Goal: Task Accomplishment & Management: Manage account settings

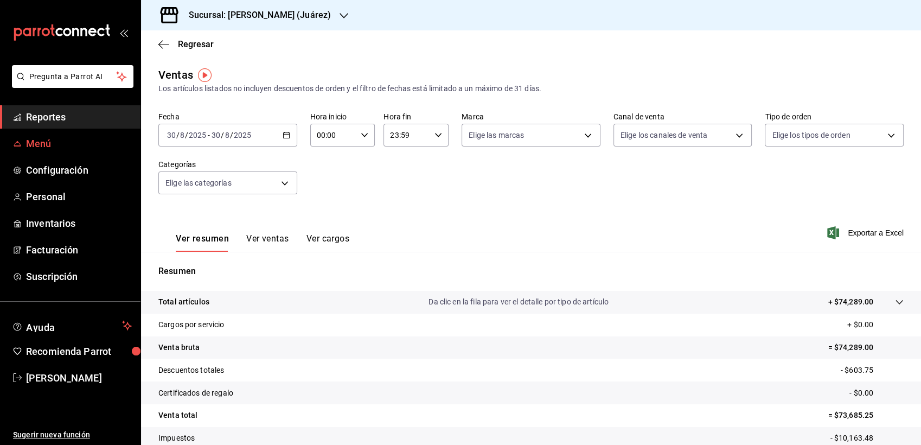
click at [25, 135] on link "Menú" at bounding box center [70, 143] width 141 height 23
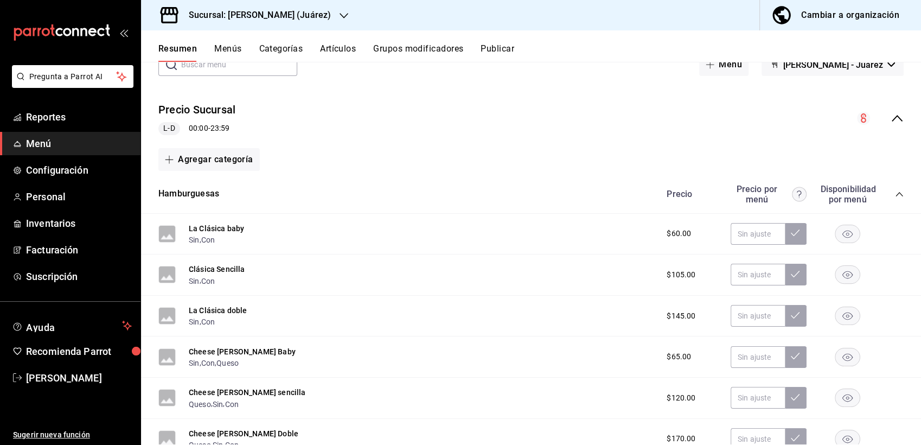
scroll to position [54, 0]
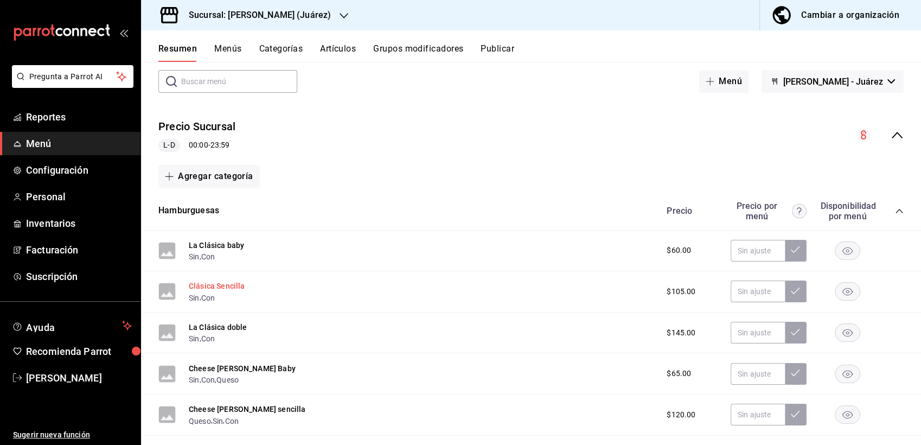
click at [220, 281] on button "Clásica Sencilla" at bounding box center [217, 285] width 56 height 11
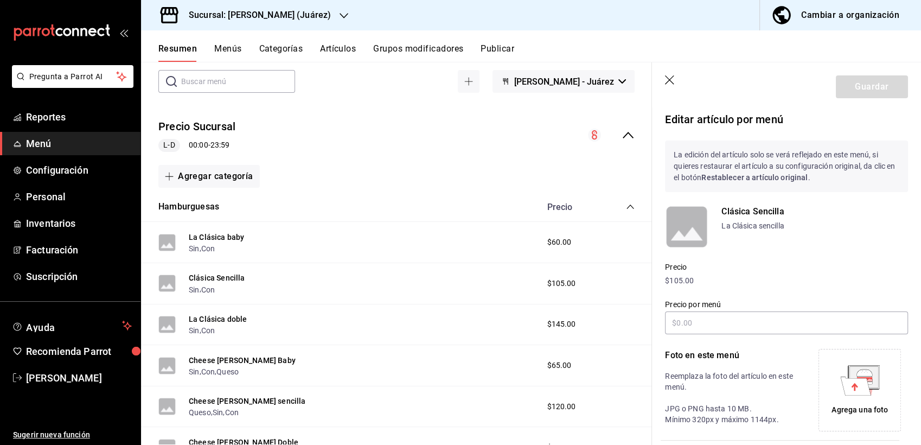
click at [736, 124] on p "Editar artículo por menú" at bounding box center [786, 119] width 243 height 16
click at [675, 315] on input "text" at bounding box center [786, 322] width 243 height 23
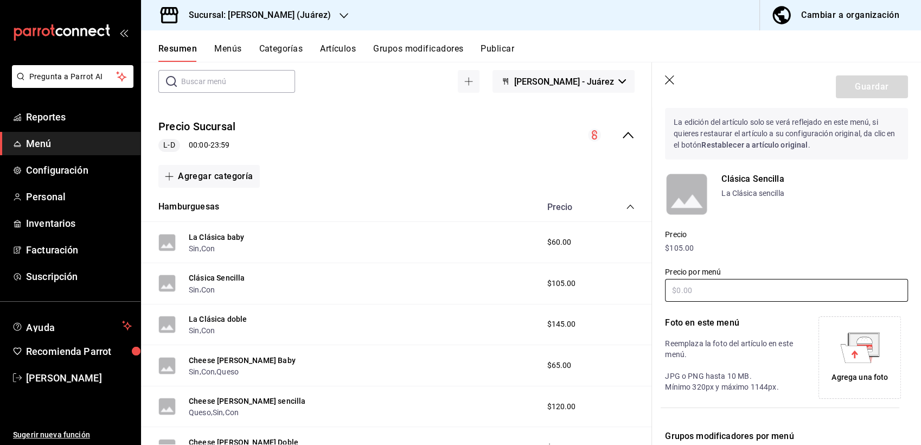
scroll to position [30, 0]
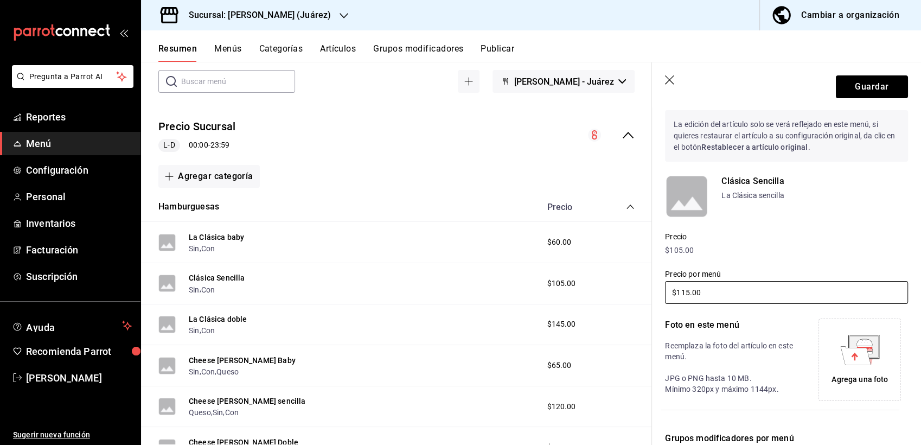
type input "$115.00"
click at [881, 238] on p "Precio" at bounding box center [786, 236] width 243 height 11
click at [862, 79] on button "Guardar" at bounding box center [872, 86] width 72 height 23
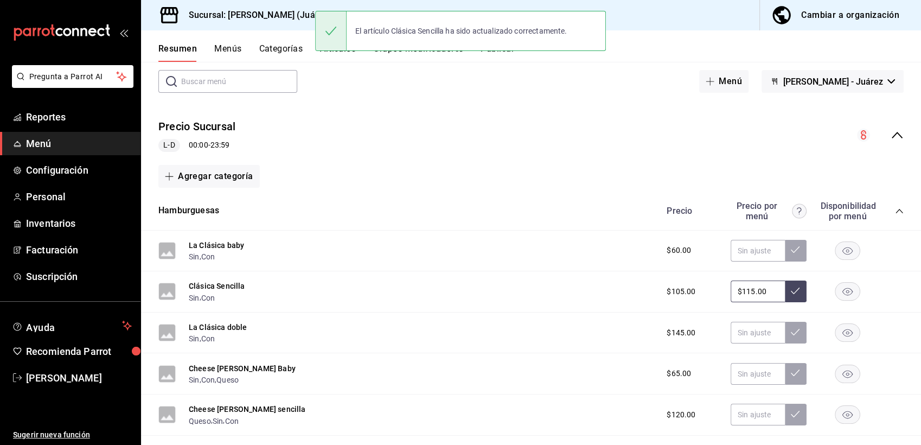
click at [607, 309] on div "Clásica Sencilla Sin , Con $105.00 $115.00" at bounding box center [531, 291] width 780 height 41
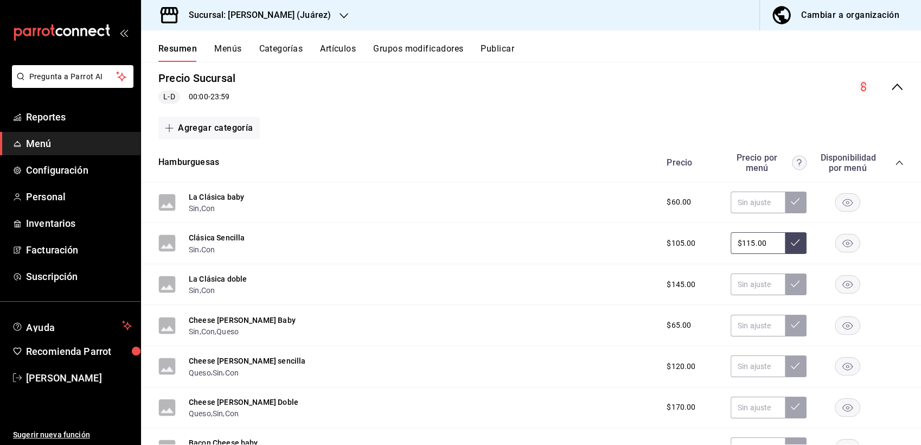
scroll to position [126, 0]
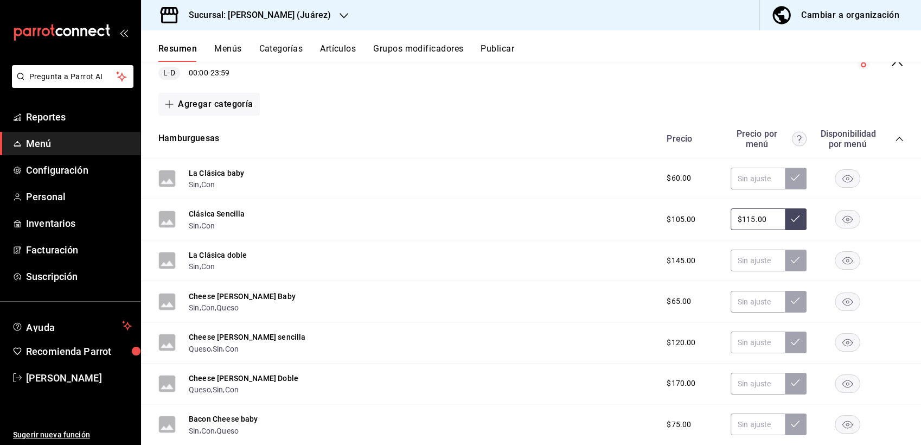
click at [658, 226] on div "$105.00 $115.00" at bounding box center [780, 219] width 248 height 22
click at [222, 215] on button "Clásica Sencilla" at bounding box center [217, 213] width 56 height 11
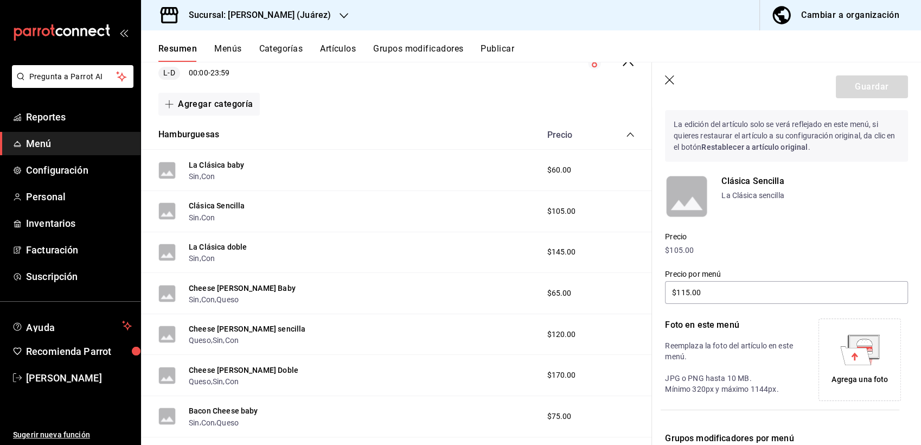
click at [225, 49] on button "Menús" at bounding box center [227, 52] width 27 height 18
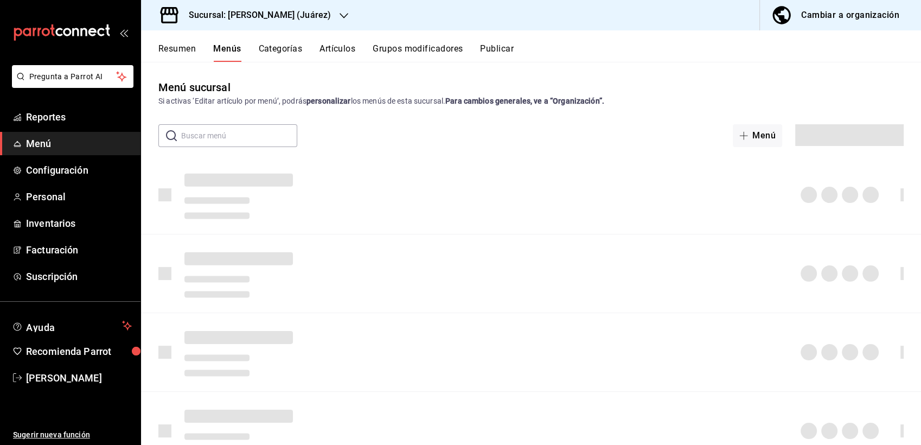
click at [331, 51] on button "Artículos" at bounding box center [338, 52] width 36 height 18
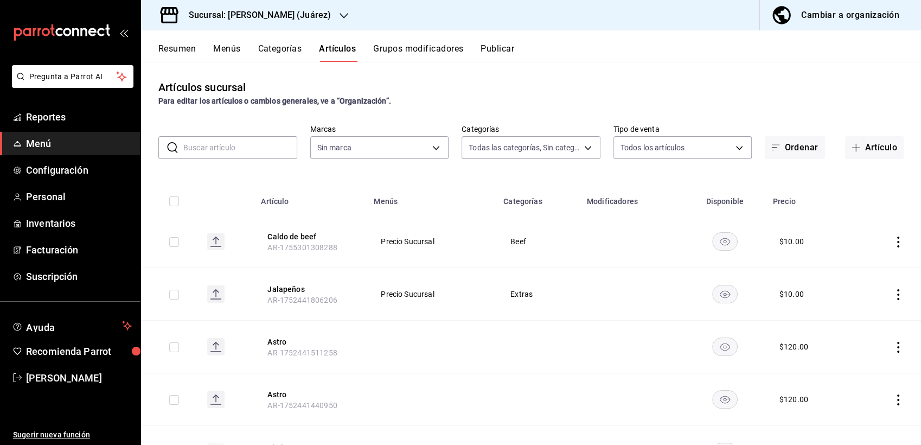
type input "aef14750-e258-466b-8e27-1e2be20b9dbc,021fe05c-40d6-4a57-9aa4-40f4dbf884fa,6b071…"
type input "74fe4a7b-5a09-4bff-a4b5-948db05375b9"
click at [228, 143] on input "text" at bounding box center [240, 148] width 114 height 22
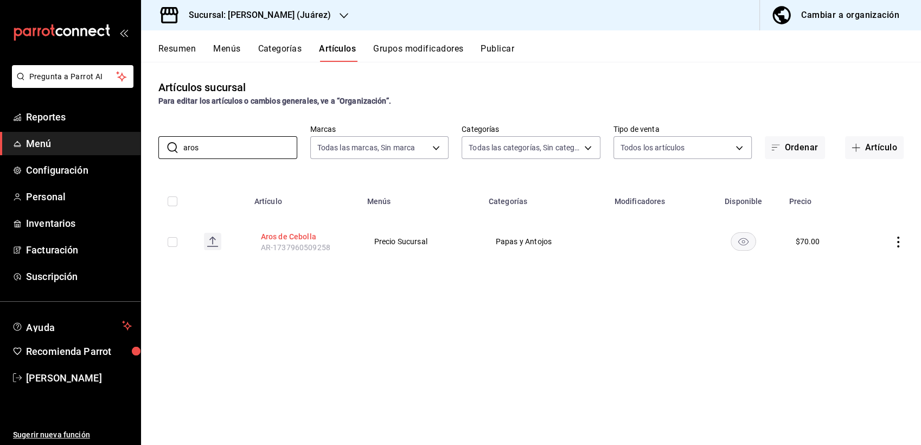
type input "aros"
click at [286, 235] on button "Aros de Cebolla" at bounding box center [304, 236] width 87 height 11
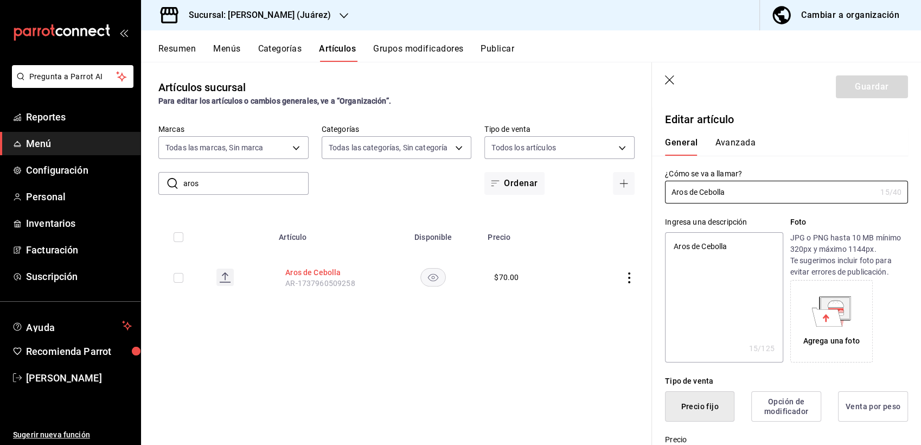
type textarea "x"
type input "$70.00"
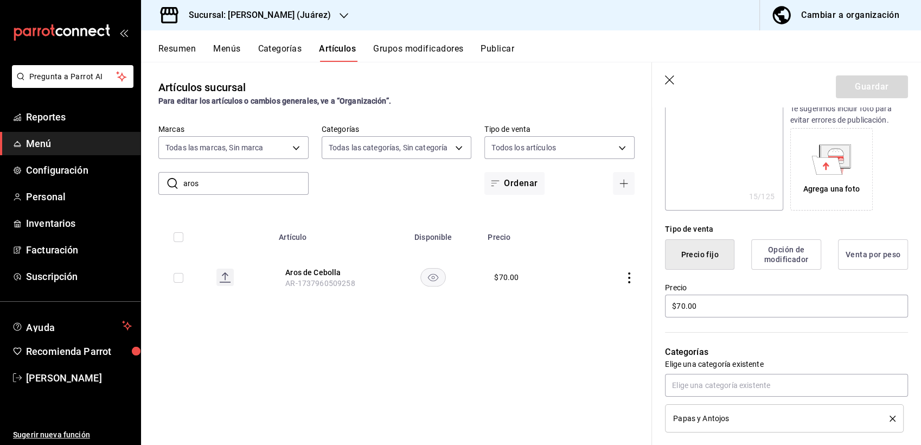
scroll to position [188, 0]
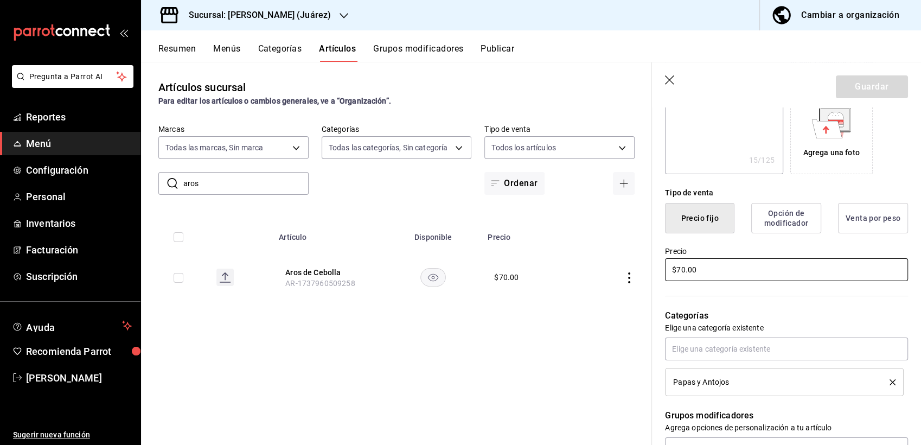
drag, startPoint x: 708, startPoint y: 271, endPoint x: 660, endPoint y: 269, distance: 48.4
click at [660, 269] on div "Precio $70.00" at bounding box center [780, 257] width 256 height 49
type textarea "x"
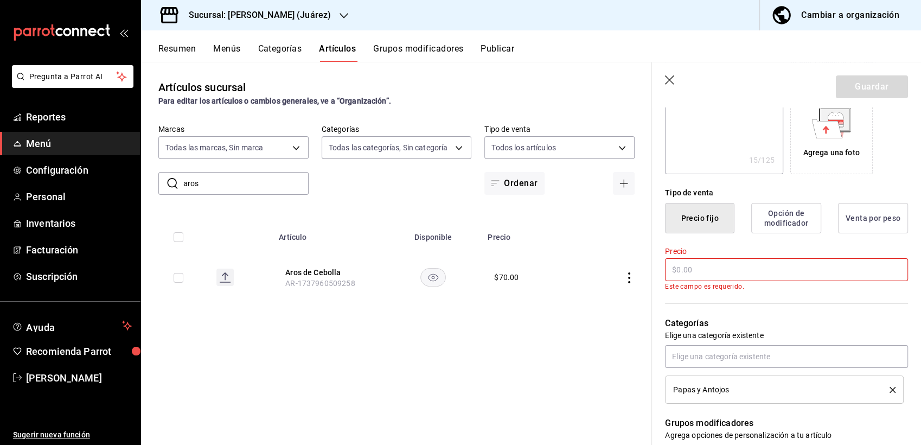
type input "$8.00"
type textarea "x"
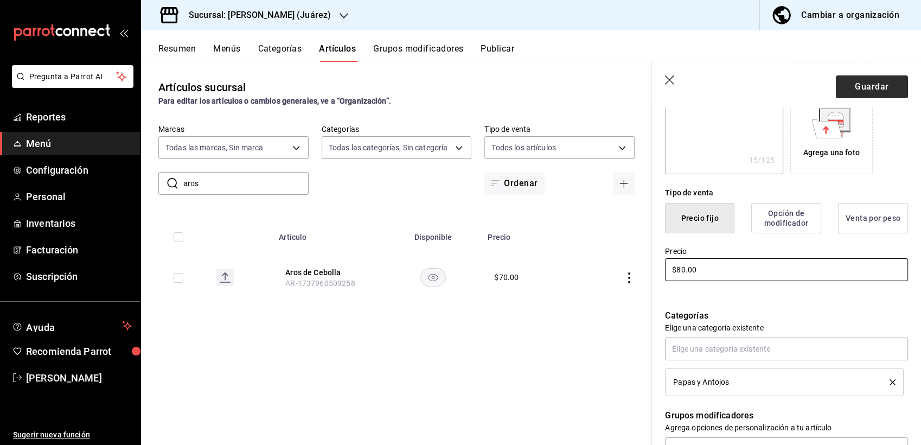
type input "$80.00"
click at [858, 84] on button "Guardar" at bounding box center [872, 86] width 72 height 23
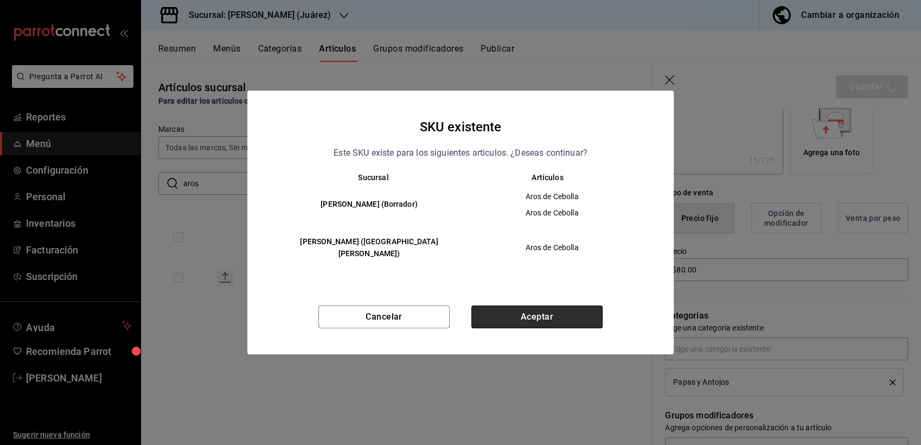
click at [521, 319] on button "Aceptar" at bounding box center [536, 316] width 131 height 23
type textarea "x"
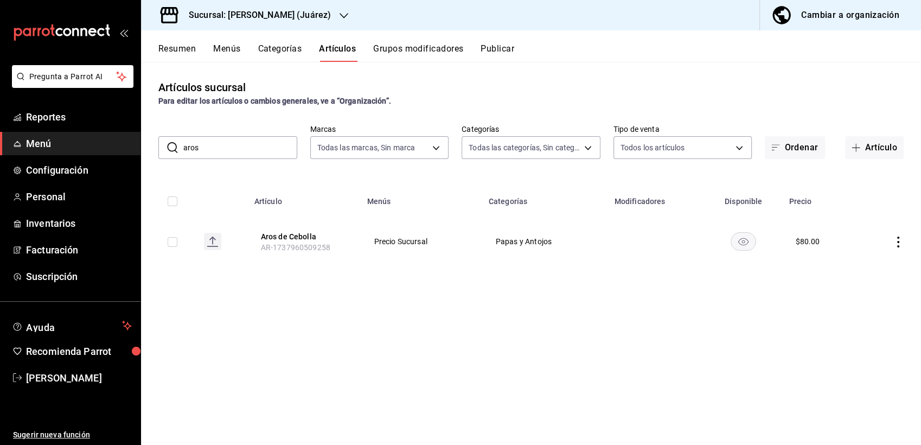
click at [217, 148] on input "aros" at bounding box center [240, 148] width 114 height 22
type input "a"
type input "dedos"
click at [301, 237] on button "Dedos de Queso" at bounding box center [303, 236] width 87 height 11
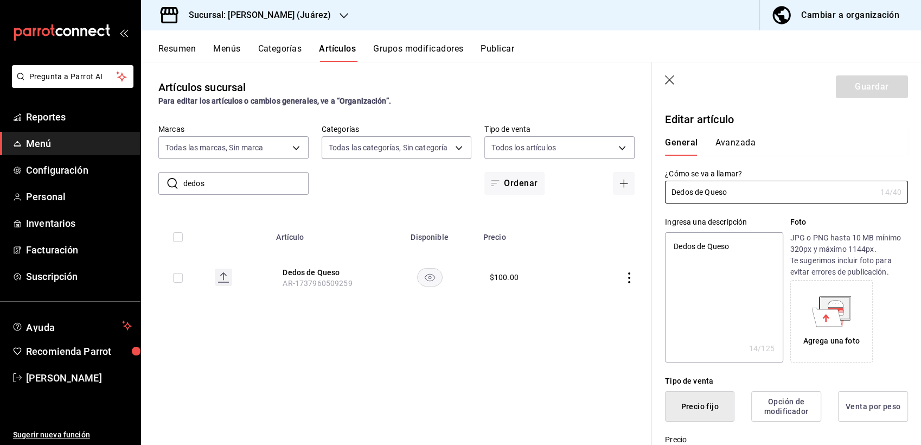
type textarea "x"
type input "$100.00"
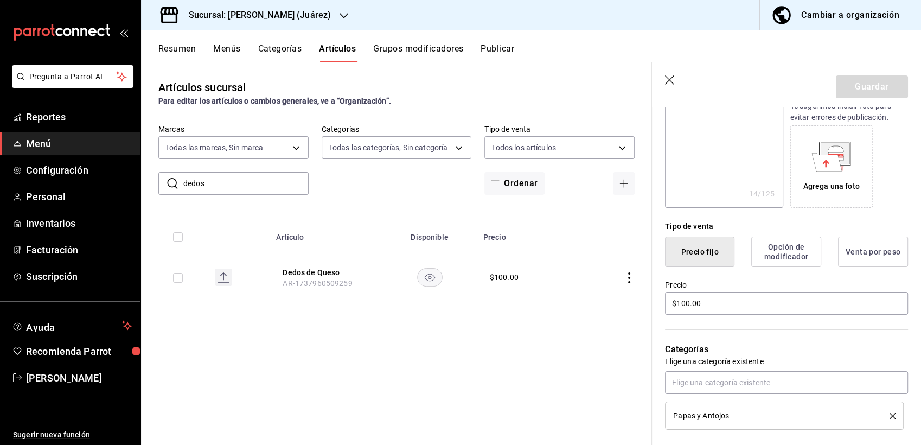
scroll to position [182, 0]
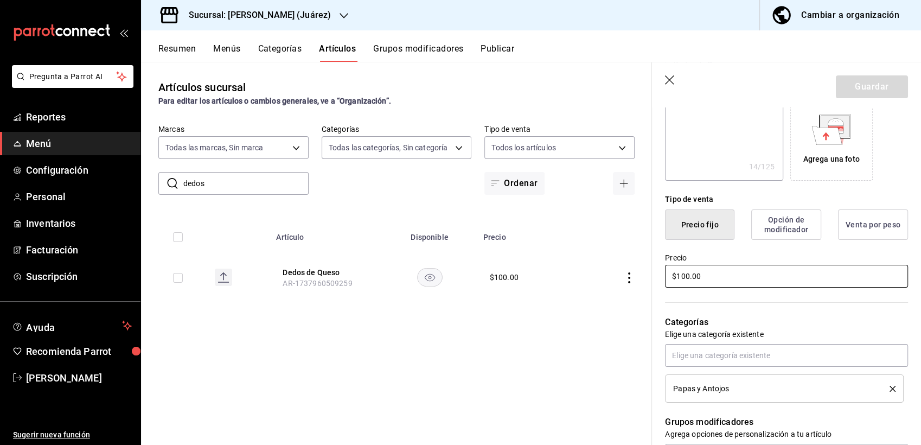
click at [737, 271] on input "$100.00" at bounding box center [786, 276] width 243 height 23
type textarea "x"
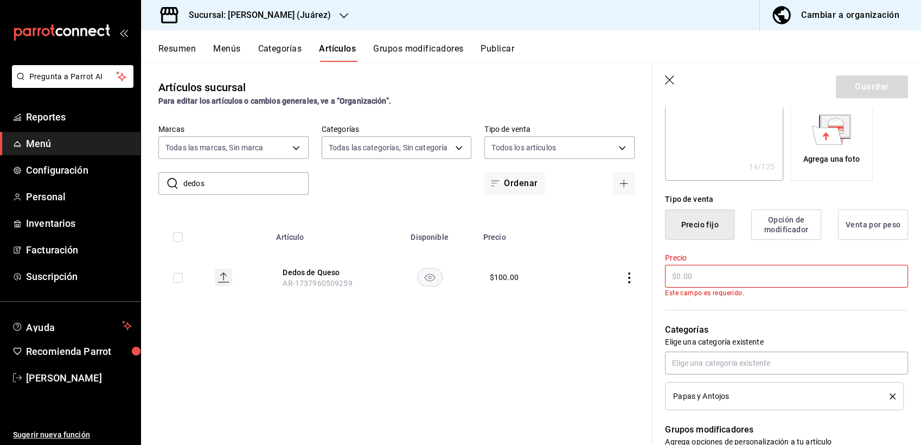
type input "$1.00"
type textarea "x"
type input "$11.00"
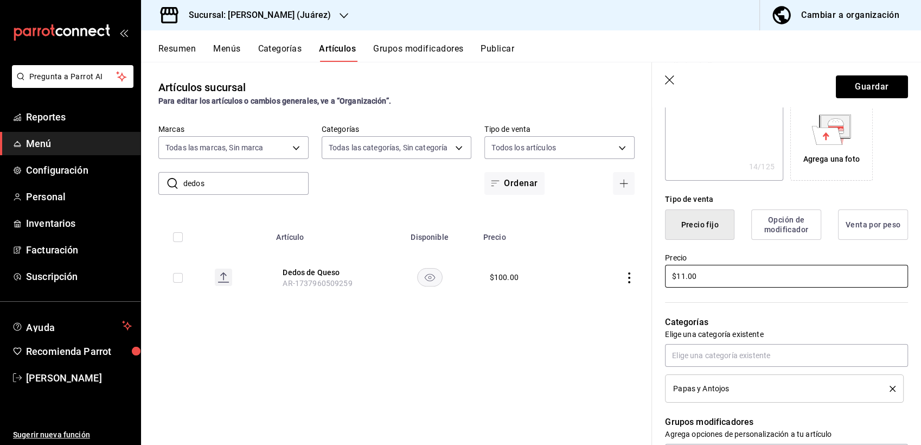
type textarea "x"
type input "$110.00"
click at [860, 88] on button "Guardar" at bounding box center [872, 86] width 72 height 23
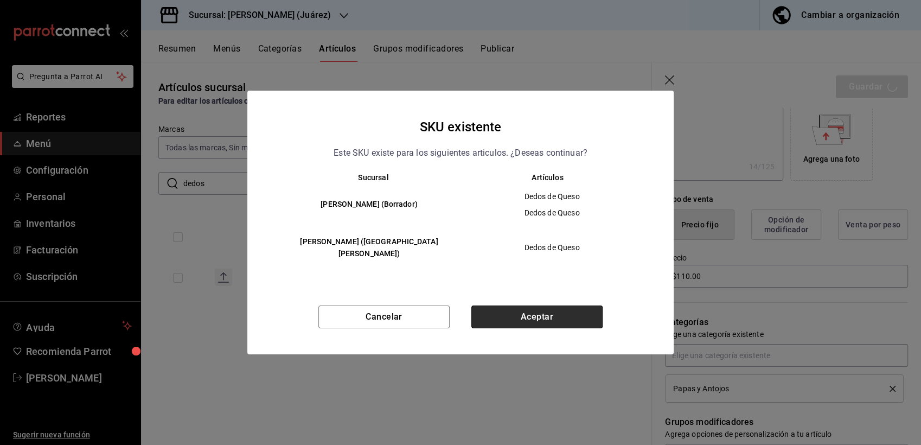
click at [553, 310] on button "Aceptar" at bounding box center [536, 316] width 131 height 23
type textarea "x"
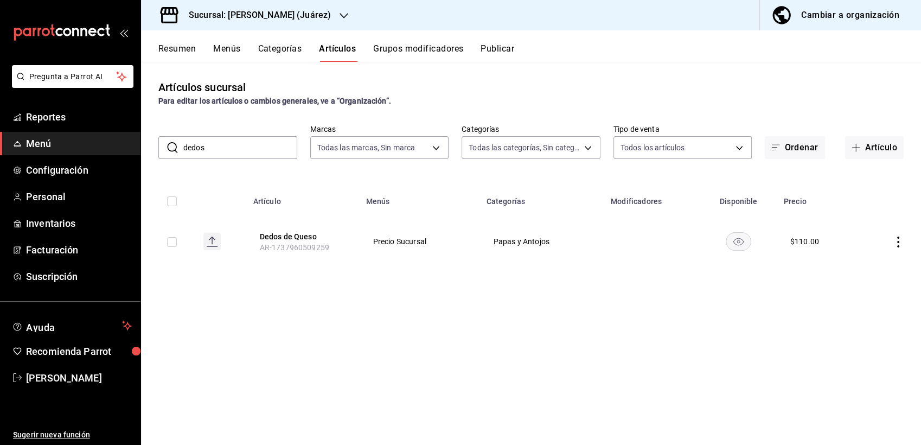
click at [216, 142] on input "dedos" at bounding box center [240, 148] width 114 height 22
type input "d"
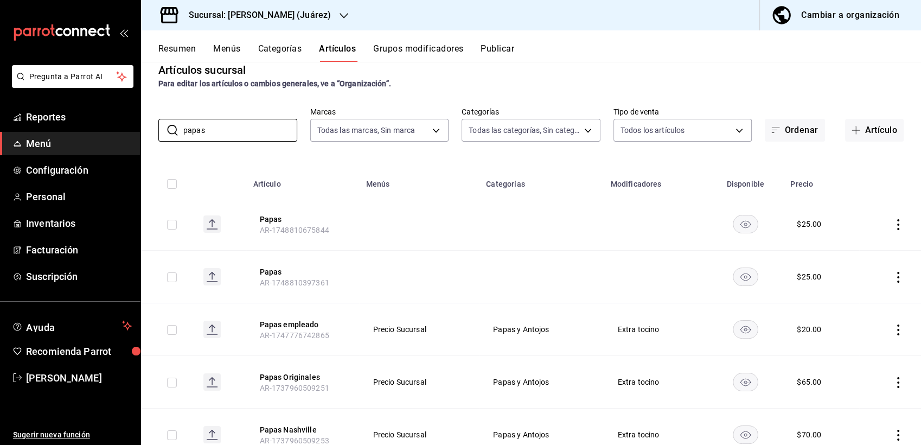
scroll to position [48, 0]
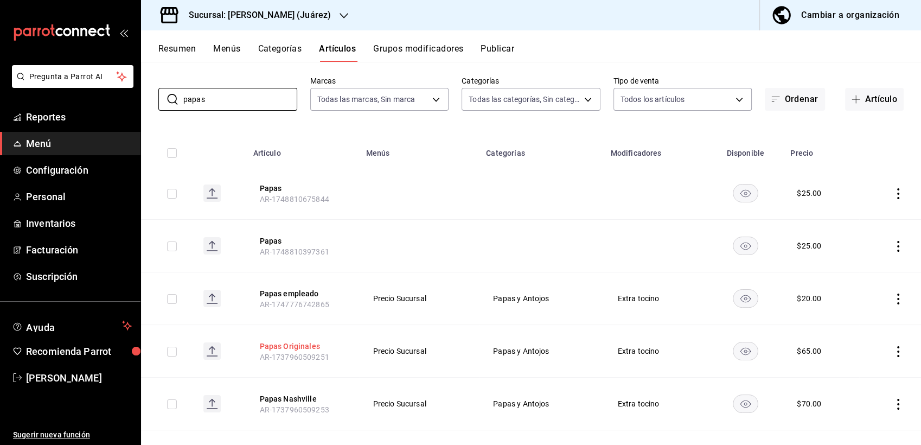
type input "papas"
click at [301, 349] on button "Papas Originales" at bounding box center [302, 346] width 87 height 11
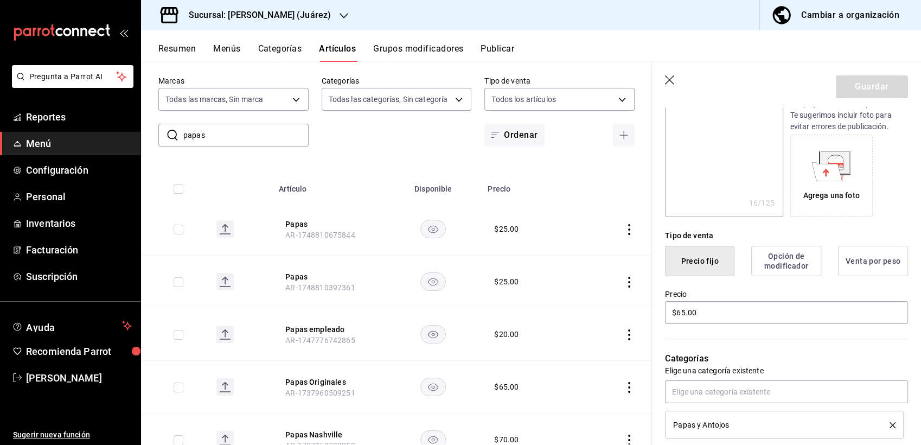
scroll to position [176, 0]
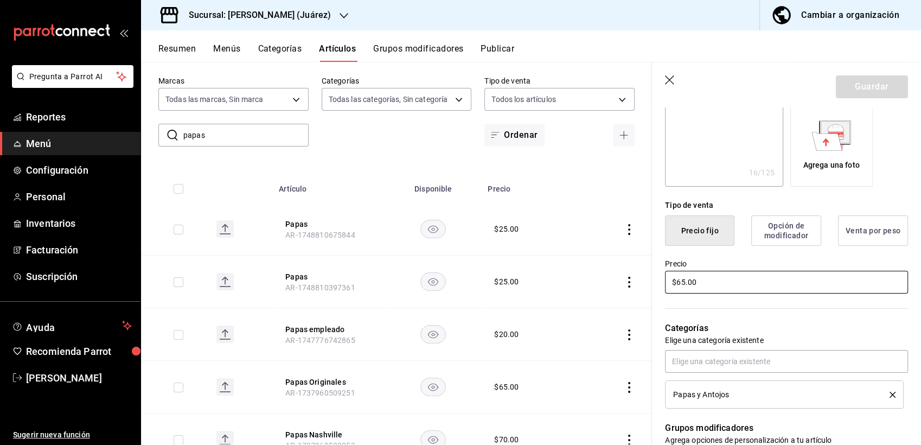
click at [693, 279] on input "$65.00" at bounding box center [786, 282] width 243 height 23
type input "$6.00"
type textarea "x"
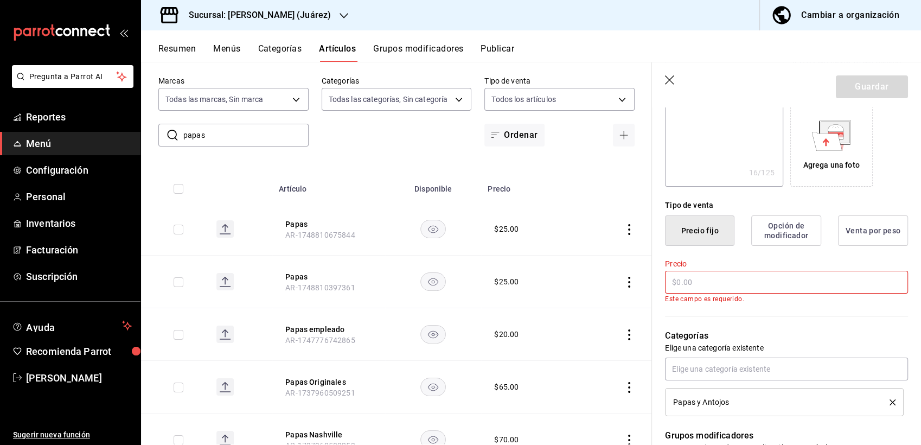
type input "$7.00"
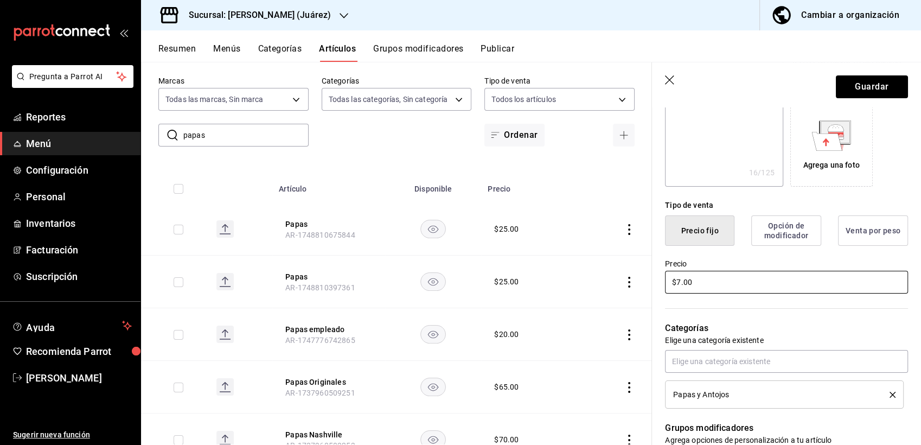
type textarea "x"
type input "$70.00"
click at [852, 89] on button "Guardar" at bounding box center [872, 86] width 72 height 23
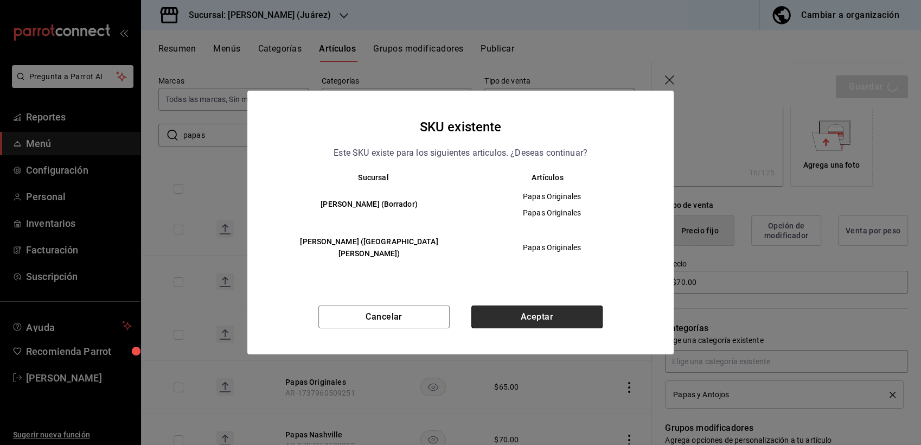
click at [539, 311] on button "Aceptar" at bounding box center [536, 316] width 131 height 23
type textarea "x"
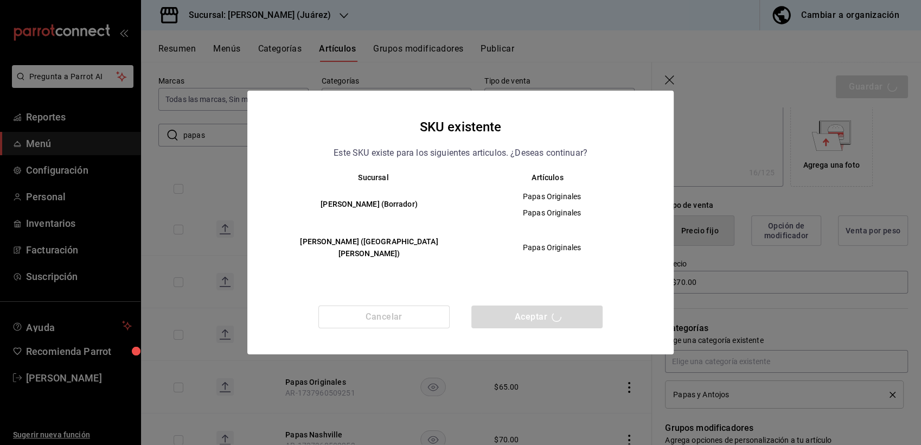
type textarea "x"
type input "AR-1758302882615"
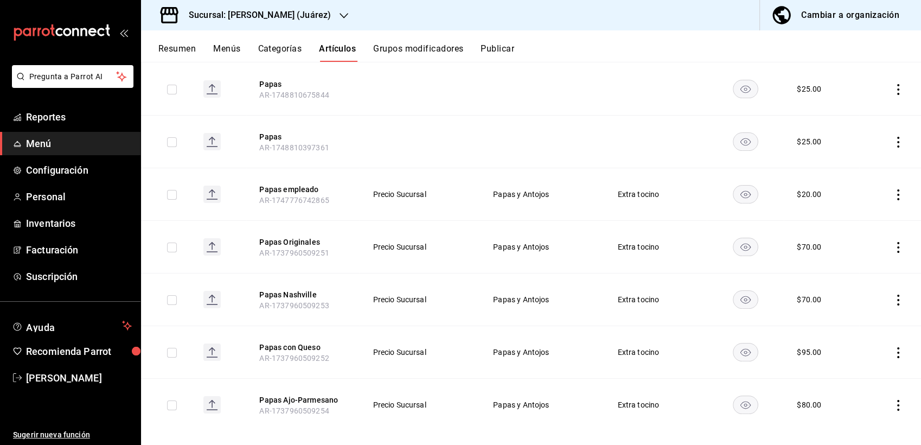
scroll to position [164, 0]
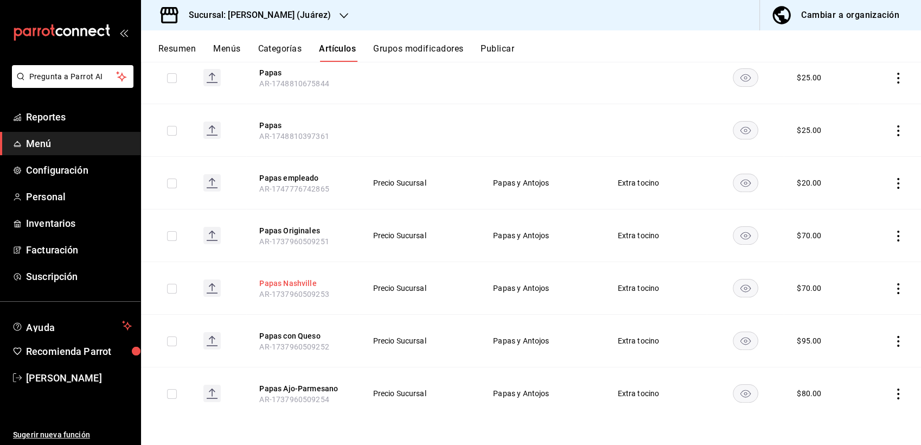
click at [286, 278] on button "Papas Nashville" at bounding box center [302, 283] width 87 height 11
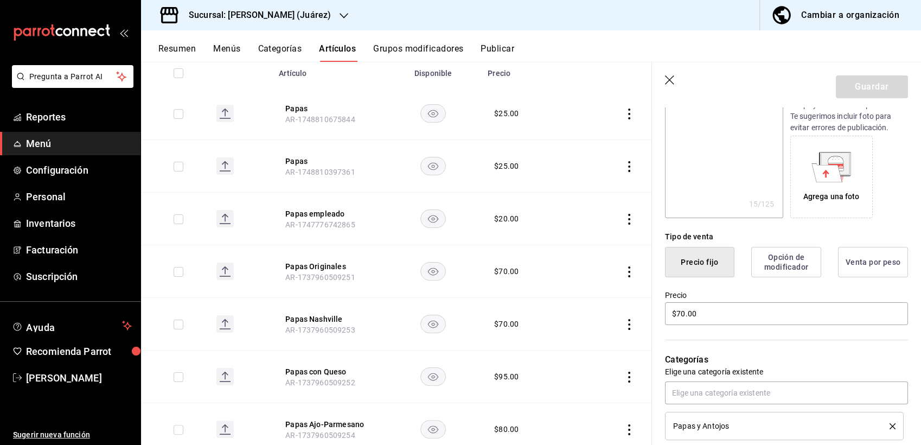
scroll to position [152, 0]
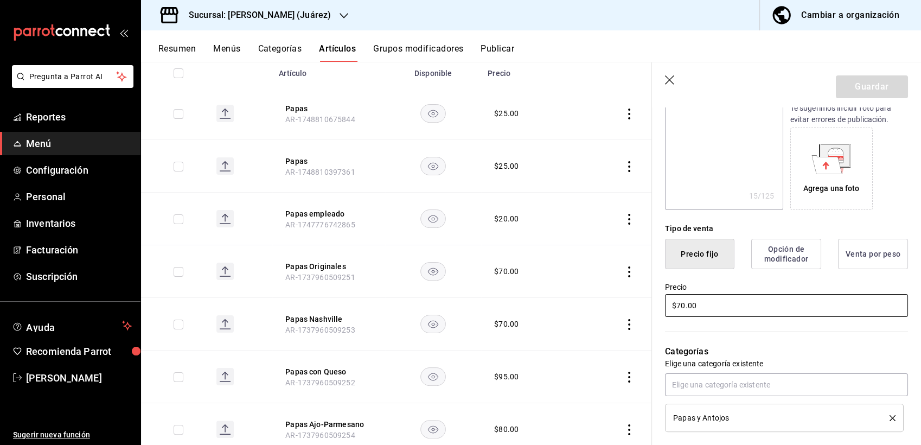
click at [712, 309] on input "$70.00" at bounding box center [786, 305] width 243 height 23
type textarea "x"
type input "$70.00"
type textarea "x"
type input "$70.00"
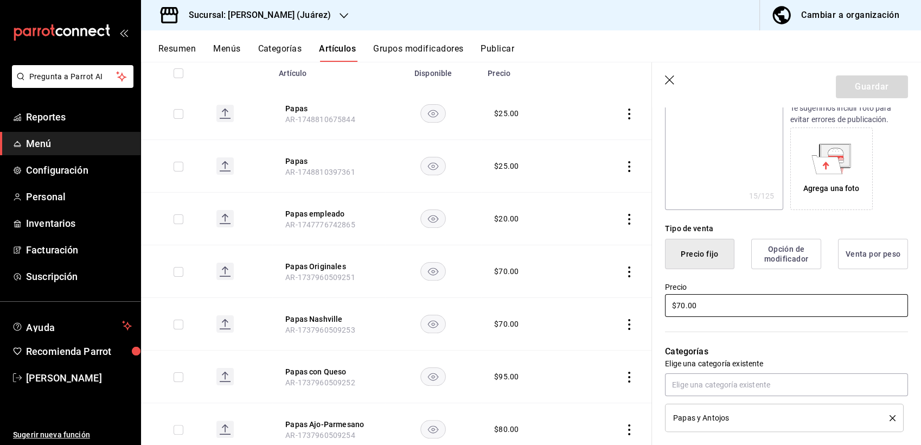
type textarea "x"
type input "$70.00"
type textarea "x"
type input "$7.00"
type textarea "x"
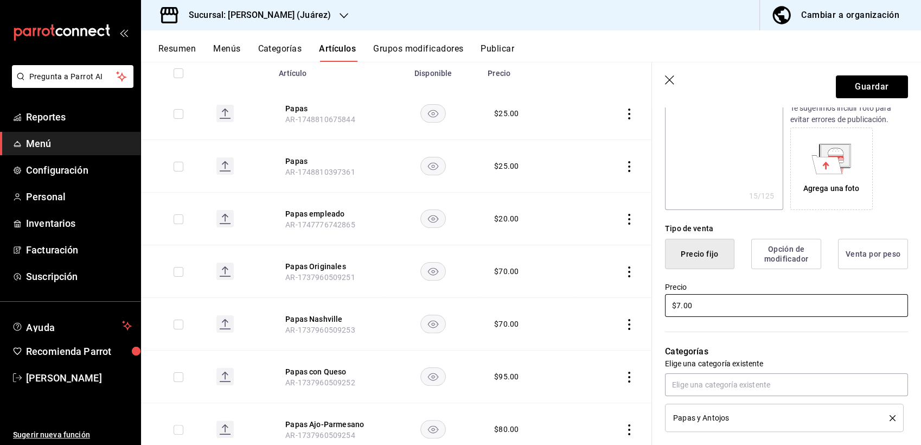
type input "$75.00"
type textarea "x"
type input "$75.00"
click at [846, 92] on button "Guardar" at bounding box center [872, 86] width 72 height 23
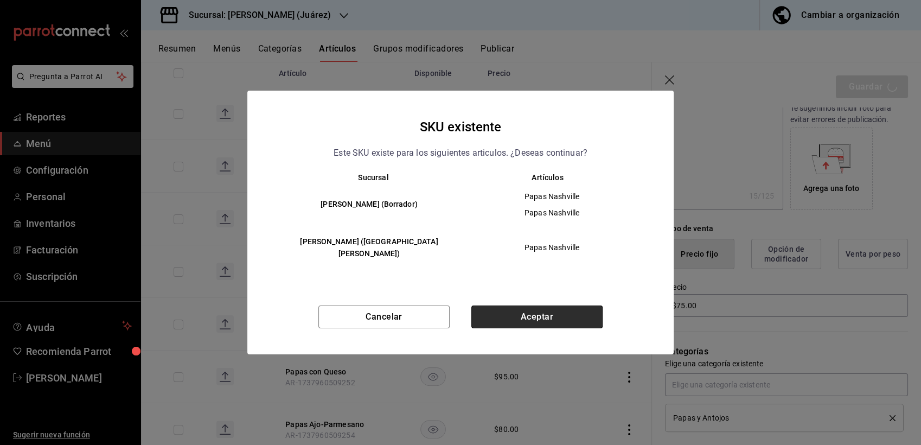
click at [516, 314] on button "Aceptar" at bounding box center [536, 316] width 131 height 23
type textarea "x"
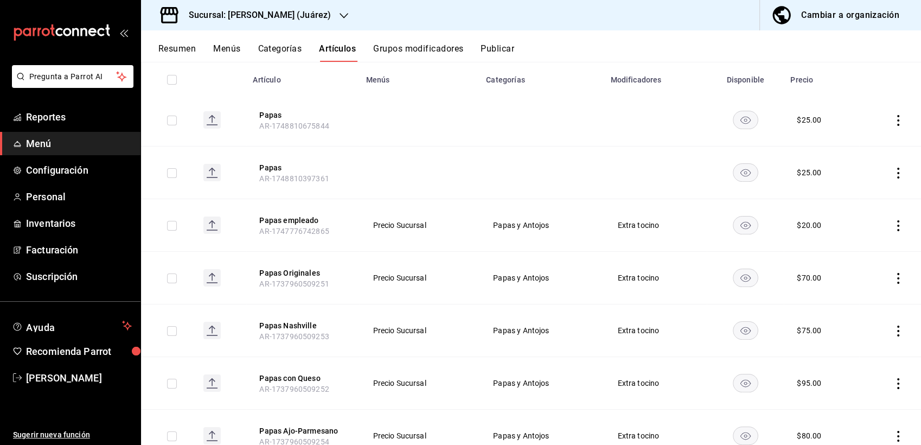
scroll to position [147, 0]
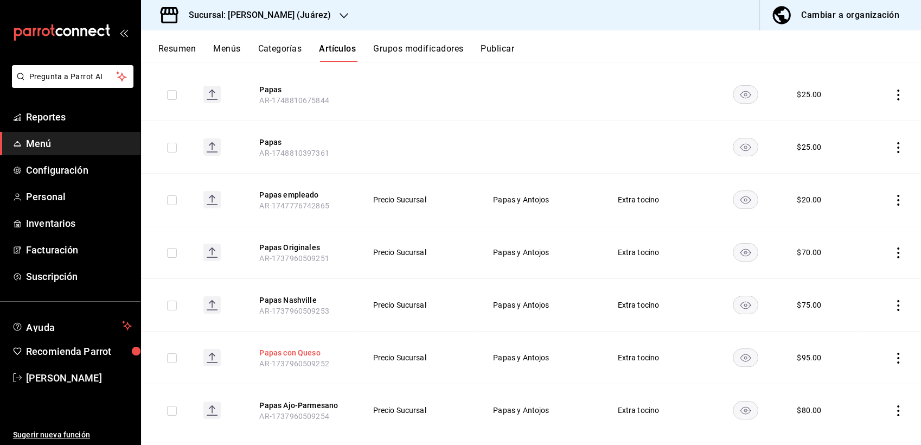
click at [286, 349] on button "Papas con Queso" at bounding box center [302, 352] width 87 height 11
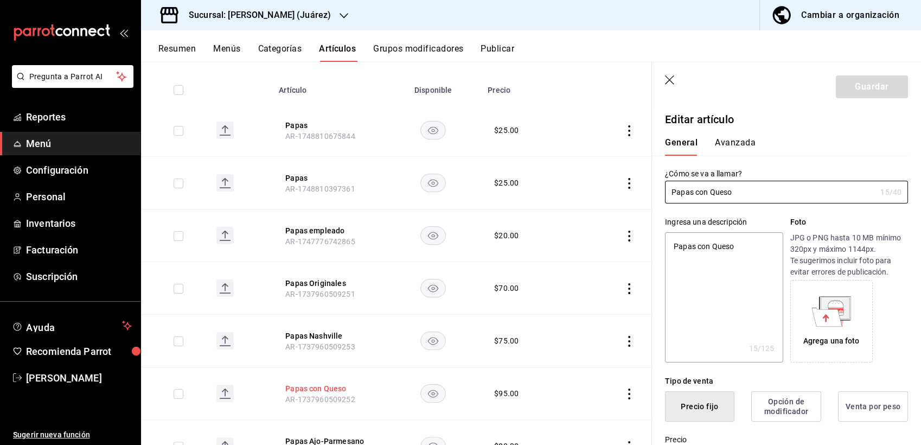
type textarea "x"
type input "$95.00"
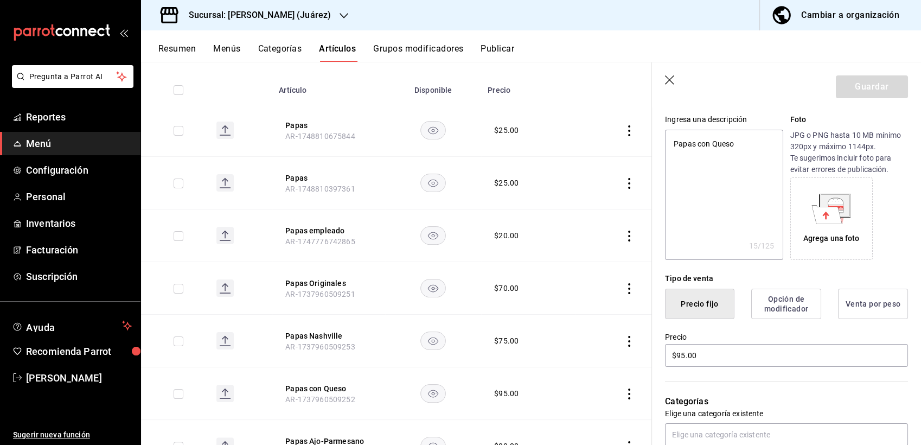
scroll to position [106, 0]
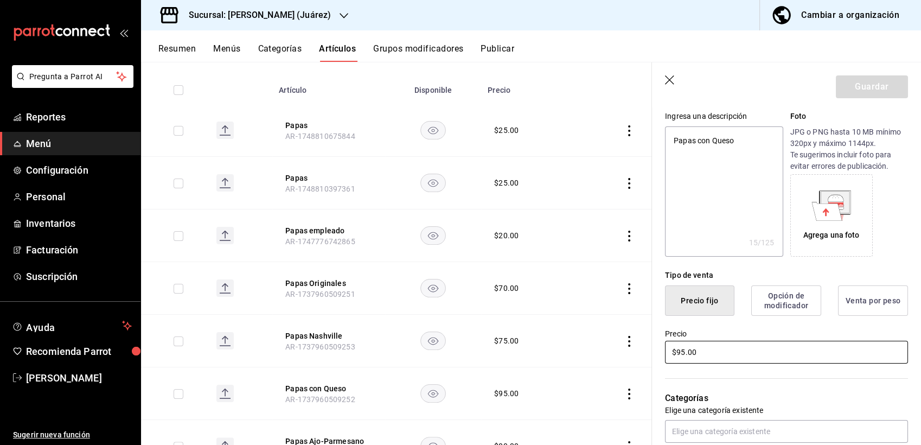
click at [716, 354] on input "$95.00" at bounding box center [786, 352] width 243 height 23
type textarea "x"
type input "$95.00"
type textarea "x"
type input "$9.00"
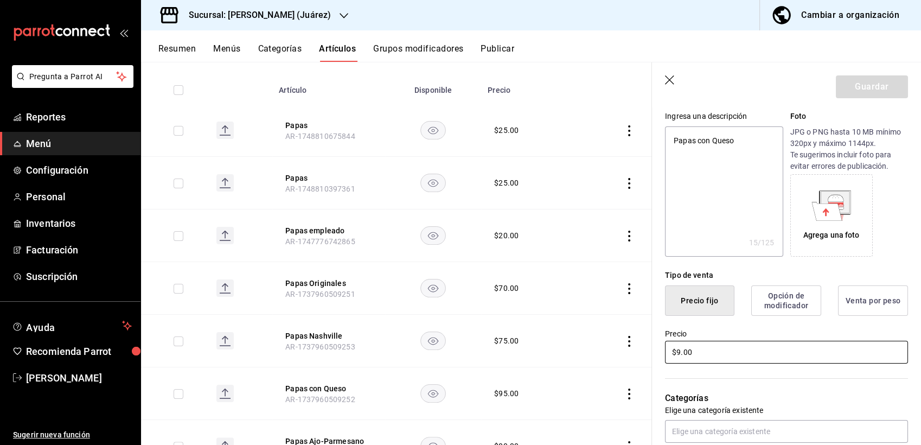
type textarea "x"
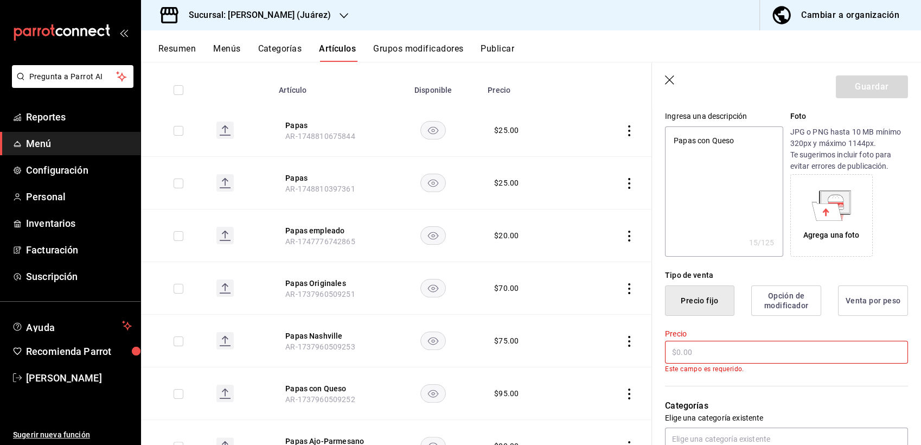
type textarea "x"
type input "$1.00"
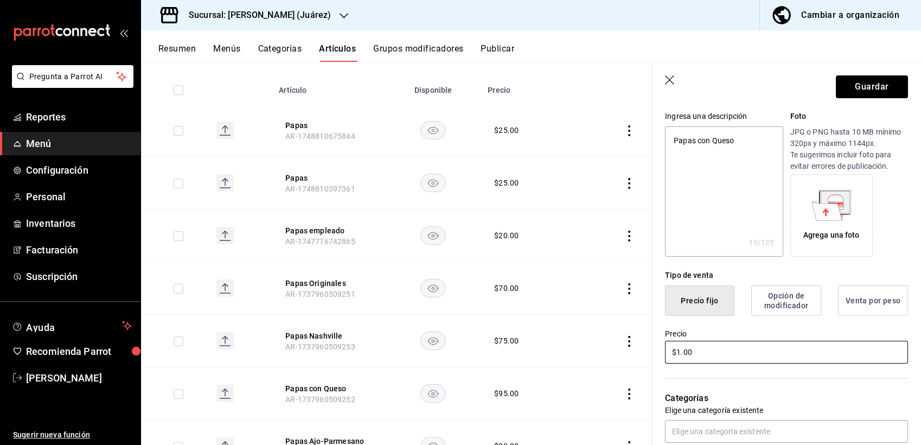
type textarea "x"
type input "$100.00"
type textarea "x"
type input "$1000.00"
type textarea "x"
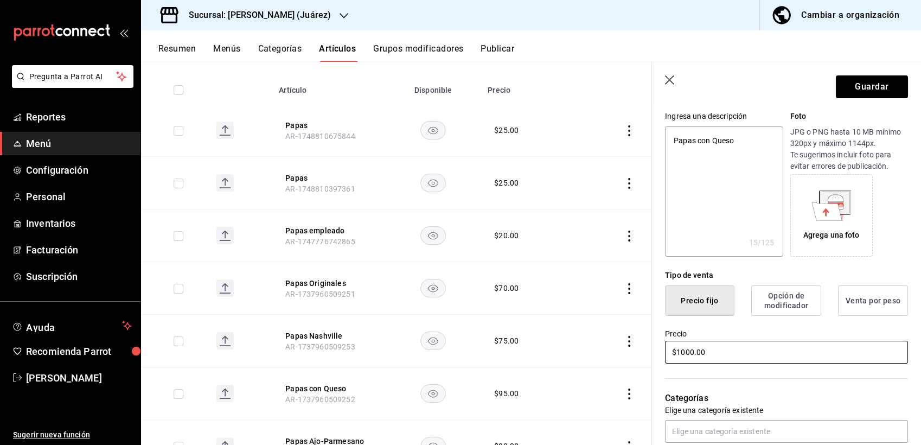
type input "$100.00"
type textarea "x"
type input "$100.00"
click at [858, 93] on button "Guardar" at bounding box center [872, 86] width 72 height 23
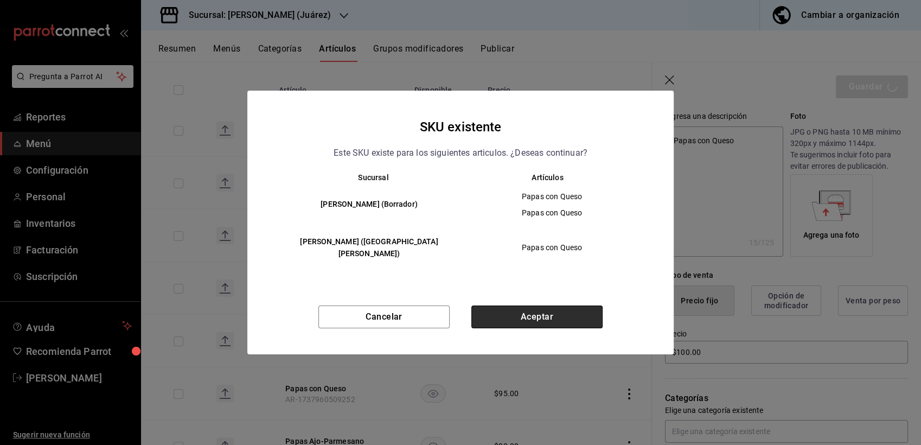
click at [534, 305] on button "Aceptar" at bounding box center [536, 316] width 131 height 23
type textarea "x"
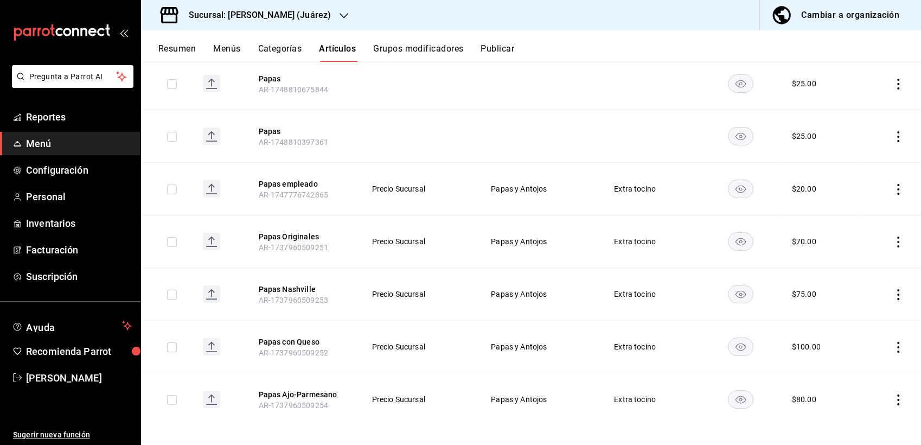
scroll to position [164, 0]
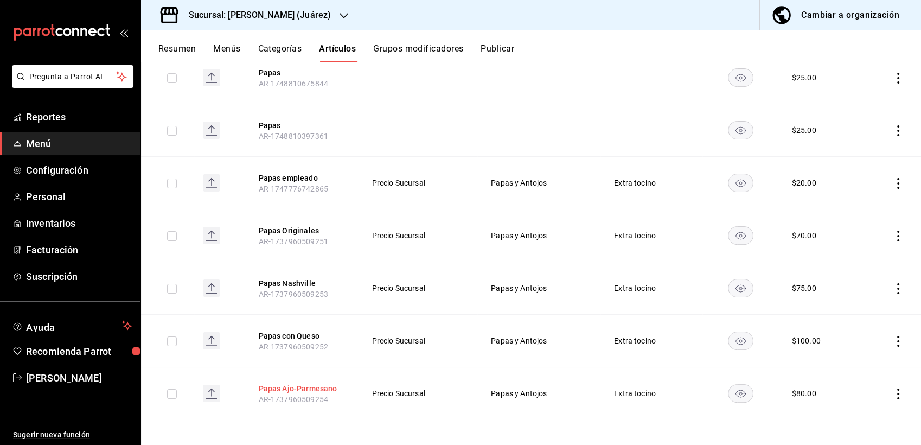
click at [295, 383] on button "Papas Ajo-Parmesano" at bounding box center [302, 388] width 87 height 11
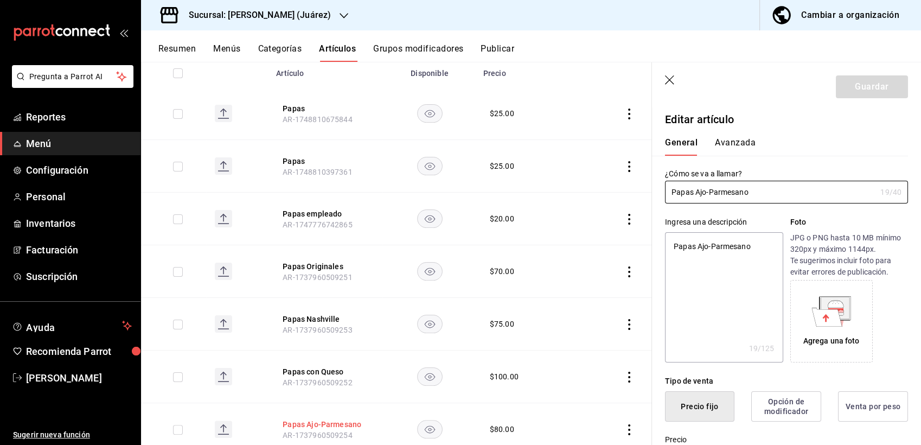
type textarea "x"
type input "$80.00"
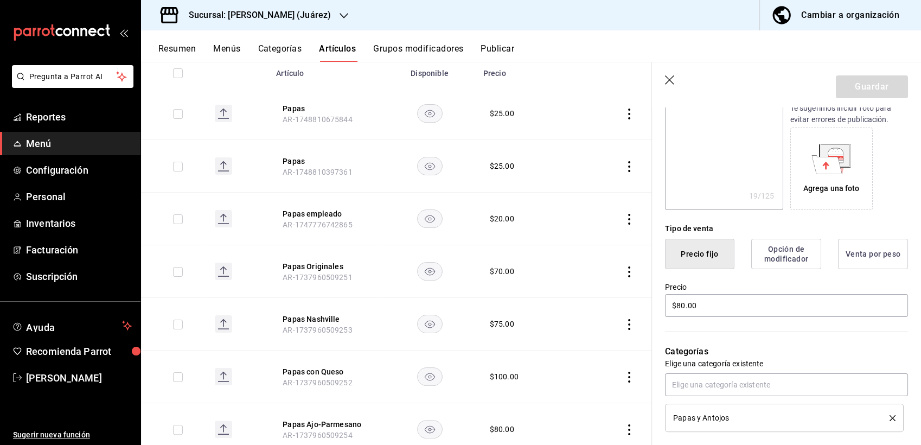
scroll to position [208, 0]
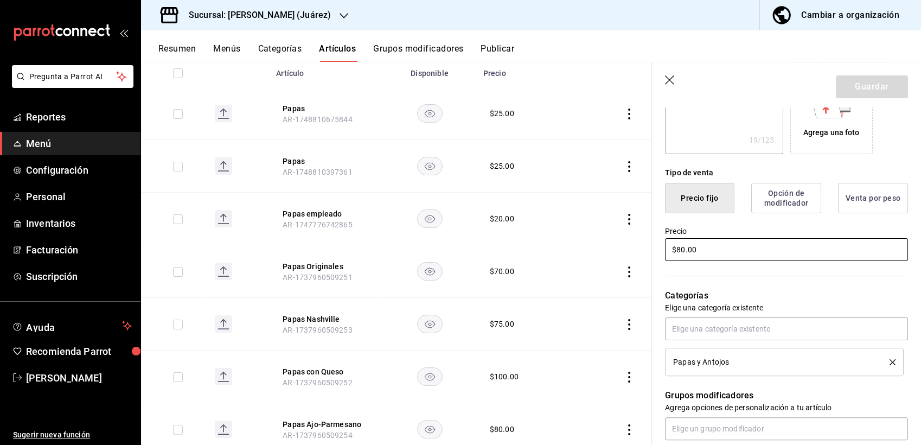
click at [701, 246] on input "$80.00" at bounding box center [786, 249] width 243 height 23
type textarea "x"
type input "$80.00"
type textarea "x"
type input "$80.00"
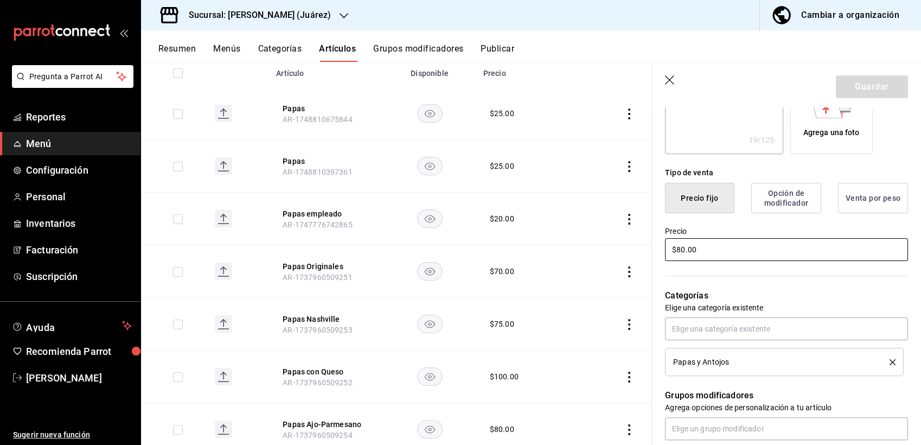
type textarea "x"
type input "$8.00"
type textarea "x"
type input "$85.00"
type textarea "x"
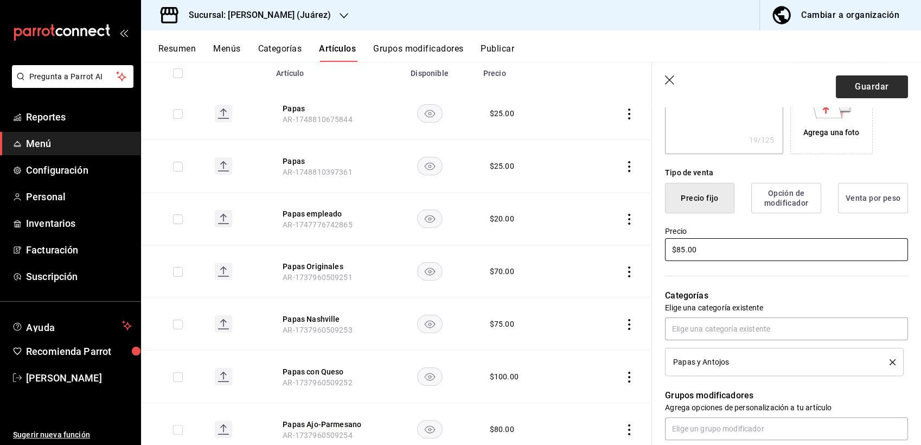
type input "$85.00"
click at [859, 90] on button "Guardar" at bounding box center [872, 86] width 72 height 23
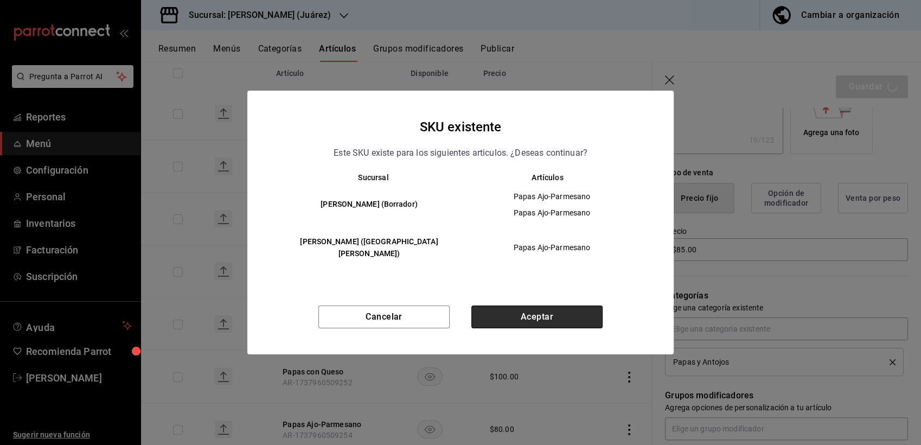
click at [532, 310] on button "Aceptar" at bounding box center [536, 316] width 131 height 23
type textarea "x"
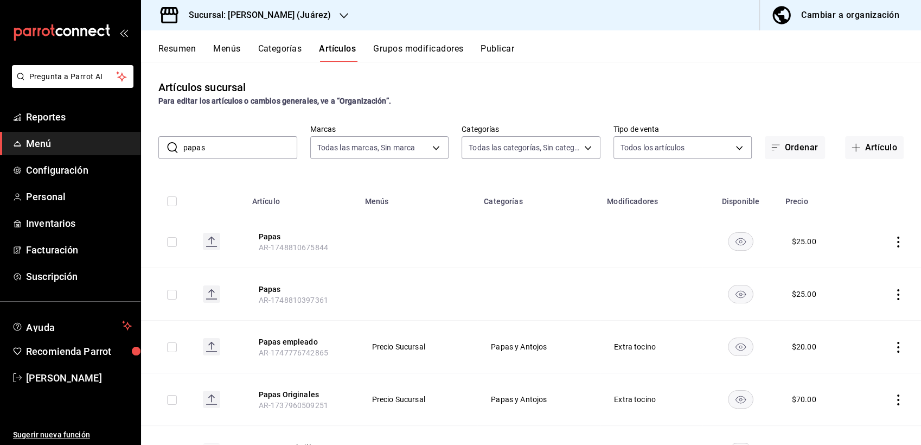
click at [228, 145] on input "papas" at bounding box center [240, 148] width 114 height 22
type input "p"
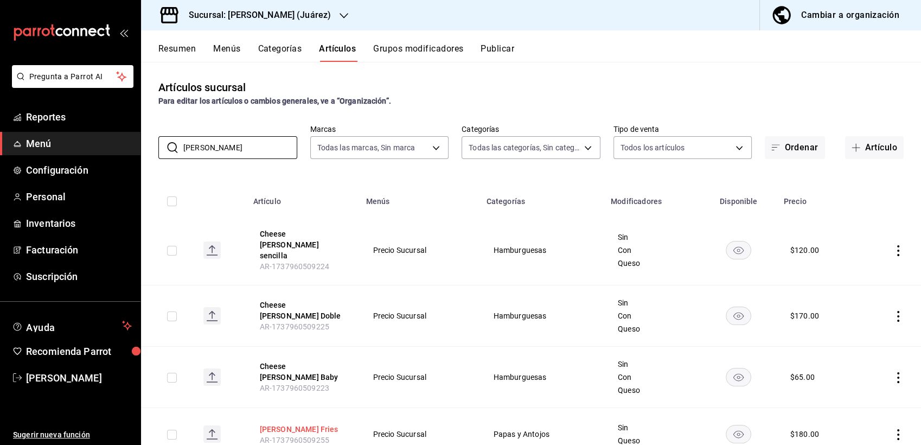
type input "[PERSON_NAME]"
click at [276, 424] on button "[PERSON_NAME] Fries" at bounding box center [303, 429] width 87 height 11
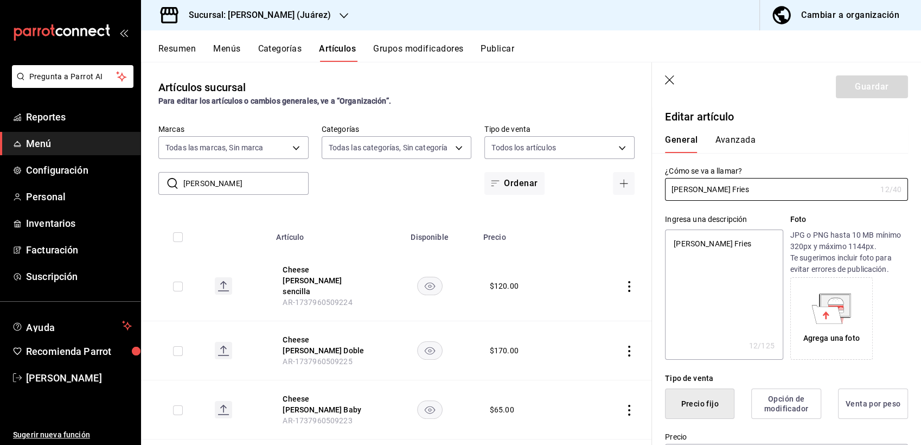
scroll to position [9, 0]
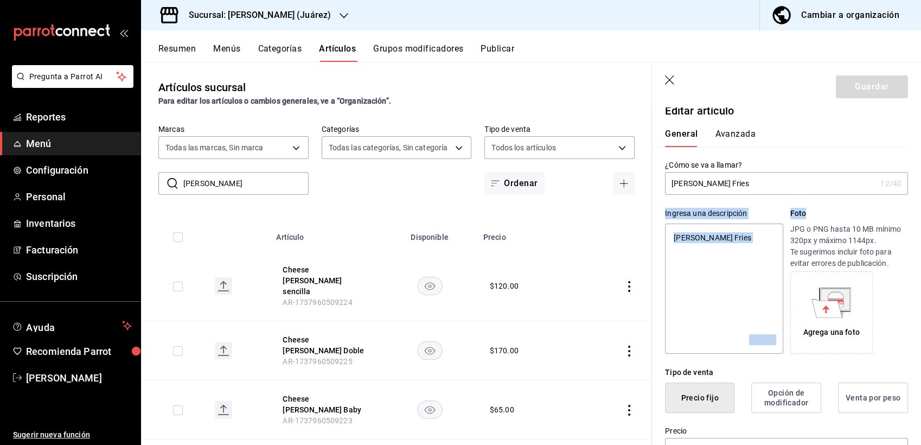
drag, startPoint x: 911, startPoint y: 181, endPoint x: 911, endPoint y: 207, distance: 25.5
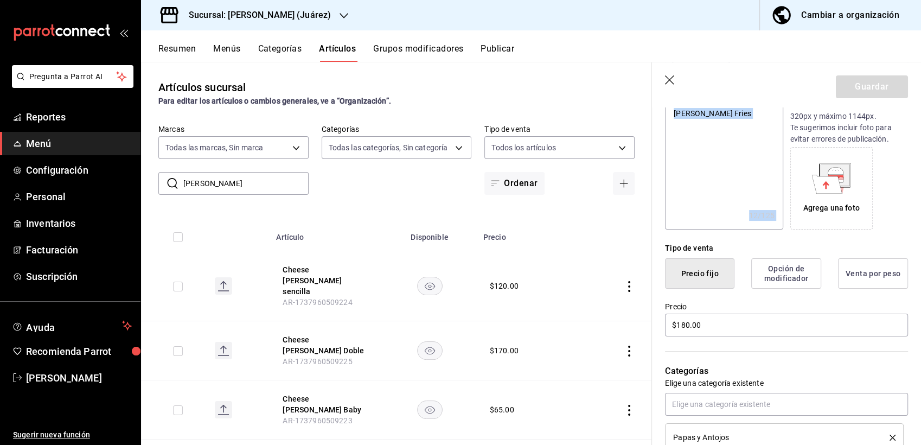
scroll to position [130, 0]
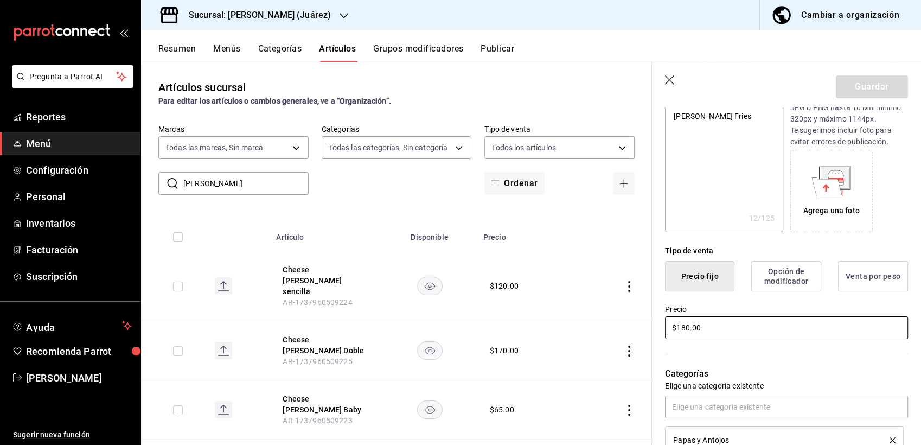
click at [709, 326] on input "$180.00" at bounding box center [786, 327] width 243 height 23
type textarea "x"
type input "$180.00"
type textarea "x"
type input "$180.00"
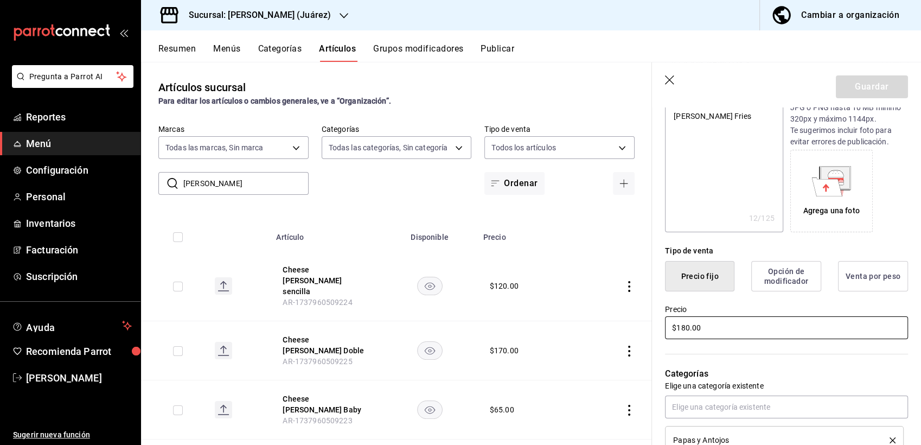
type textarea "x"
type input "$180.00"
type textarea "x"
type input "$18.00"
type textarea "x"
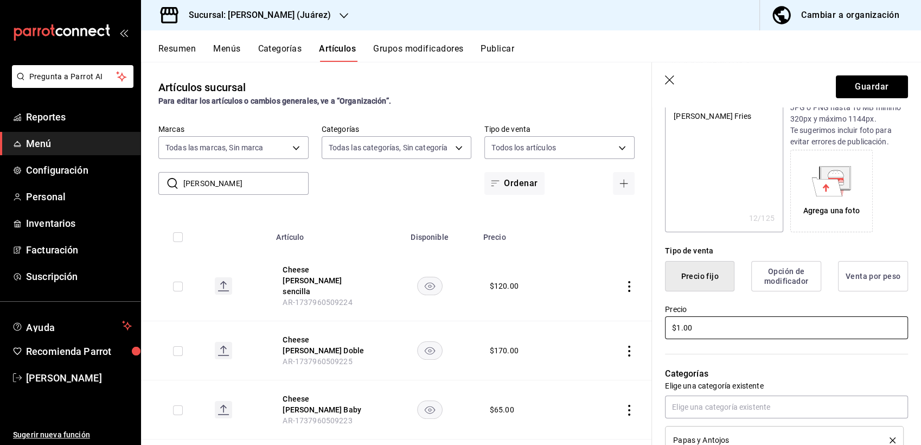
type input "$19.00"
type textarea "x"
type input "$195.00"
type textarea "x"
type input "$195.00"
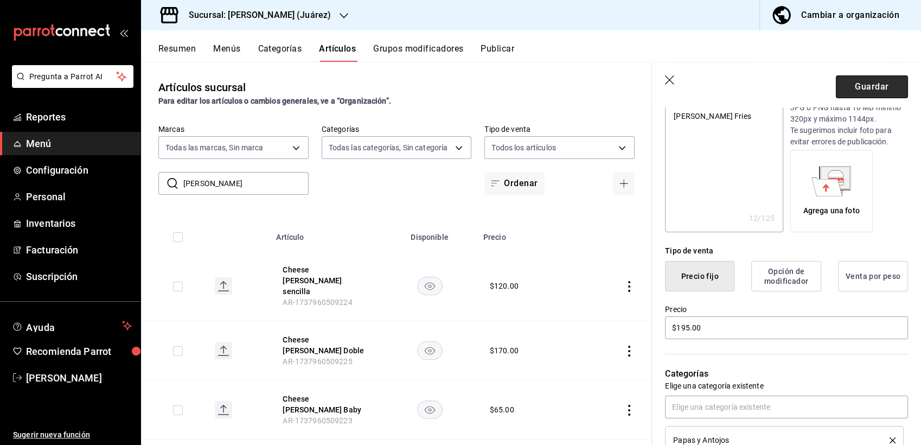
click at [849, 93] on button "Guardar" at bounding box center [872, 86] width 72 height 23
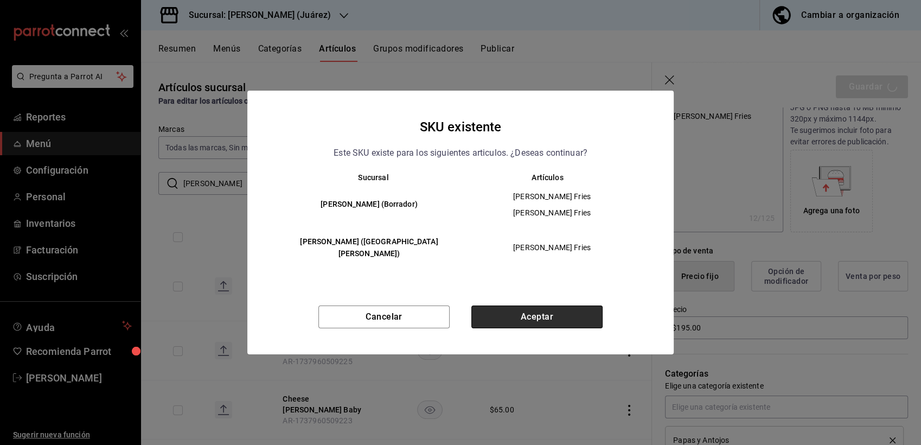
click at [545, 311] on button "Aceptar" at bounding box center [536, 316] width 131 height 23
type textarea "x"
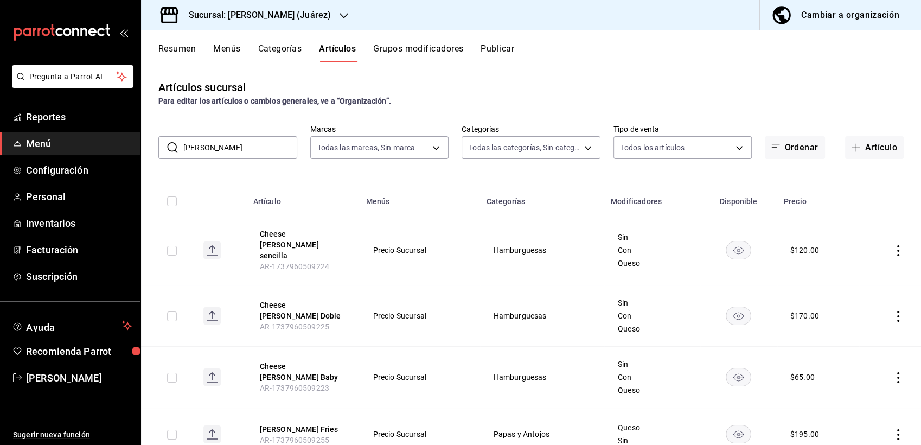
click at [207, 150] on input "[PERSON_NAME]" at bounding box center [240, 148] width 114 height 22
type input "b"
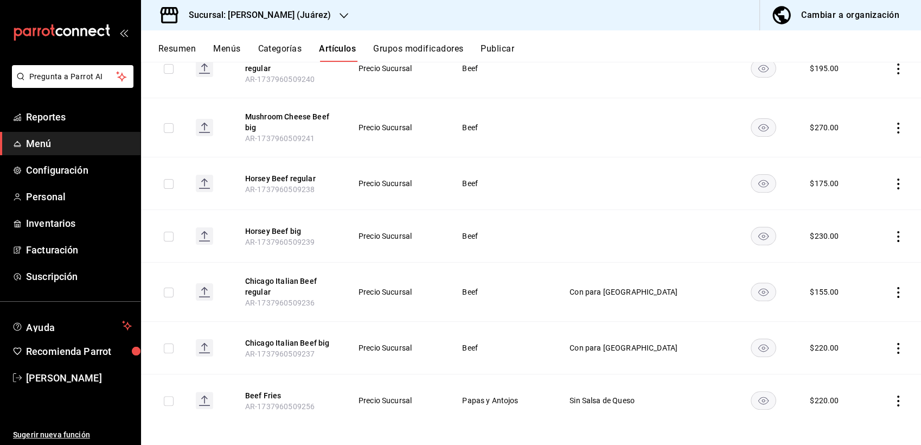
scroll to position [231, 0]
type input "beef"
click at [265, 394] on button "Beef Fries" at bounding box center [288, 393] width 87 height 11
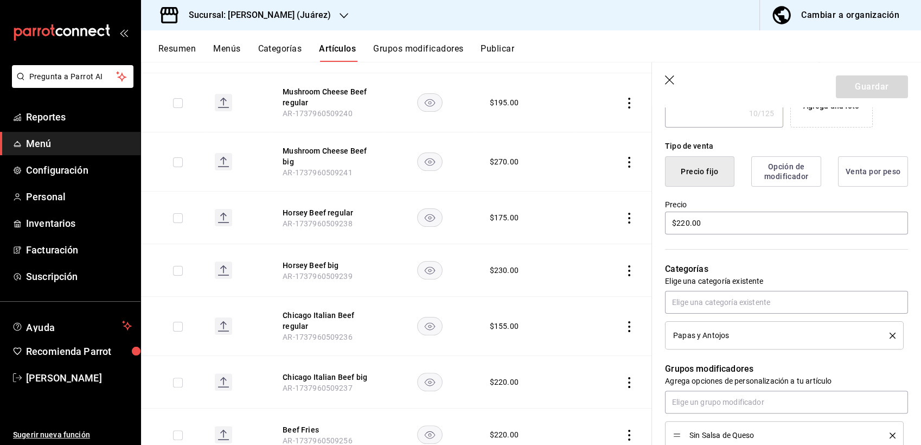
scroll to position [239, 0]
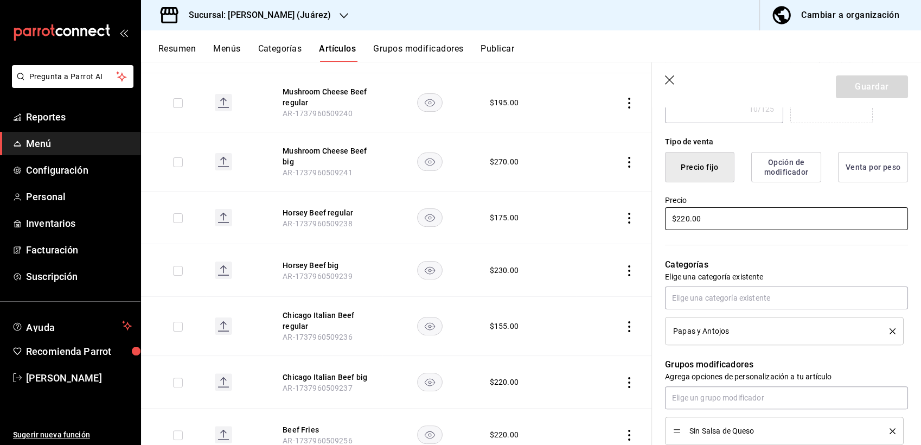
click at [711, 216] on input "$220.00" at bounding box center [786, 218] width 243 height 23
type textarea "x"
type input "$220.00"
type textarea "x"
type input "$220.00"
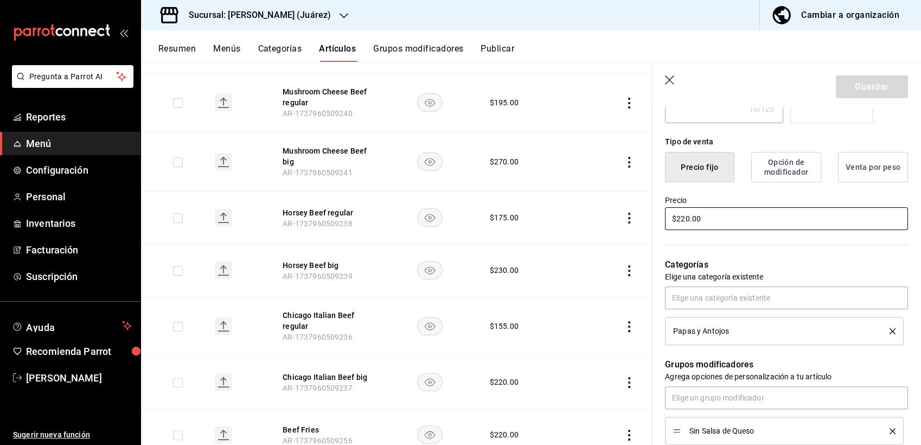
type textarea "x"
type input "$22.00"
type textarea "x"
type input "$23.00"
type textarea "x"
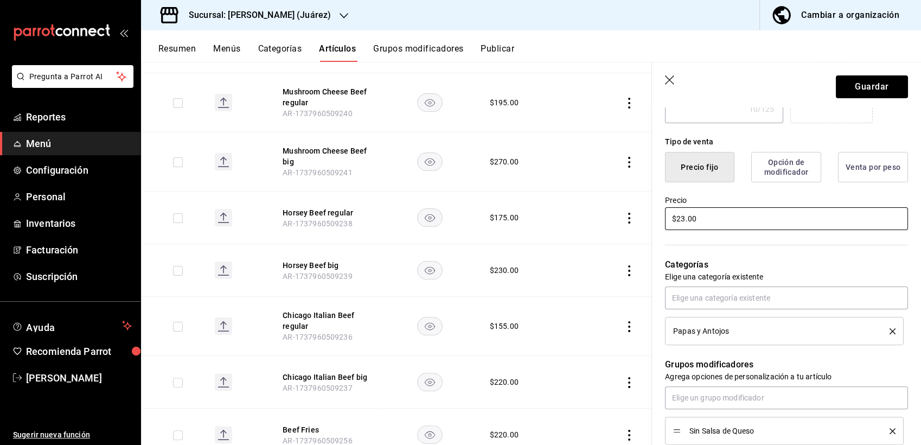
type input "$235.00"
type textarea "x"
type input "$235.00"
click at [845, 93] on button "Guardar" at bounding box center [872, 86] width 72 height 23
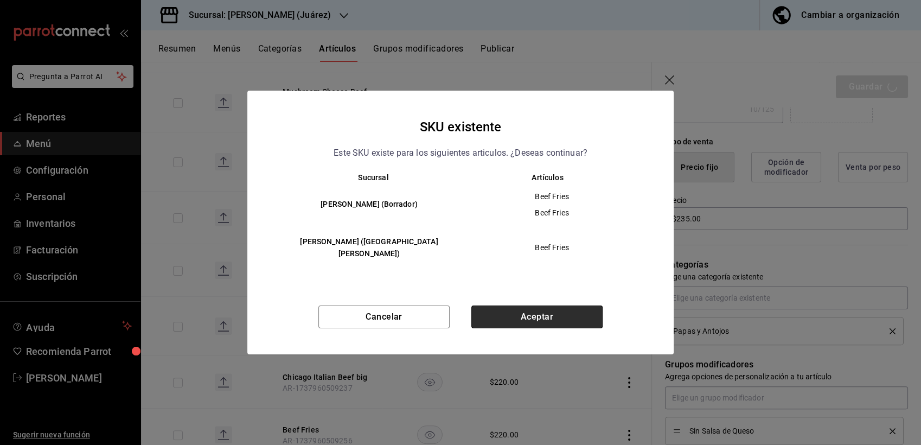
click at [499, 318] on button "Aceptar" at bounding box center [536, 316] width 131 height 23
type textarea "x"
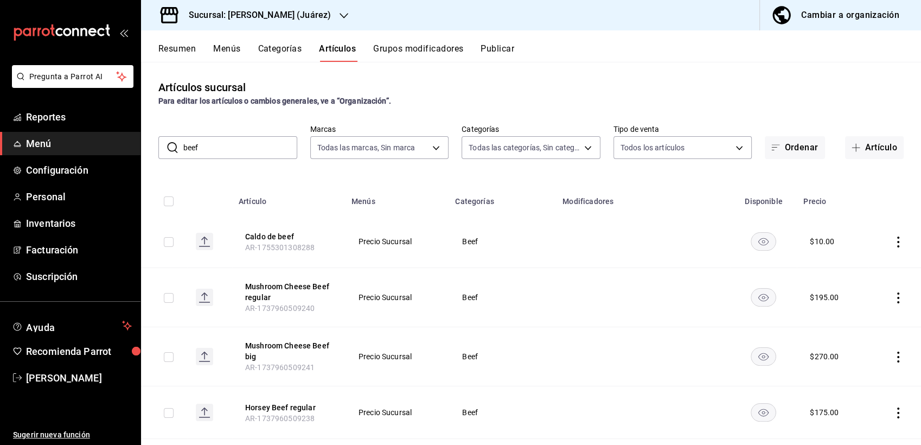
click at [231, 154] on input "beef" at bounding box center [240, 148] width 114 height 22
type input "b"
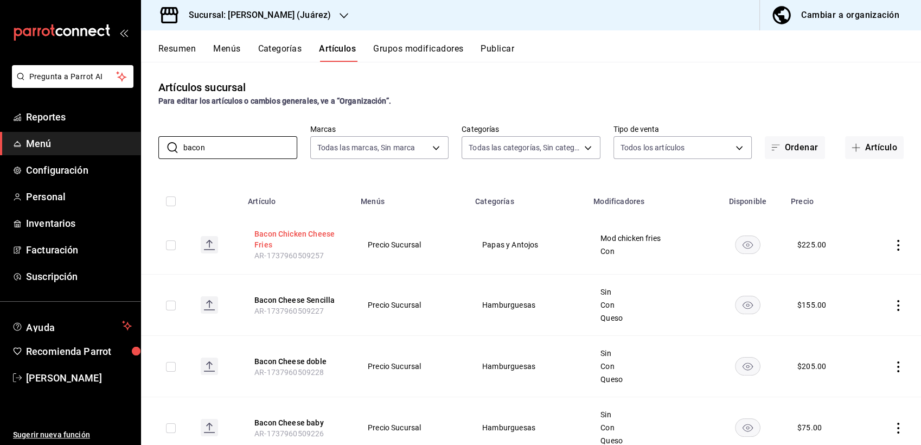
type input "bacon"
click at [282, 233] on button "Bacon Chicken Cheese Fries" at bounding box center [297, 239] width 87 height 22
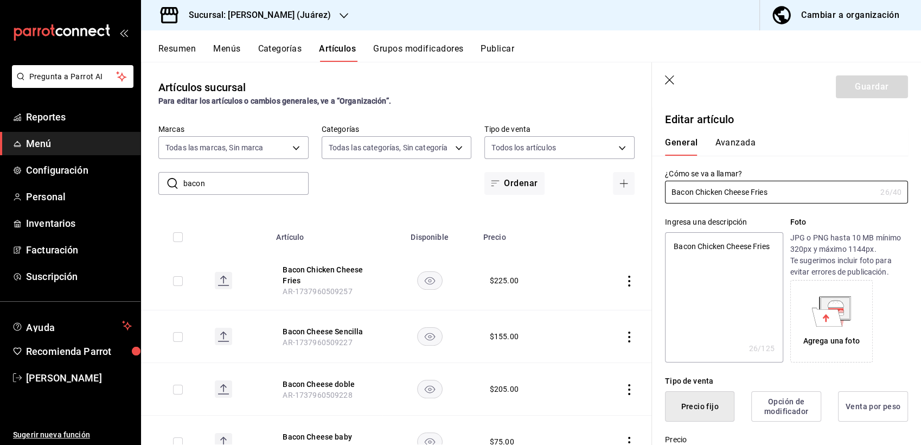
type textarea "x"
type input "$225.00"
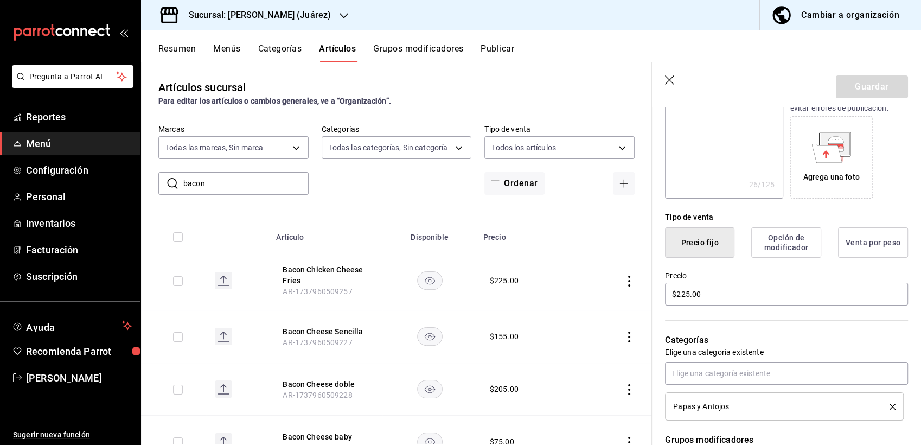
scroll to position [169, 0]
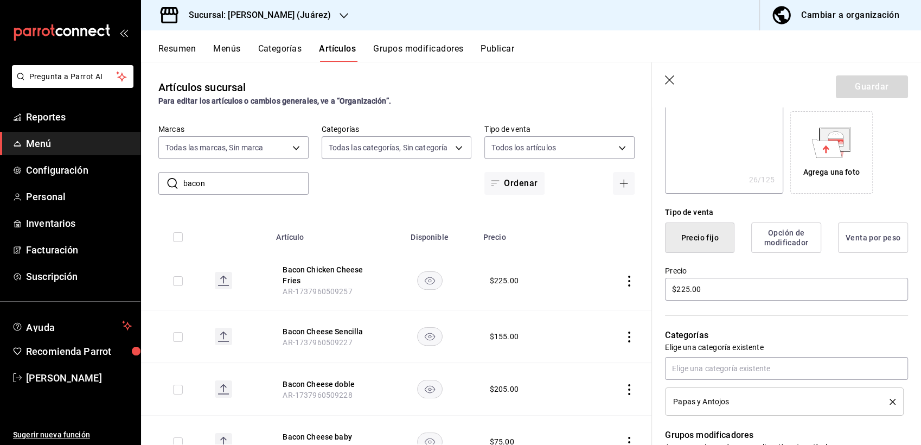
click at [671, 78] on icon "button" at bounding box center [669, 79] width 9 height 9
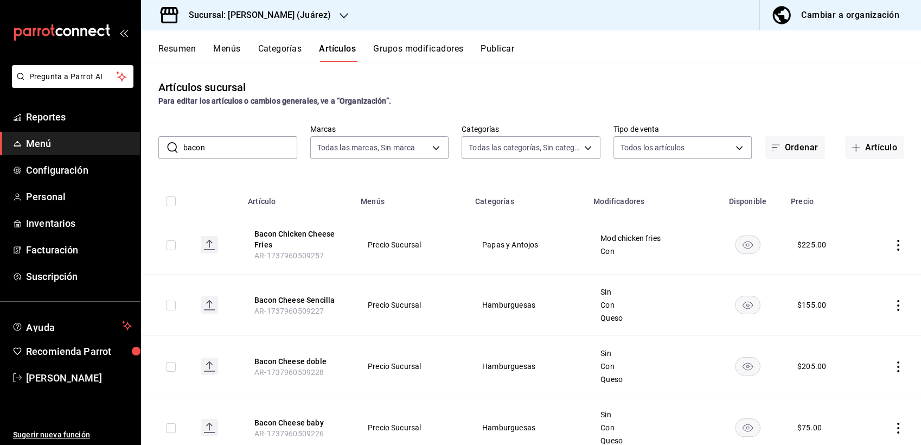
click at [218, 145] on input "bacon" at bounding box center [240, 148] width 114 height 22
type input "b"
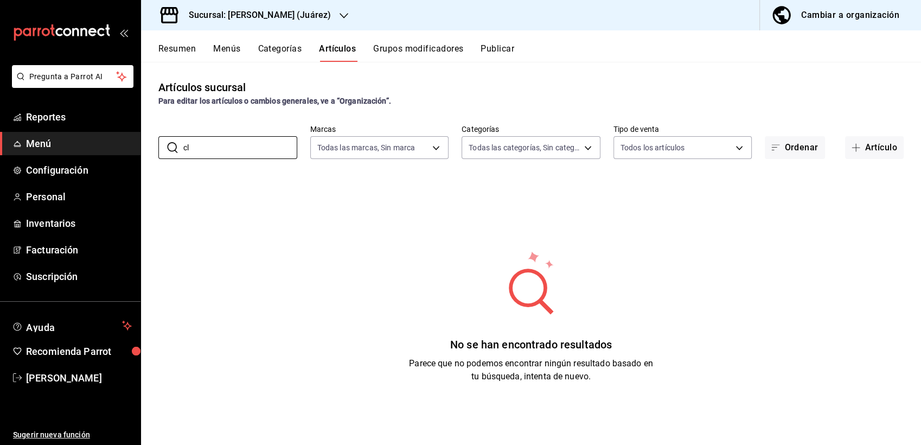
type input "c"
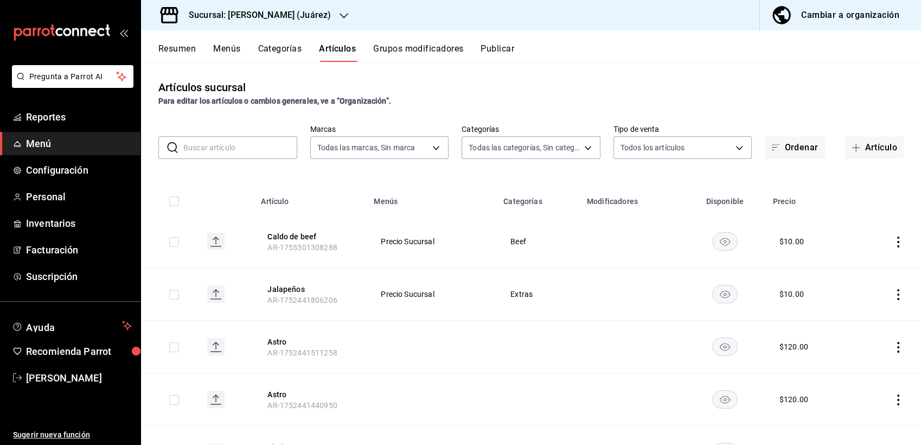
click at [286, 219] on th "Caldo de beef AR-1755301308288" at bounding box center [310, 241] width 113 height 53
click at [270, 156] on input "text" at bounding box center [240, 148] width 114 height 22
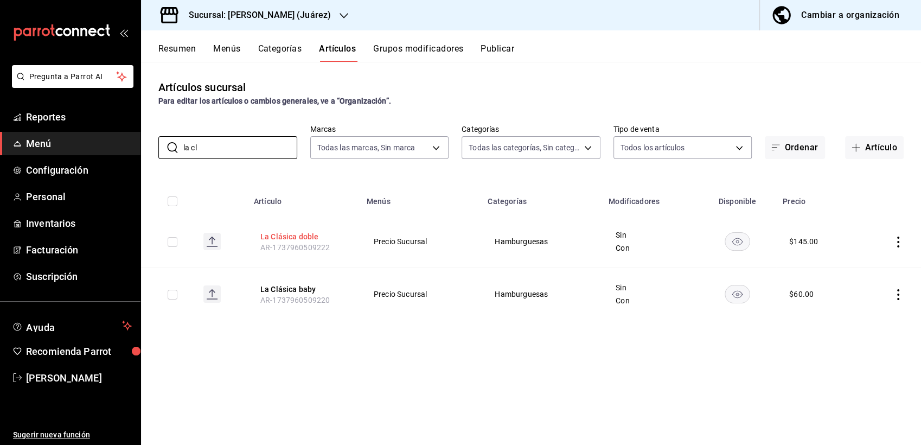
type input "la cl"
click at [285, 232] on button "La Clásica doble" at bounding box center [303, 236] width 87 height 11
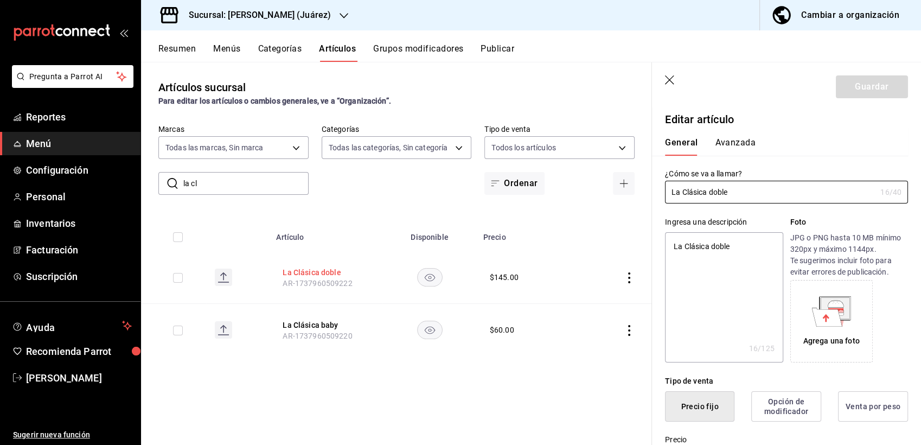
type textarea "x"
type input "$145.00"
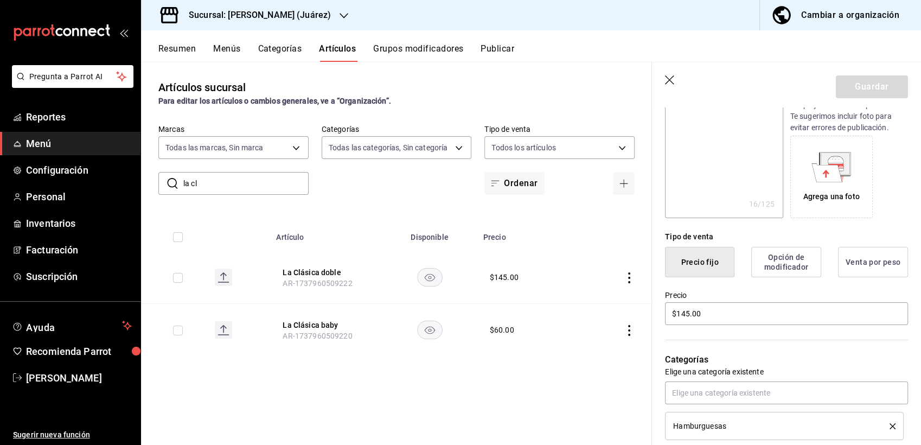
scroll to position [152, 0]
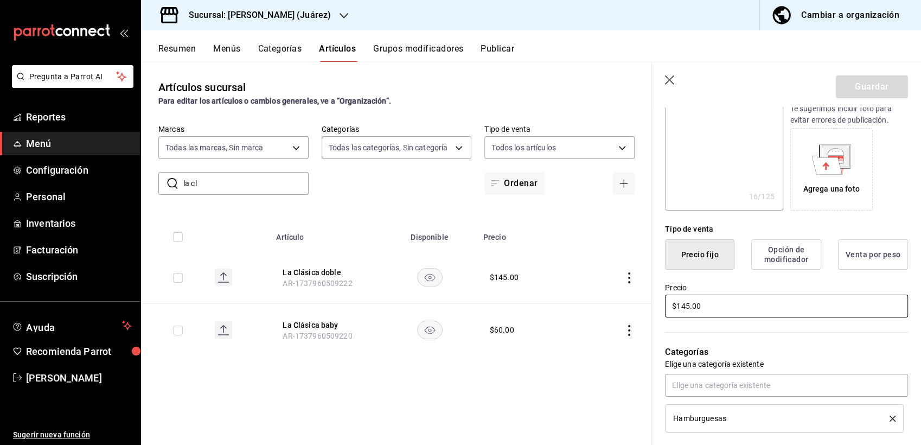
click at [698, 304] on input "$145.00" at bounding box center [786, 306] width 243 height 23
type textarea "x"
type input "$15.00"
type textarea "x"
type input "$155.00"
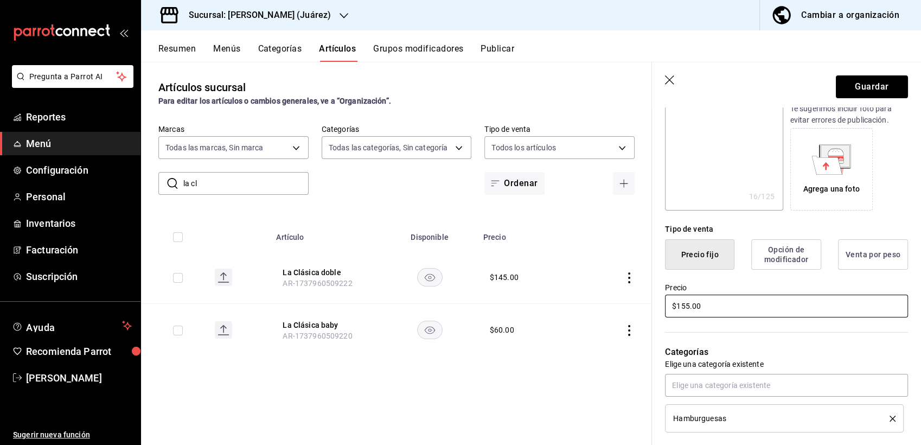
type textarea "x"
type input "$155.00"
click at [846, 86] on button "Guardar" at bounding box center [872, 86] width 72 height 23
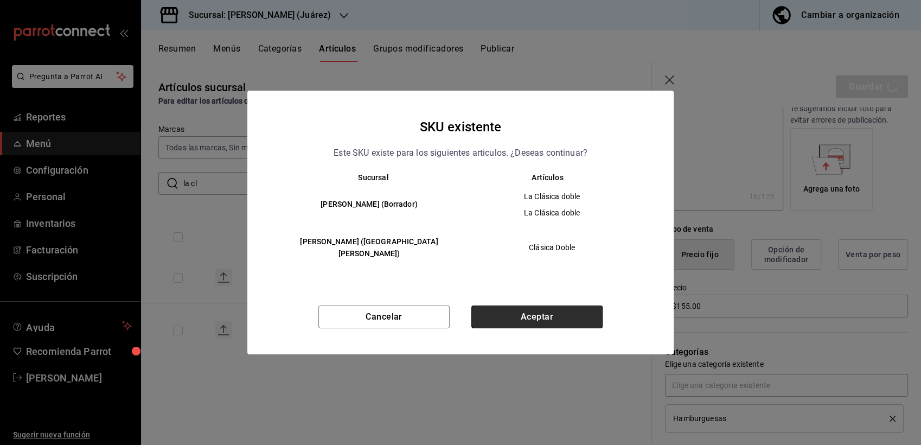
click at [508, 309] on button "Aceptar" at bounding box center [536, 316] width 131 height 23
type textarea "x"
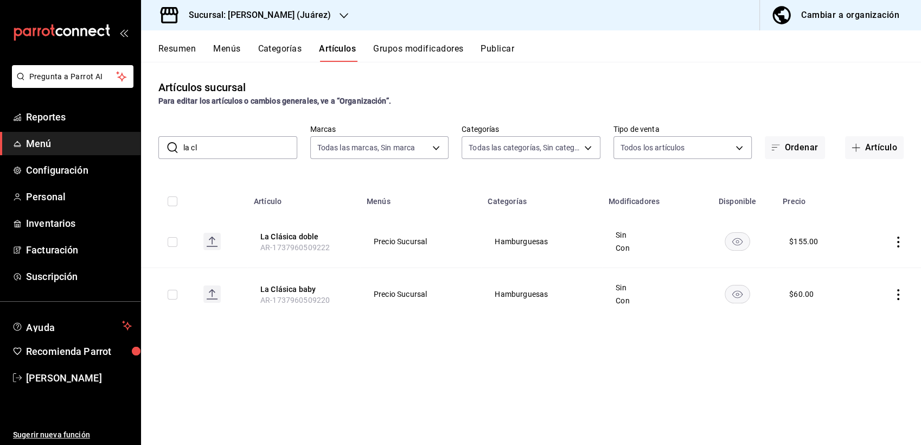
click at [204, 148] on input "la cl" at bounding box center [240, 148] width 114 height 22
type input "l"
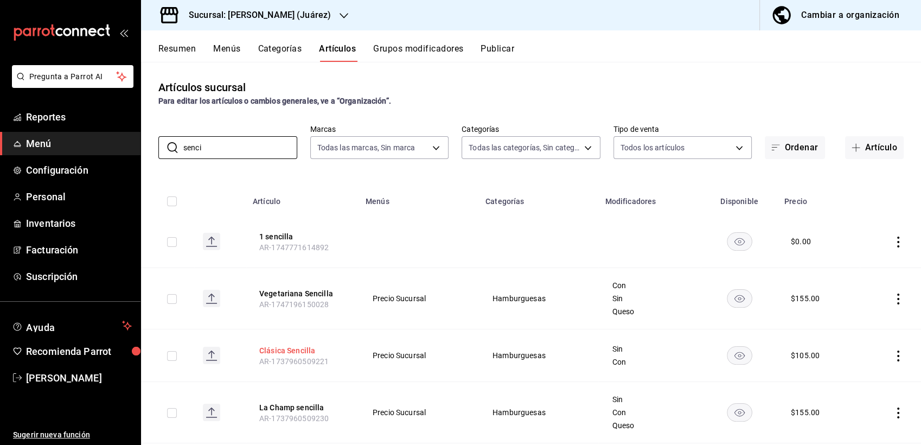
type input "senci"
click at [299, 352] on button "Clásica Sencilla" at bounding box center [302, 350] width 87 height 11
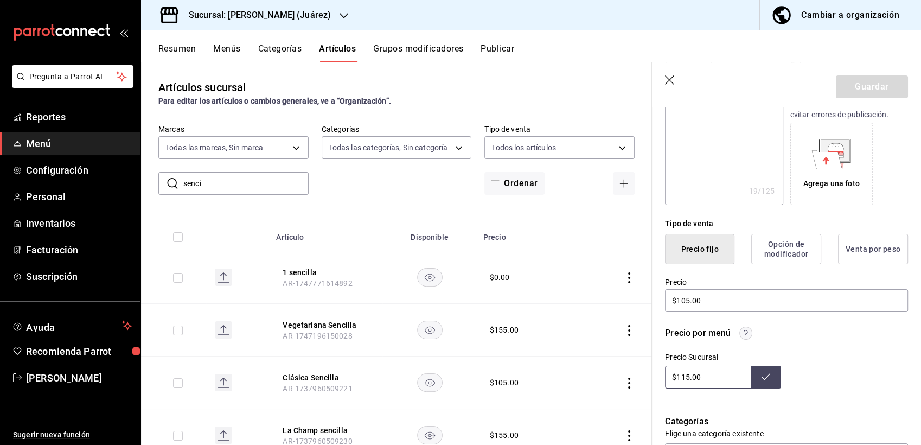
scroll to position [200, 0]
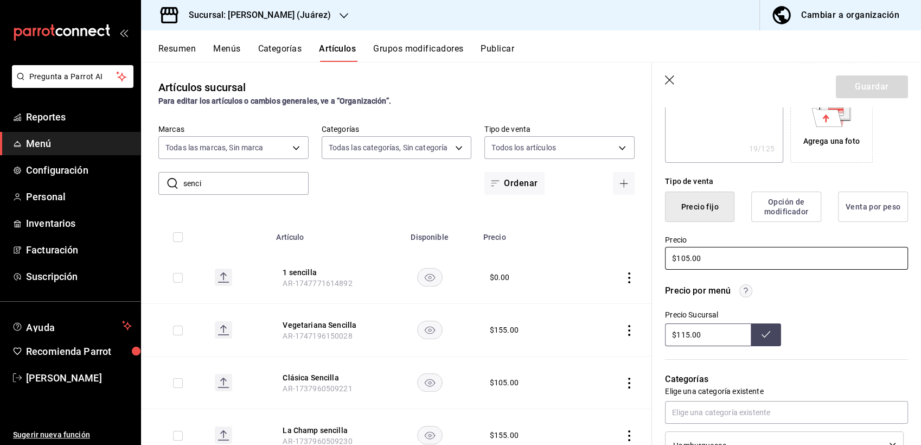
click at [707, 263] on input "$105.00" at bounding box center [786, 258] width 243 height 23
type textarea "x"
type input "$15.00"
type textarea "x"
type input "$115.00"
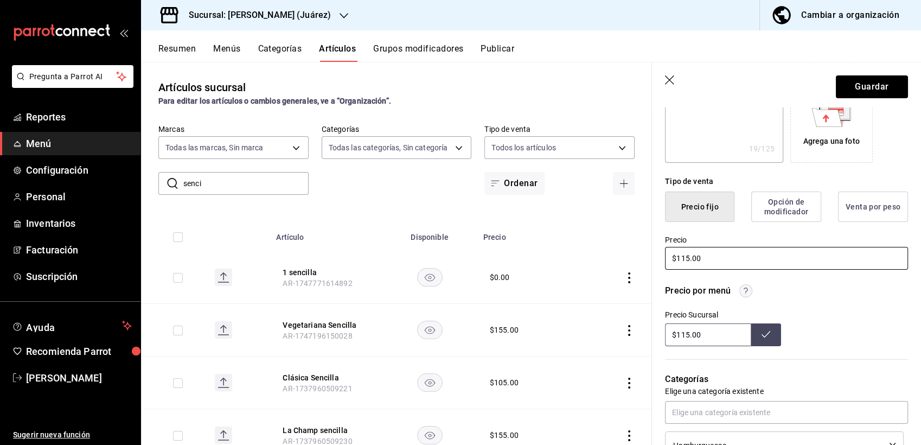
type textarea "x"
type input "$115.00"
click at [863, 84] on button "Guardar" at bounding box center [872, 86] width 72 height 23
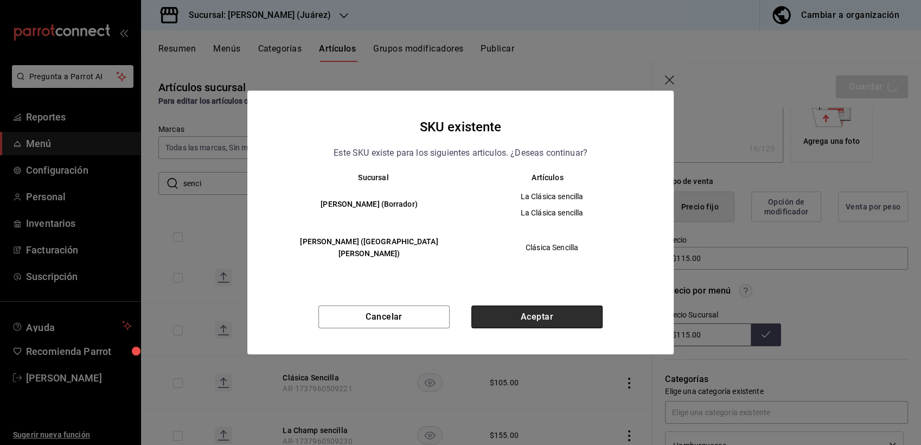
click at [546, 305] on button "Aceptar" at bounding box center [536, 316] width 131 height 23
type textarea "x"
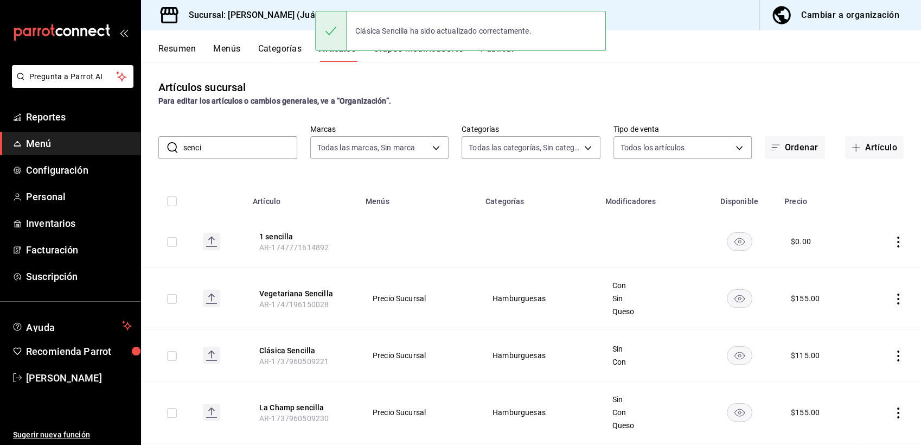
click at [222, 151] on input "senci" at bounding box center [240, 148] width 114 height 22
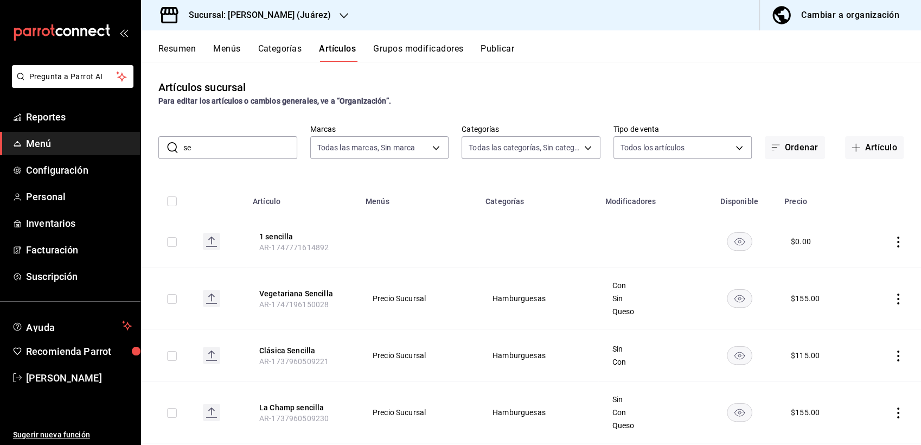
type input "s"
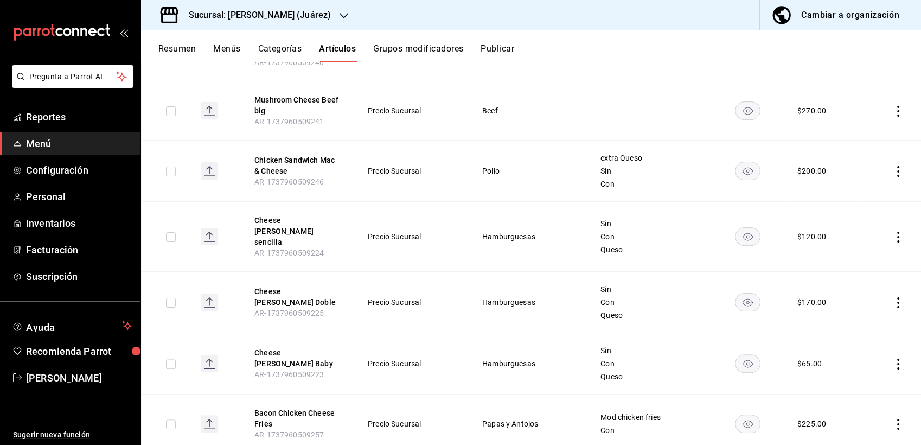
scroll to position [254, 0]
type input "cheese"
click at [308, 226] on button "Cheese [PERSON_NAME] sencilla" at bounding box center [297, 229] width 87 height 33
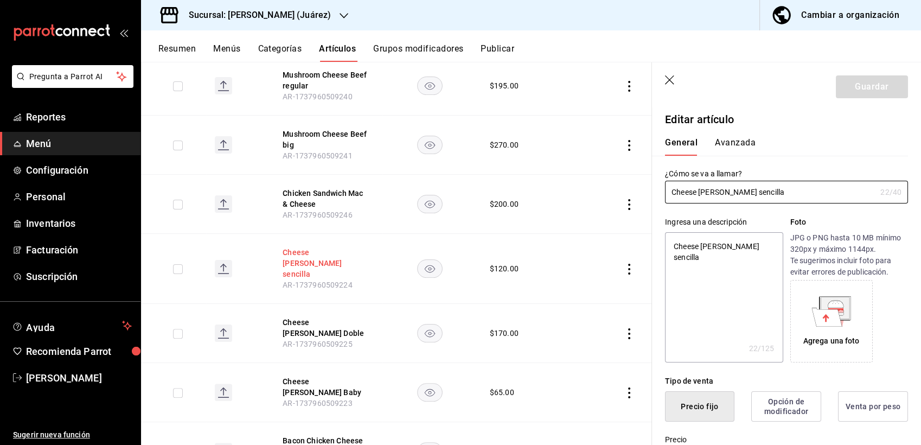
type textarea "x"
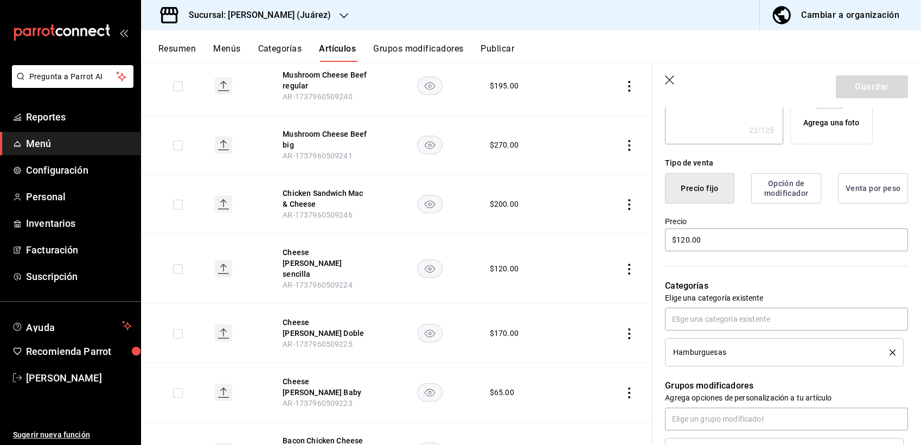
scroll to position [222, 0]
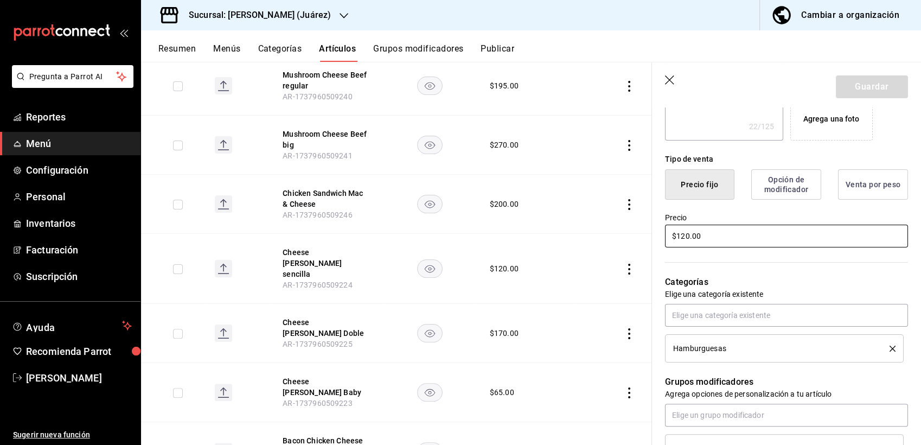
click at [717, 232] on input "$120.00" at bounding box center [786, 236] width 243 height 23
type input "$12.00"
type textarea "x"
type input "$13.00"
type textarea "x"
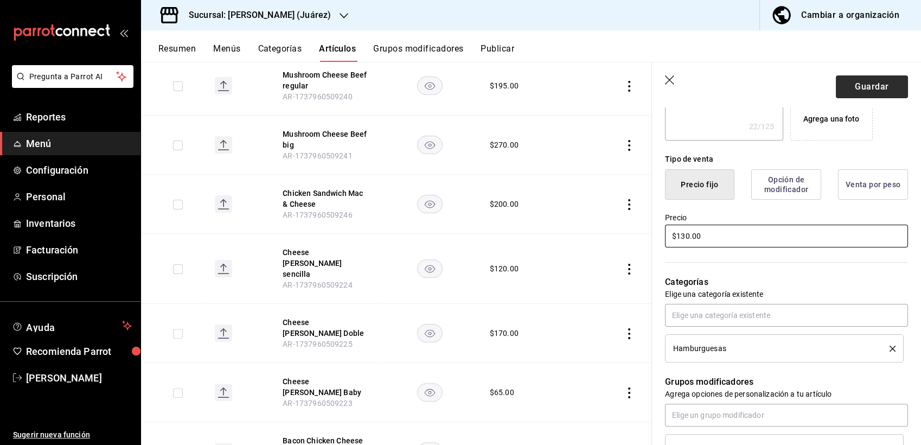
type input "$130.00"
click at [859, 80] on button "Guardar" at bounding box center [872, 86] width 72 height 23
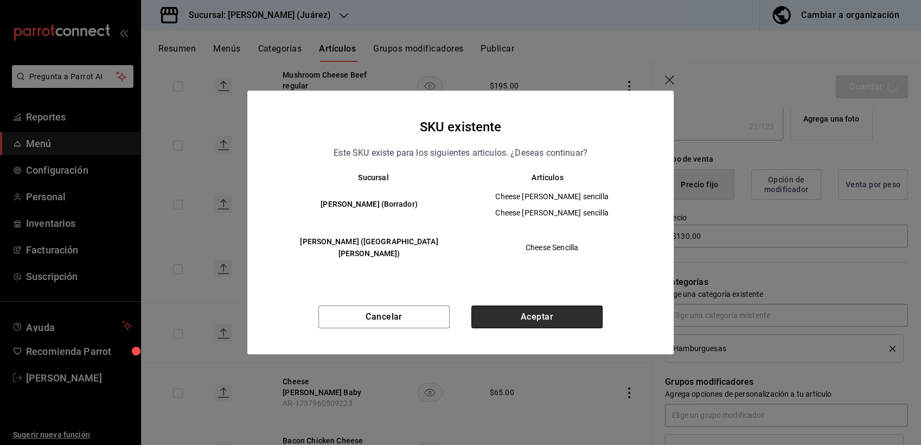
click at [552, 317] on button "Aceptar" at bounding box center [536, 316] width 131 height 23
type textarea "x"
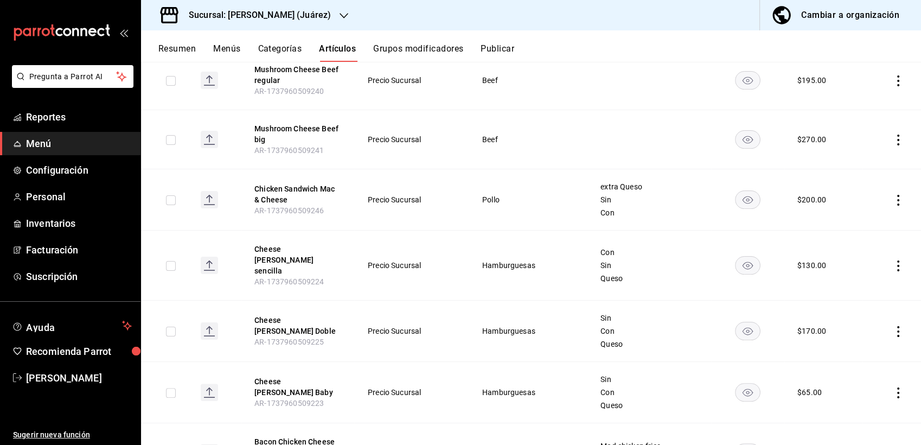
scroll to position [221, 0]
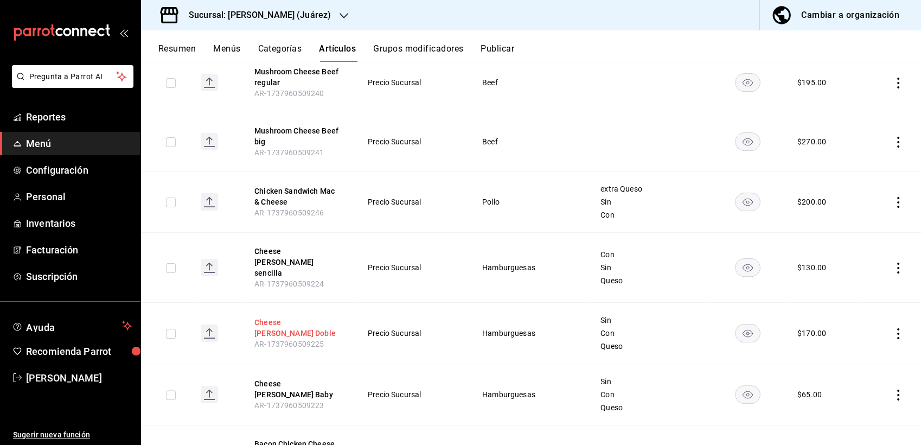
click at [261, 319] on button "Cheese [PERSON_NAME] Doble" at bounding box center [297, 328] width 87 height 22
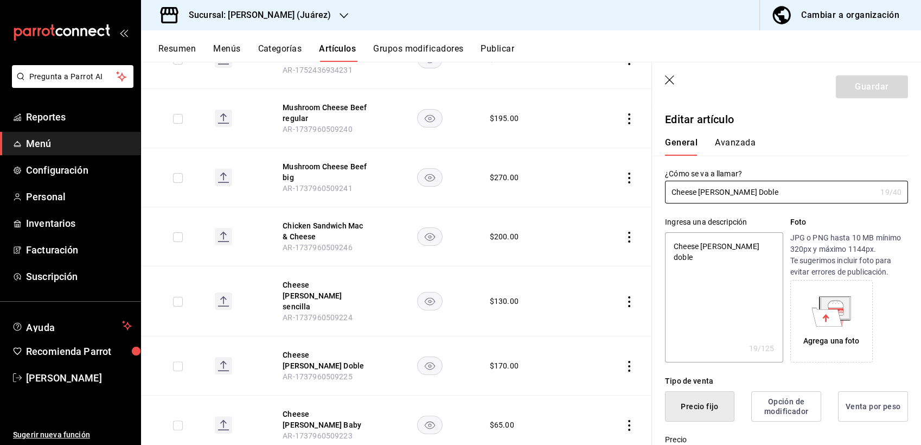
type textarea "x"
type input "$170.00"
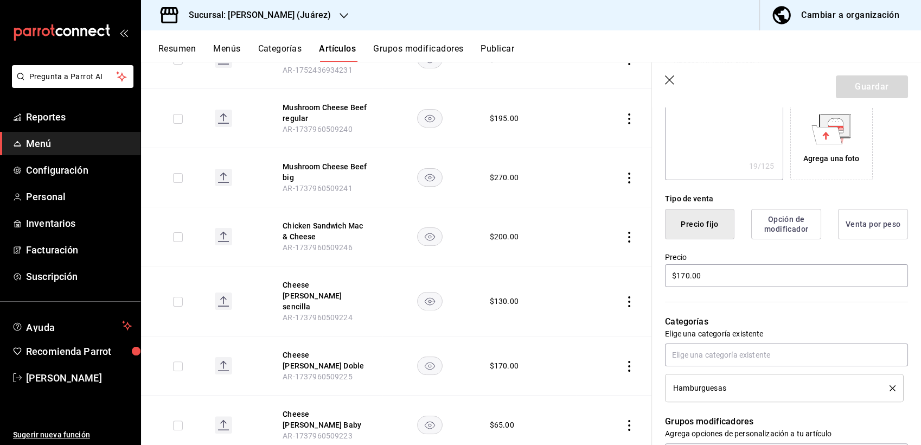
scroll to position [227, 0]
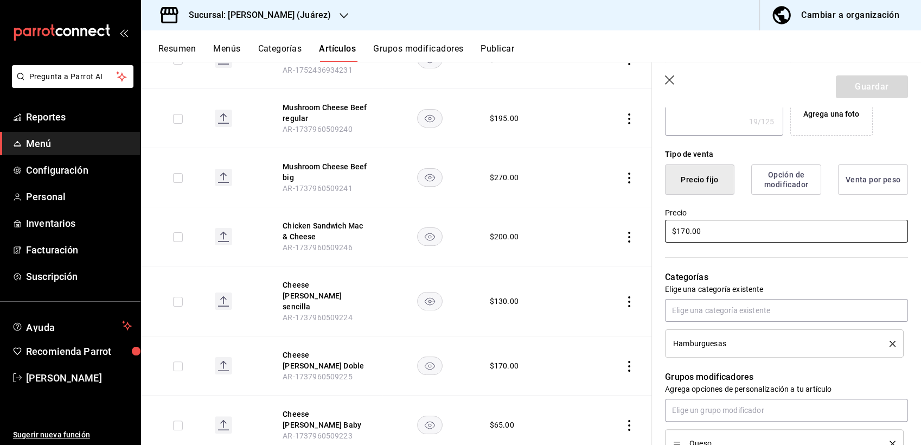
click at [711, 233] on input "$170.00" at bounding box center [786, 231] width 243 height 23
type textarea "x"
type input "$170.00"
type textarea "x"
type input "$170.00"
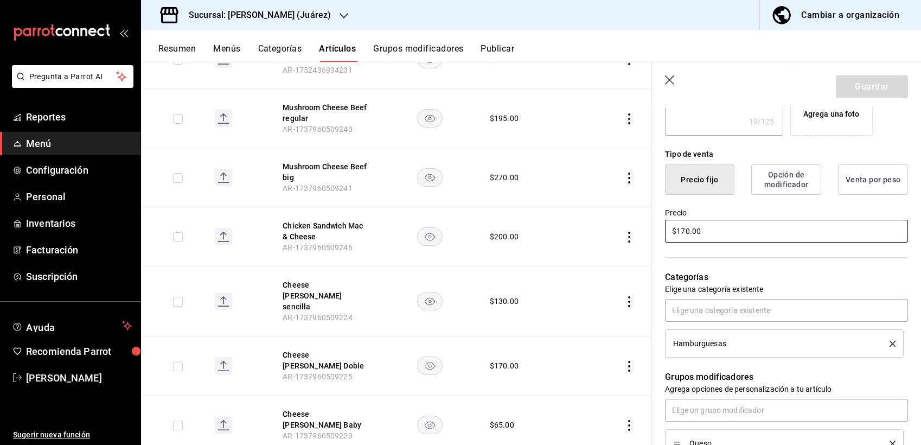
type textarea "x"
type input "$170.00"
type textarea "x"
type input "$170.00"
type textarea "x"
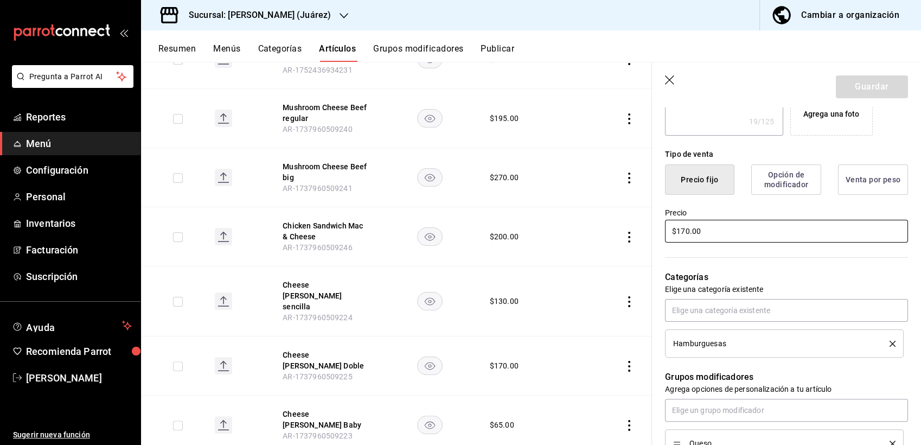
type input "$17.00"
type textarea "x"
type input "$18.00"
type textarea "x"
type input "$180.00"
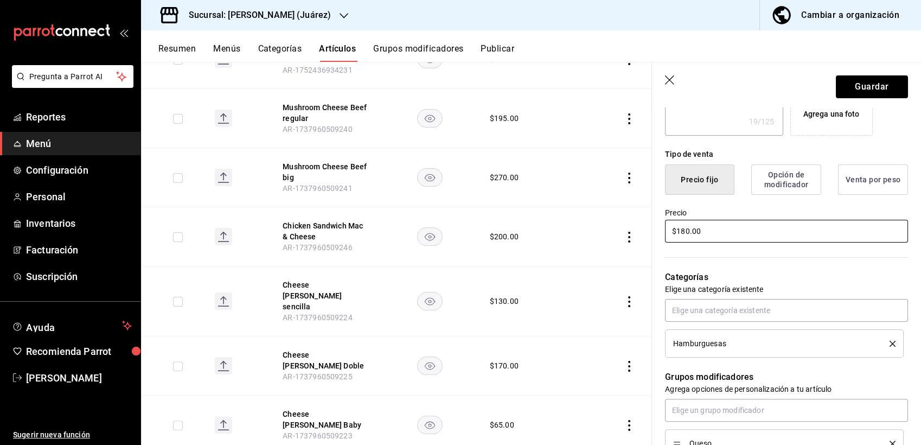
type textarea "x"
type input "$180.00"
click at [854, 80] on button "Guardar" at bounding box center [872, 86] width 72 height 23
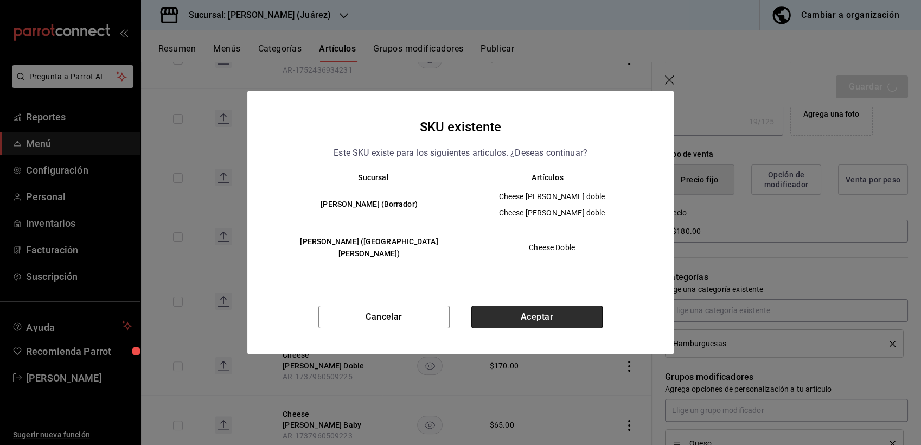
click at [529, 316] on button "Aceptar" at bounding box center [536, 316] width 131 height 23
type textarea "x"
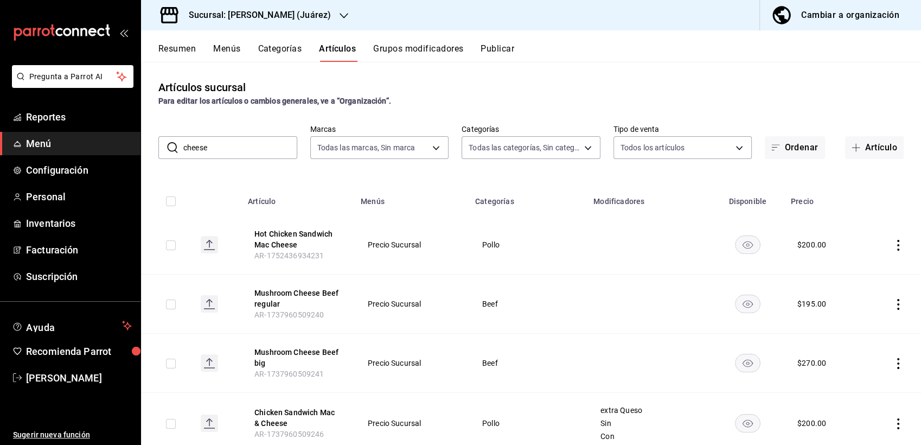
click at [220, 144] on input "cheese" at bounding box center [240, 148] width 114 height 22
type input "c"
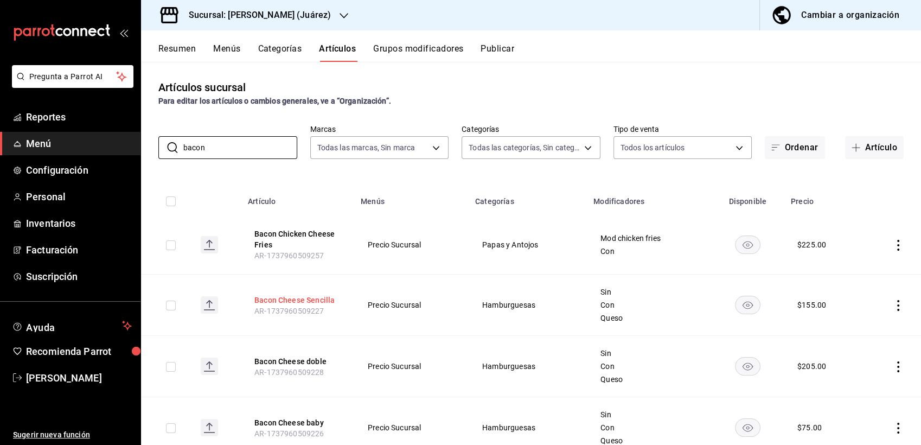
type input "bacon"
click at [301, 302] on button "Bacon Cheese Sencilla" at bounding box center [297, 300] width 87 height 11
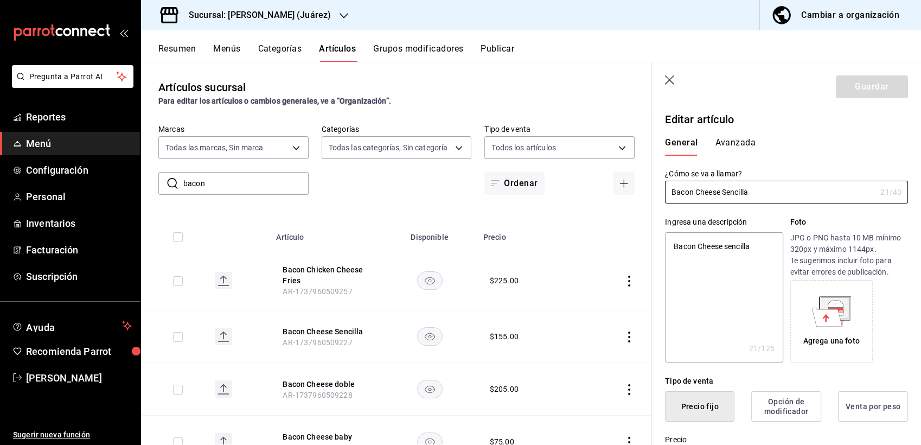
type textarea "x"
type input "$155.00"
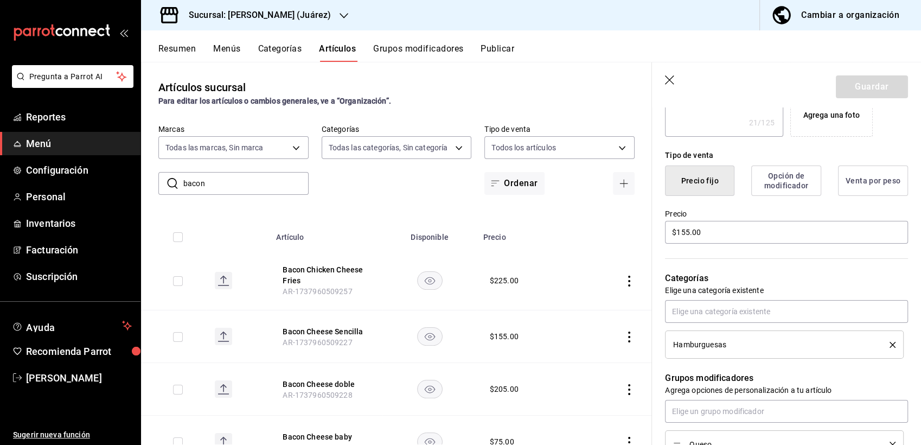
scroll to position [260, 0]
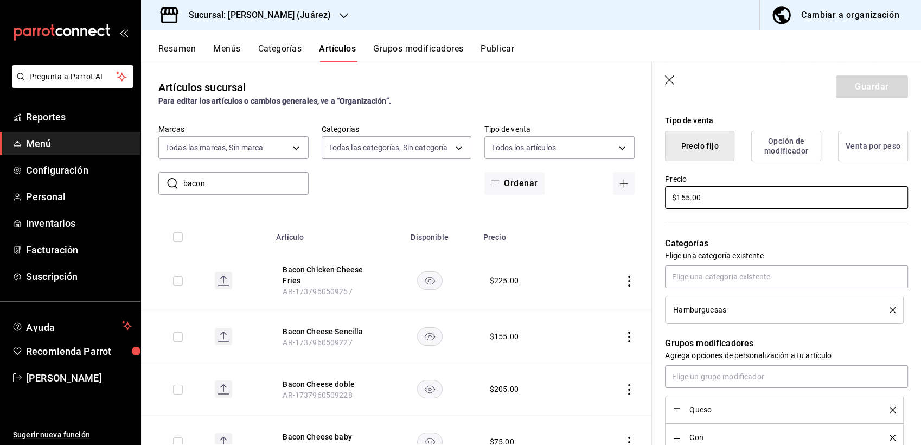
click at [738, 196] on input "$155.00" at bounding box center [786, 197] width 243 height 23
type textarea "x"
type input "$155.00"
type textarea "x"
type input "$155.00"
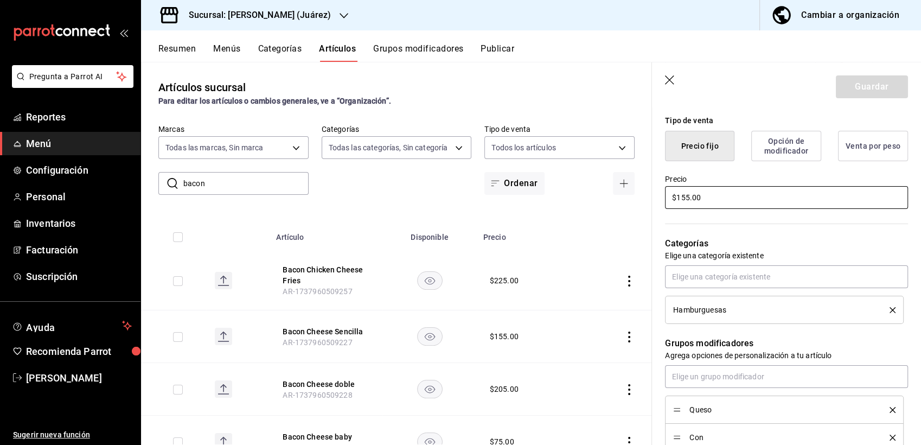
type textarea "x"
type input "$155.00"
type textarea "x"
type input "$15.00"
type textarea "x"
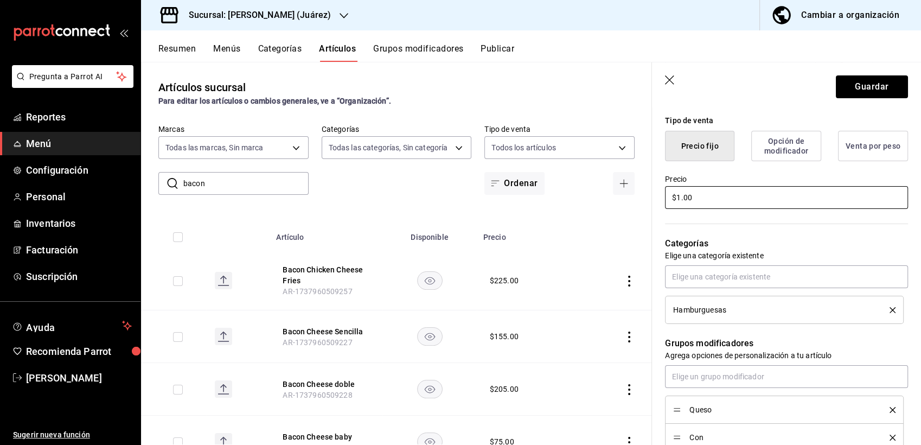
type input "$16.00"
type textarea "x"
type input "$165.00"
click at [867, 80] on button "Guardar" at bounding box center [872, 86] width 72 height 23
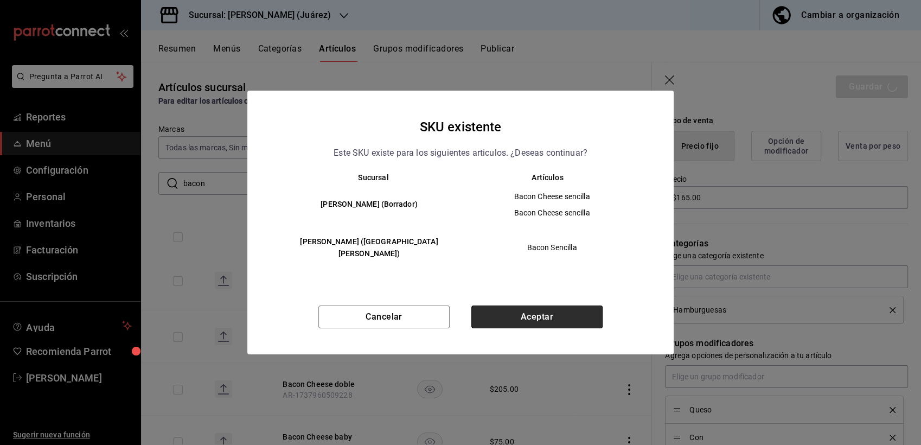
click at [531, 312] on button "Aceptar" at bounding box center [536, 316] width 131 height 23
type textarea "x"
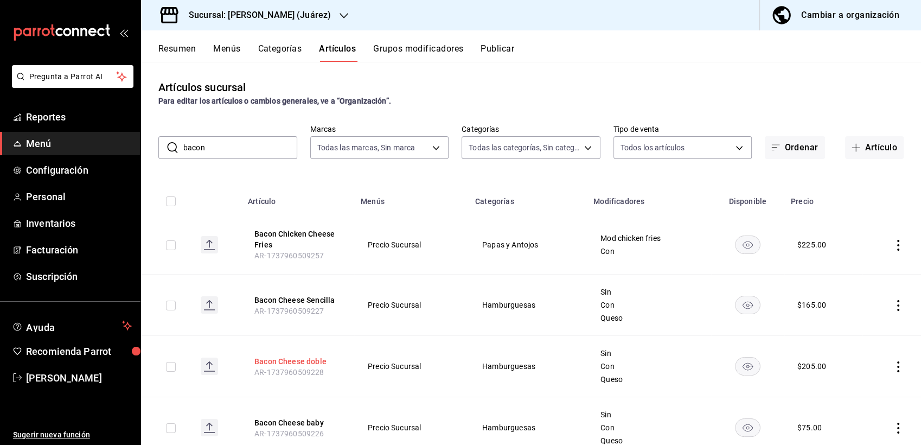
click at [299, 362] on button "Bacon Cheese doble" at bounding box center [297, 361] width 87 height 11
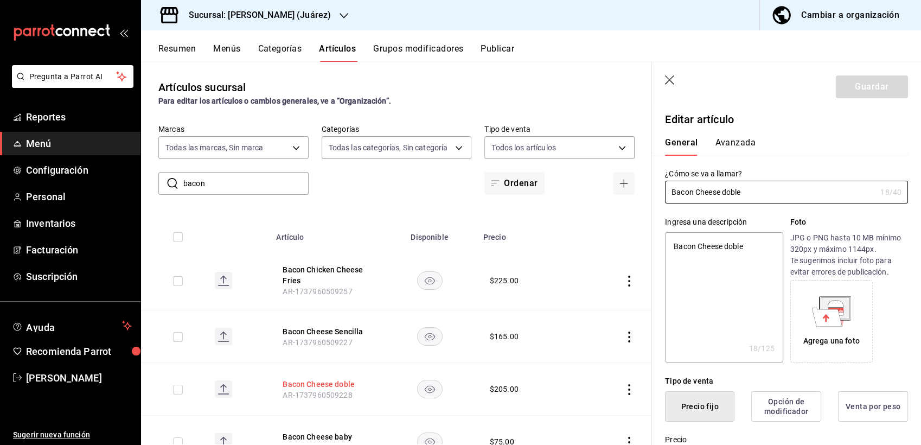
type textarea "x"
type input "$205.00"
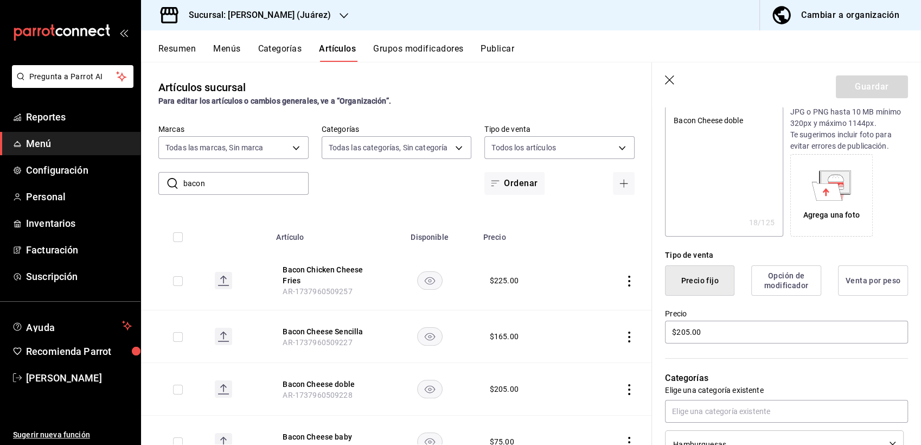
scroll to position [142, 0]
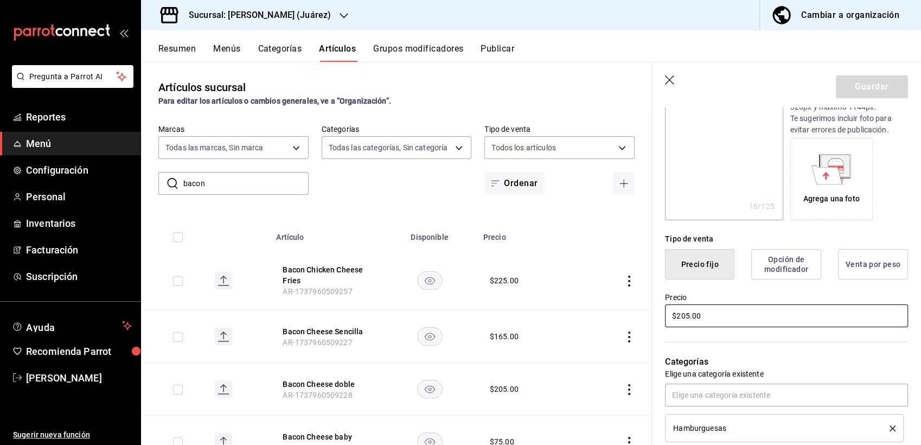
click at [697, 311] on input "$205.00" at bounding box center [786, 315] width 243 height 23
type textarea "x"
type input "$205.00"
type textarea "x"
type input "$20.00"
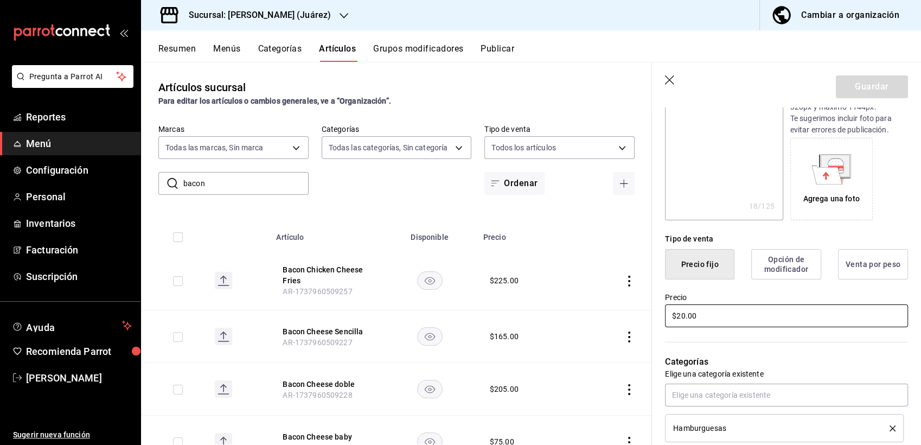
type textarea "x"
type input "$2.00"
type textarea "x"
type input "$21.00"
type textarea "x"
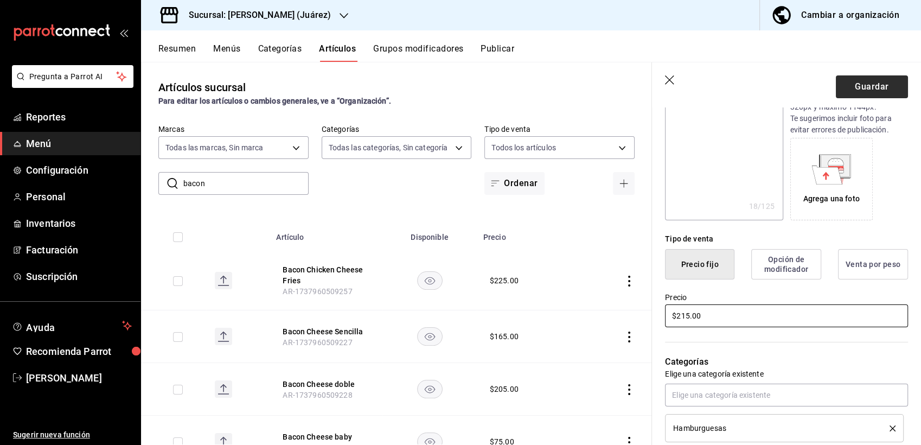
type input "$215.00"
click at [852, 89] on button "Guardar" at bounding box center [872, 86] width 72 height 23
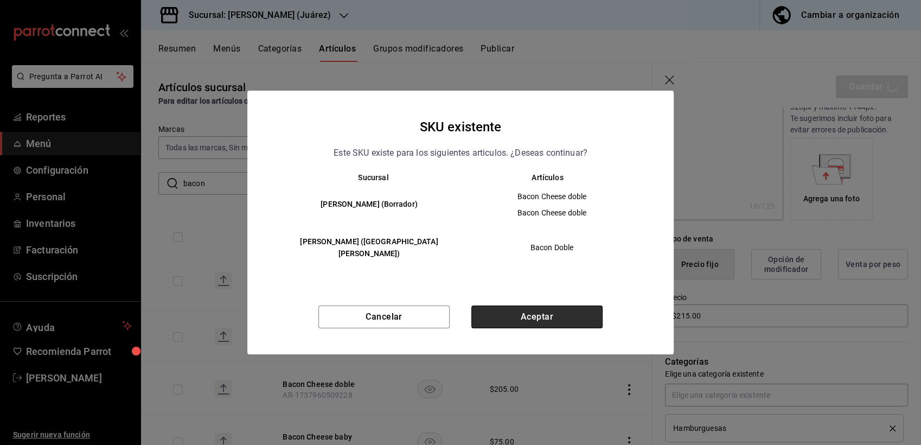
click at [539, 312] on button "Aceptar" at bounding box center [536, 316] width 131 height 23
type textarea "x"
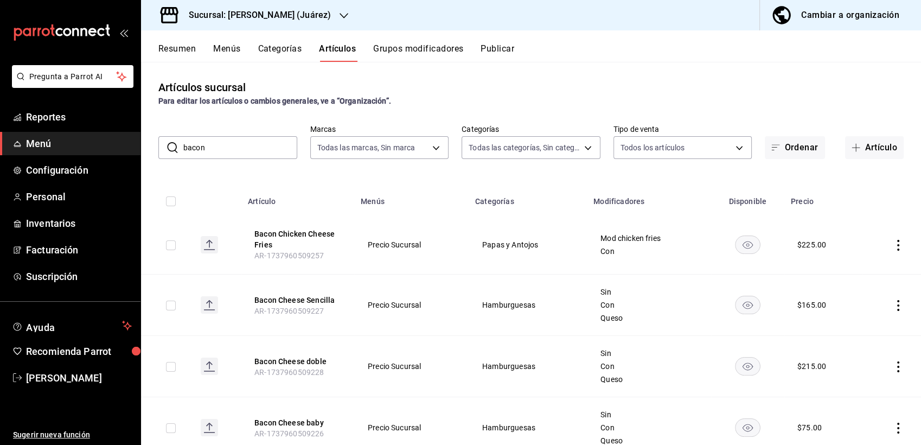
click at [217, 148] on input "bacon" at bounding box center [240, 148] width 114 height 22
type input "b"
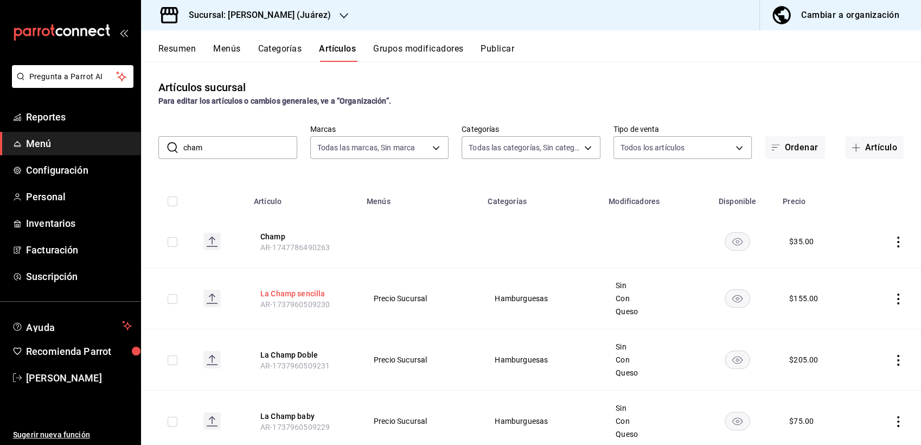
click at [309, 295] on button "La Champ sencilla" at bounding box center [303, 293] width 87 height 11
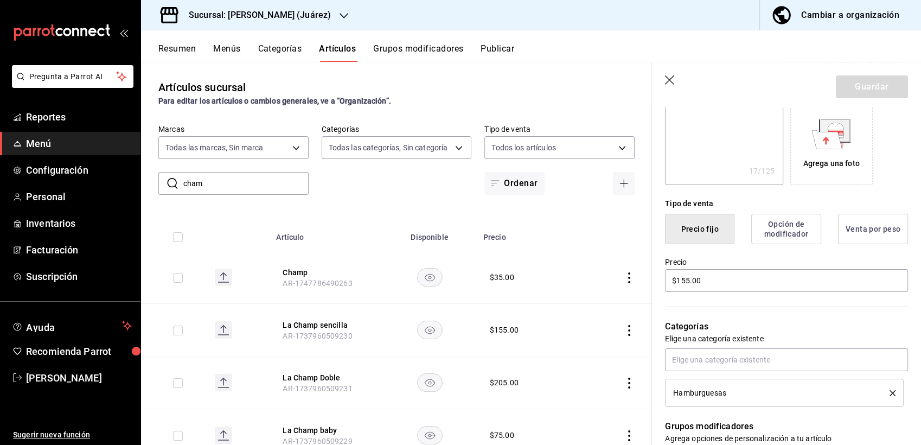
scroll to position [188, 0]
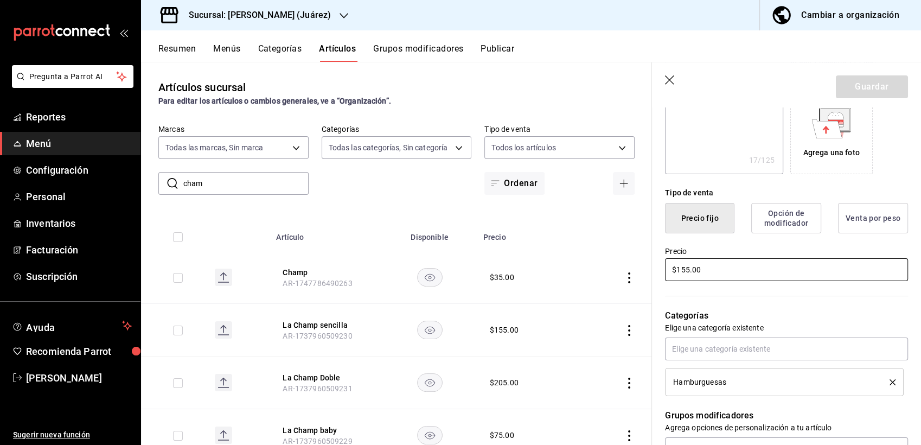
click at [682, 265] on input "$155.00" at bounding box center [786, 269] width 243 height 23
click at [866, 81] on button "Guardar" at bounding box center [872, 86] width 72 height 23
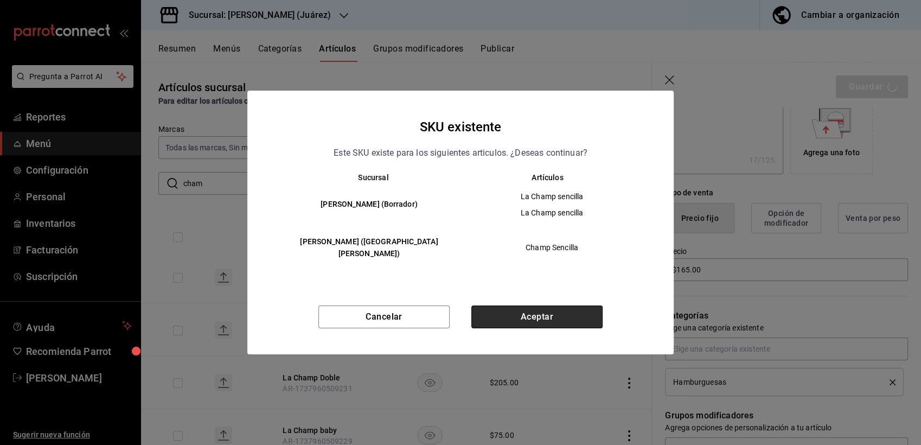
click at [541, 305] on button "Aceptar" at bounding box center [536, 316] width 131 height 23
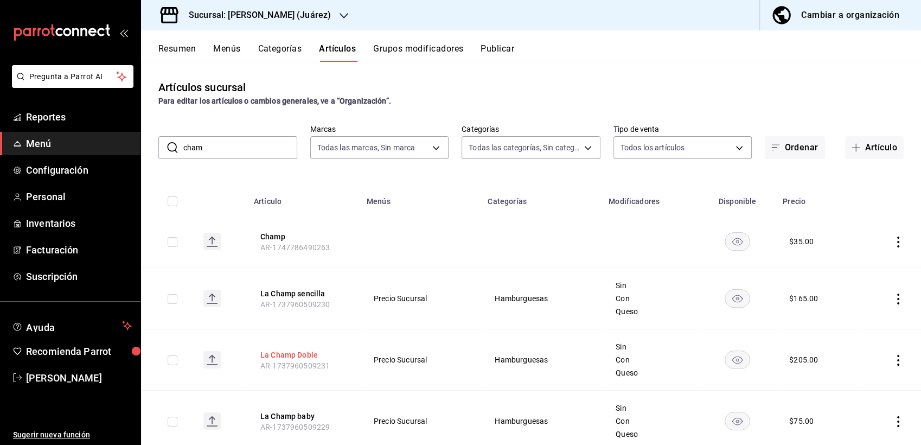
click at [285, 353] on button "La Champ Doble" at bounding box center [303, 354] width 87 height 11
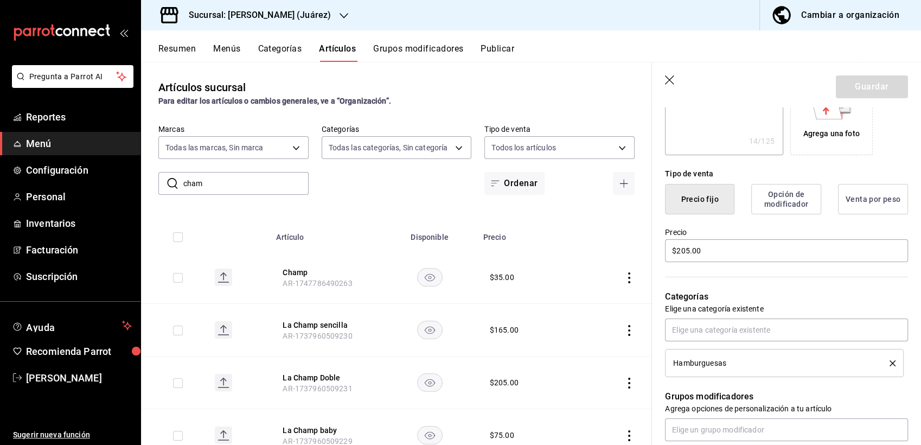
scroll to position [207, 0]
click at [682, 252] on input "$205.00" at bounding box center [786, 250] width 243 height 23
click at [854, 84] on button "Guardar" at bounding box center [872, 86] width 72 height 23
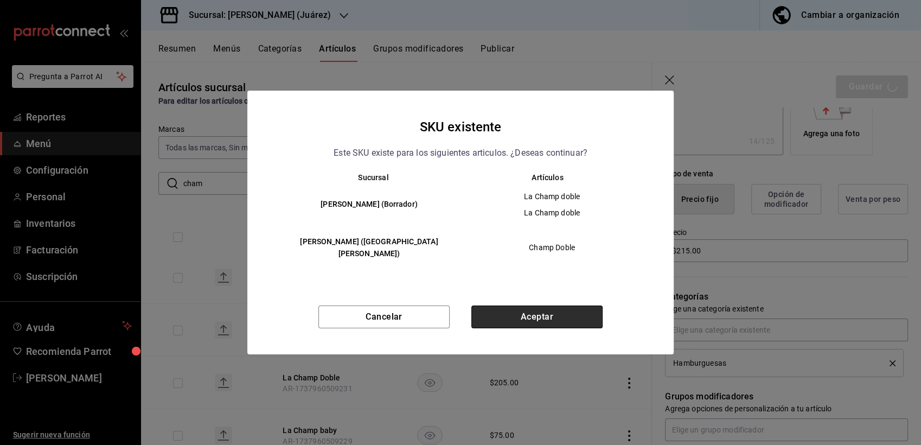
click at [554, 315] on button "Aceptar" at bounding box center [536, 316] width 131 height 23
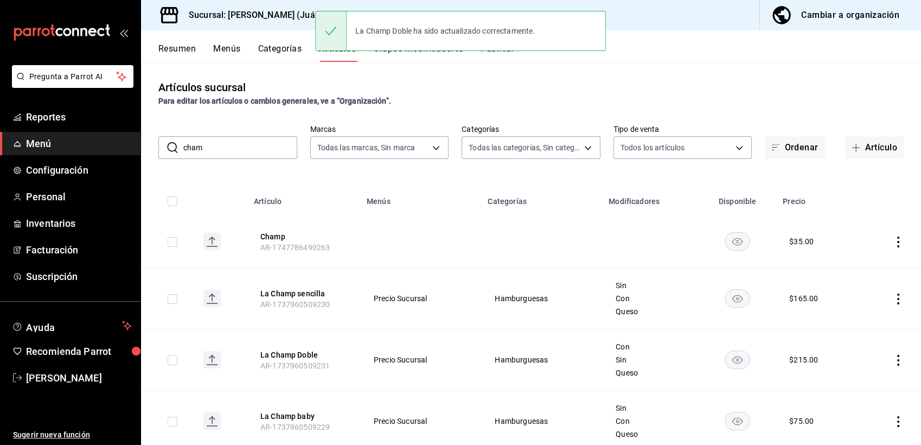
click at [221, 153] on input "cham" at bounding box center [240, 148] width 114 height 22
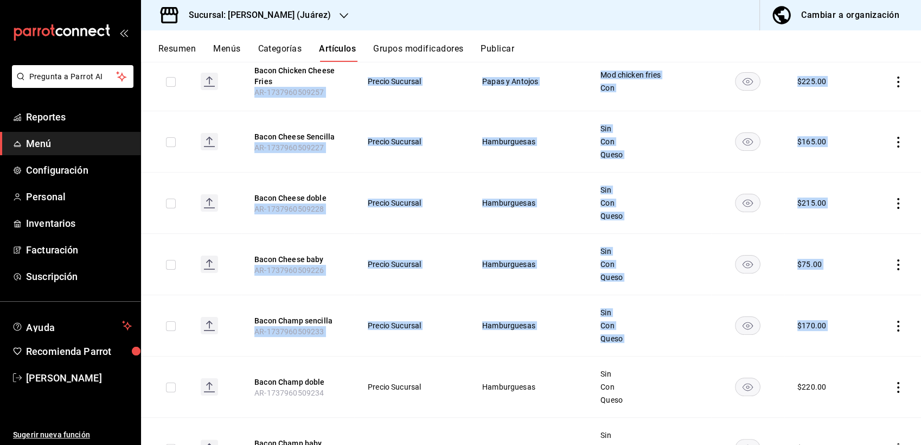
drag, startPoint x: 920, startPoint y: 198, endPoint x: 911, endPoint y: 298, distance: 100.7
click at [911, 298] on div "Artículos sucursal Para editar los artículos o cambios generales, ve a “Organiz…" at bounding box center [531, 253] width 780 height 382
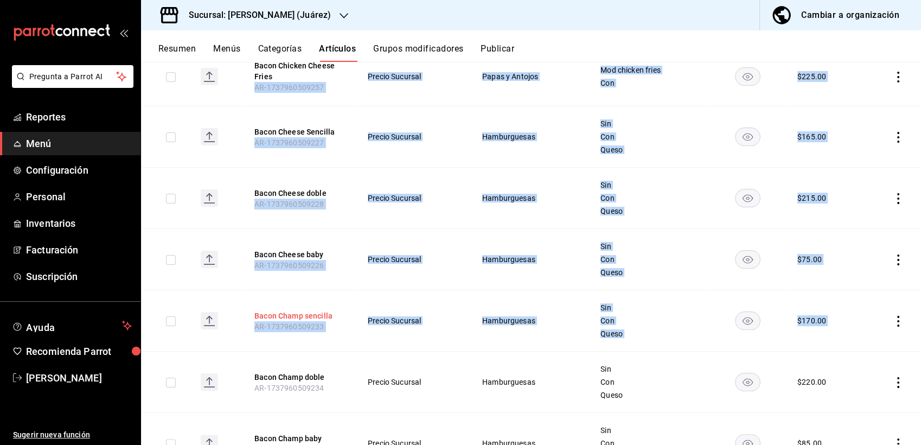
click at [303, 315] on button "Bacon Champ sencilla" at bounding box center [297, 315] width 87 height 11
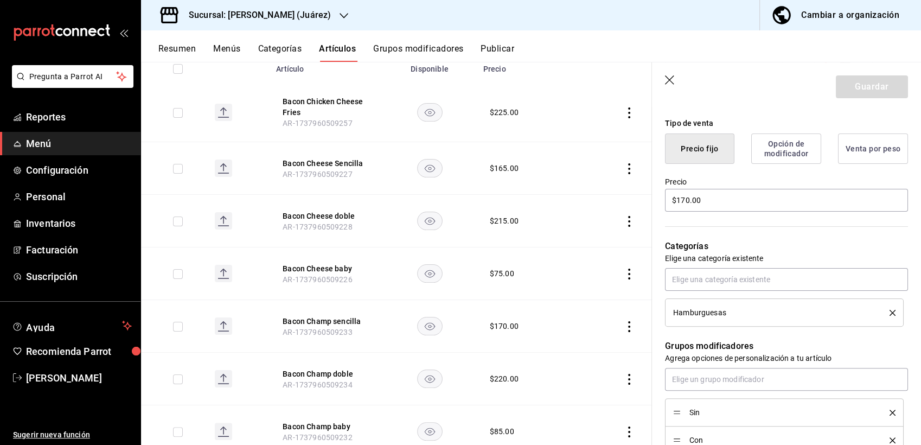
scroll to position [274, 0]
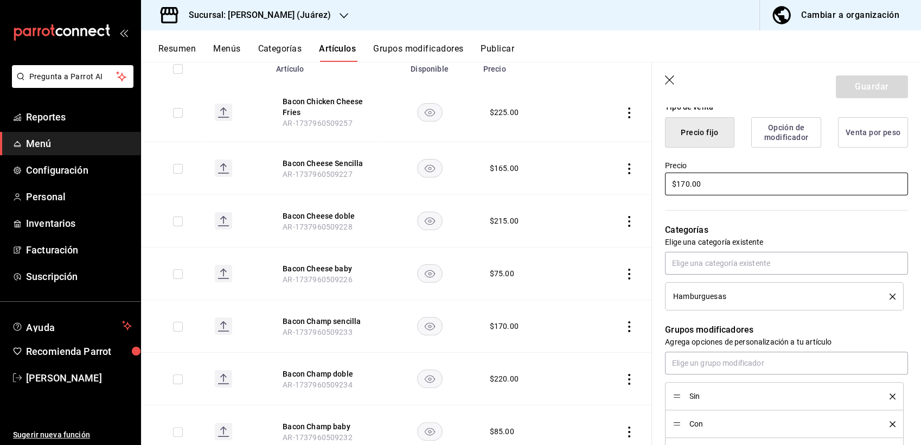
click at [709, 184] on input "$170.00" at bounding box center [786, 184] width 243 height 23
click at [853, 79] on button "Guardar" at bounding box center [872, 86] width 72 height 23
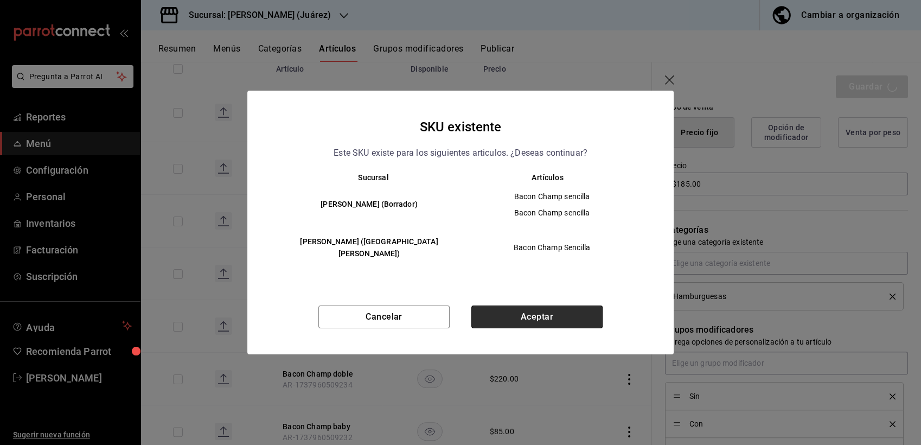
click at [529, 312] on button "Aceptar" at bounding box center [536, 316] width 131 height 23
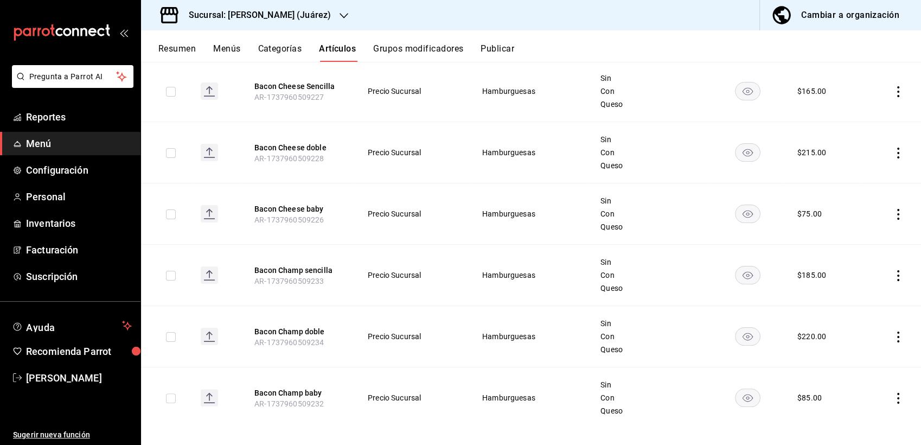
scroll to position [222, 0]
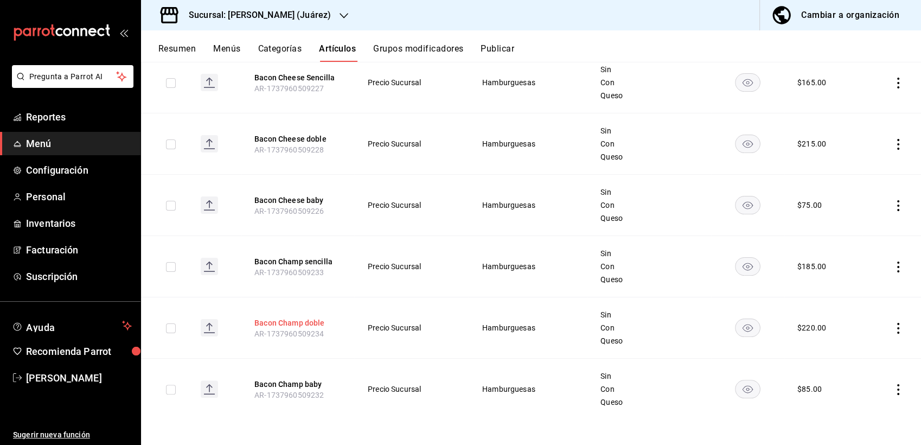
click at [277, 320] on button "Bacon Champ doble" at bounding box center [297, 322] width 87 height 11
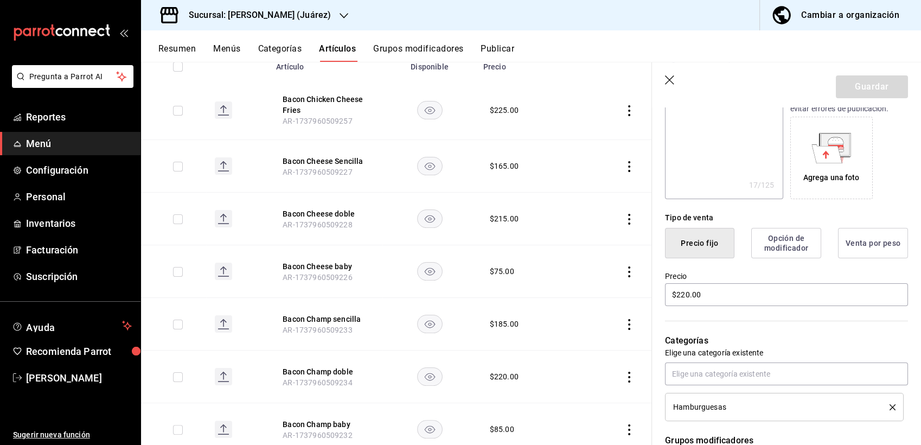
scroll to position [169, 0]
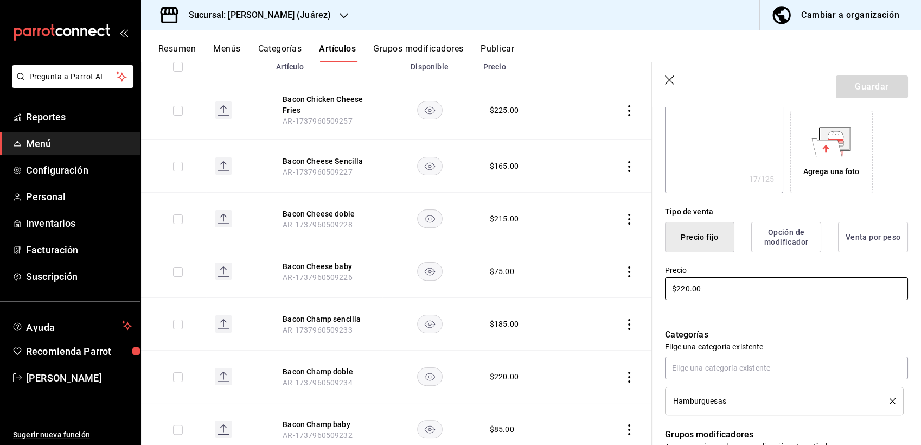
click at [694, 286] on input "$220.00" at bounding box center [786, 288] width 243 height 23
click at [847, 85] on button "Guardar" at bounding box center [872, 86] width 72 height 23
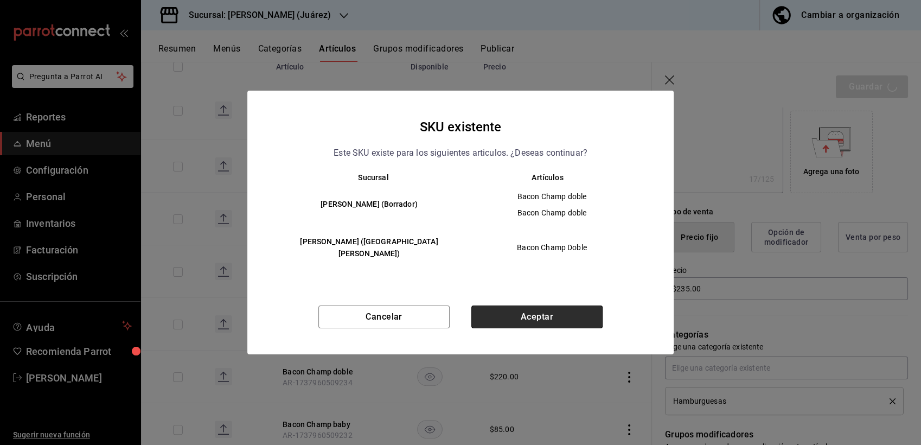
click at [547, 311] on button "Aceptar" at bounding box center [536, 316] width 131 height 23
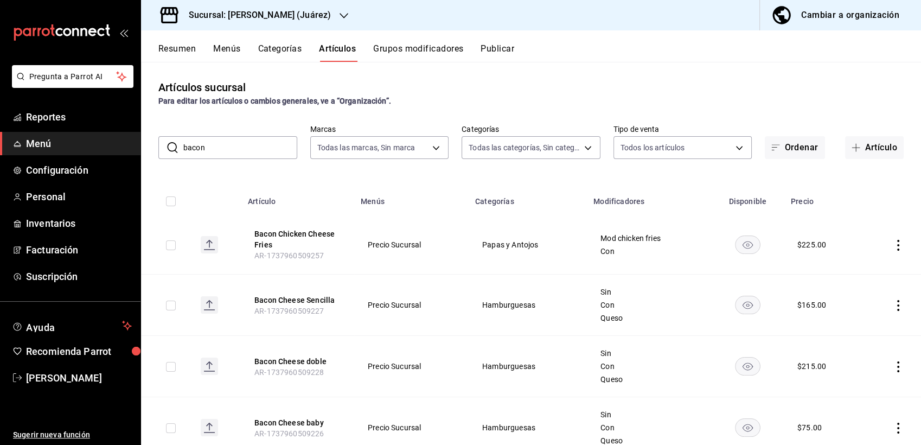
click at [243, 141] on input "bacon" at bounding box center [240, 148] width 114 height 22
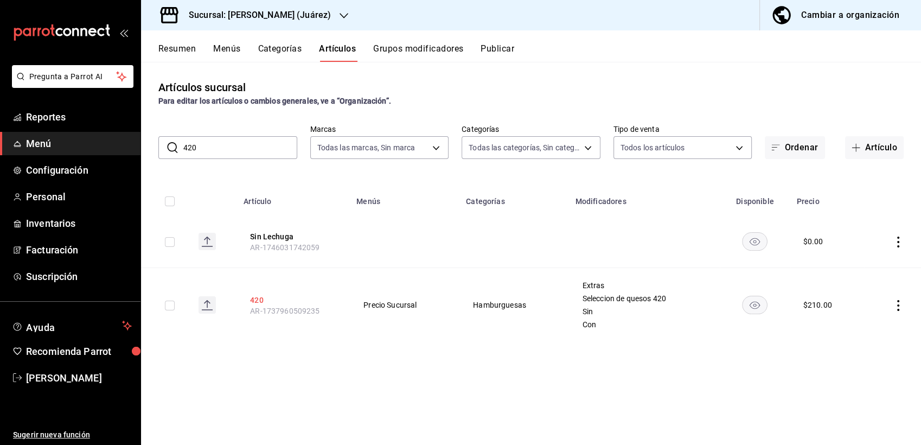
click at [253, 299] on button "420" at bounding box center [293, 300] width 87 height 11
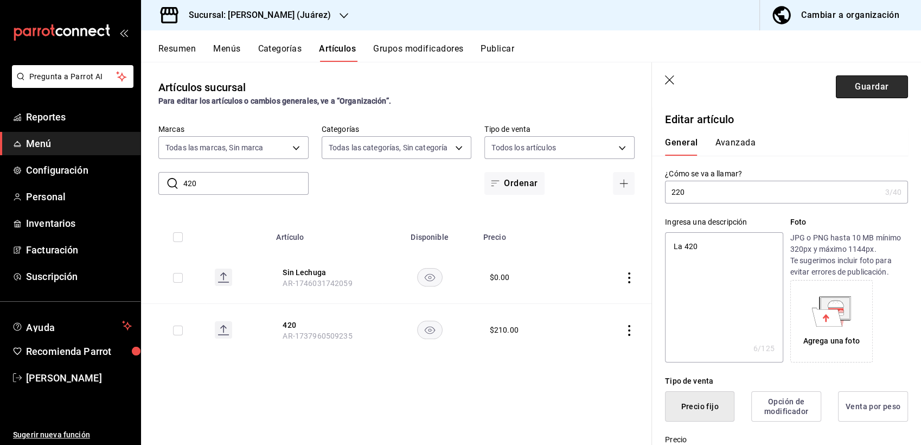
click at [859, 93] on button "Guardar" at bounding box center [872, 86] width 72 height 23
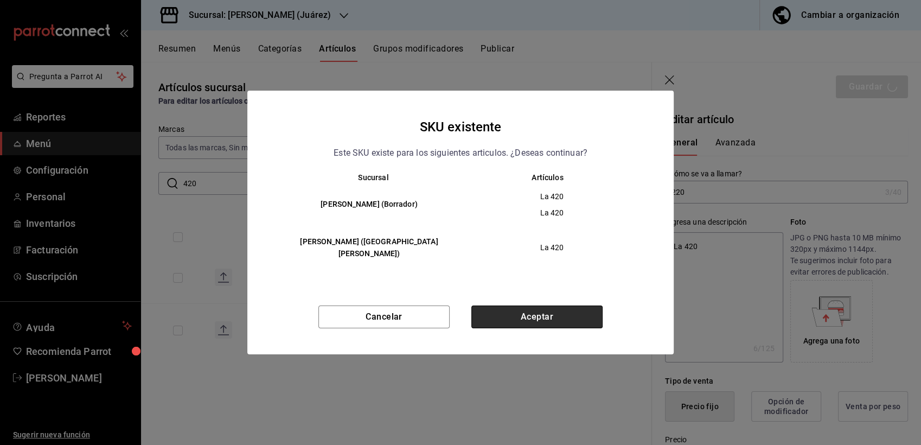
click at [531, 310] on button "Aceptar" at bounding box center [536, 316] width 131 height 23
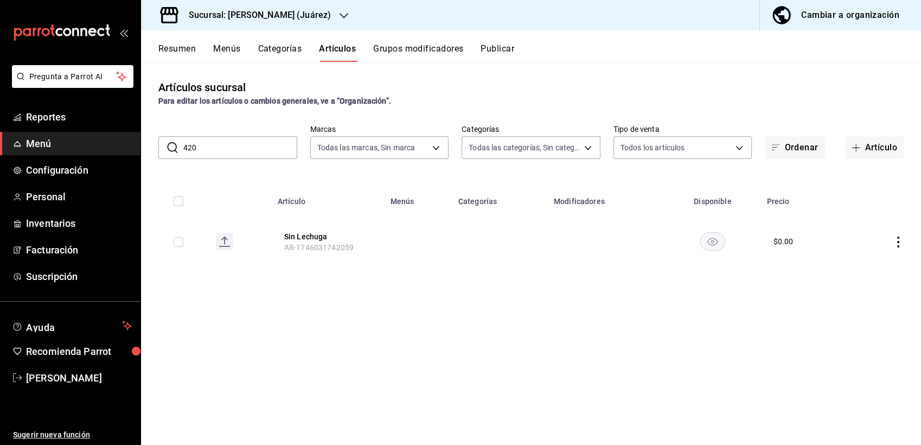
click at [237, 144] on input "420" at bounding box center [240, 148] width 114 height 22
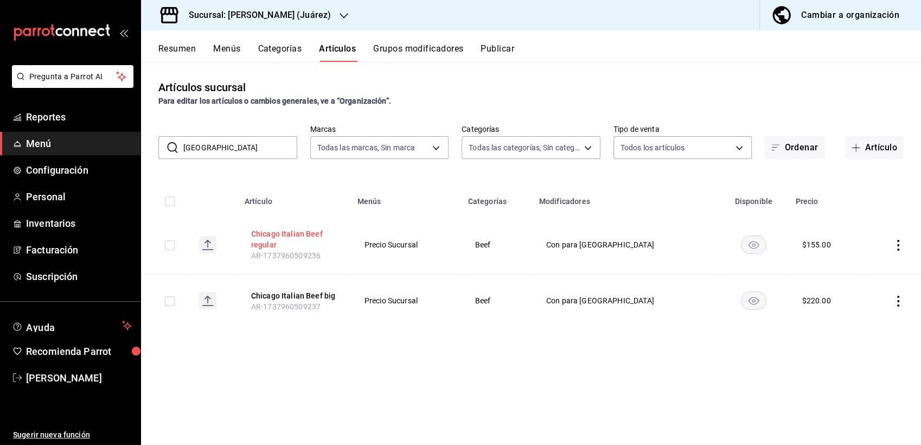
click at [302, 237] on button "Chicago Italian Beef regular" at bounding box center [294, 239] width 87 height 22
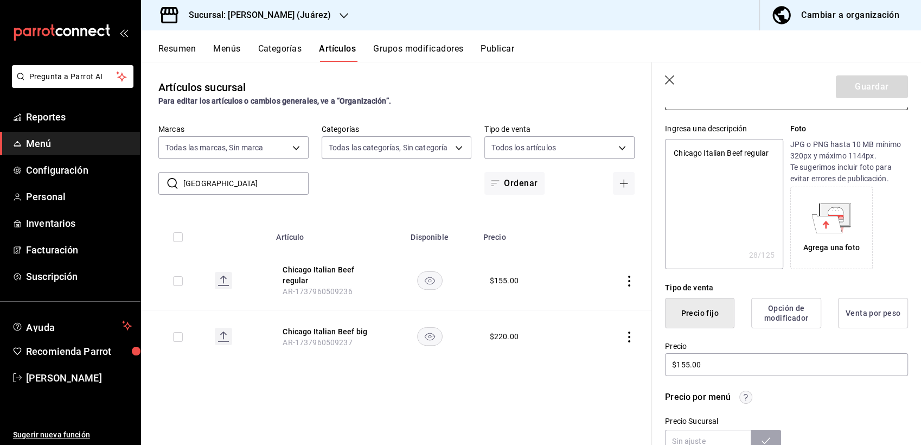
scroll to position [139, 0]
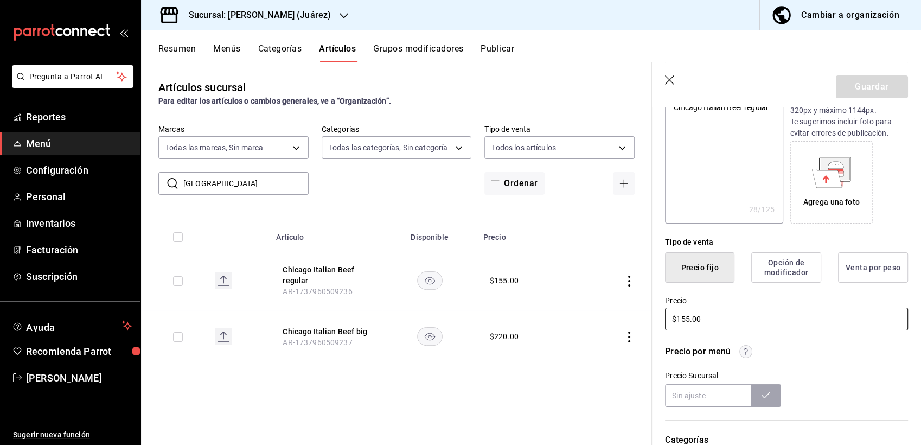
click at [686, 315] on input "$155.00" at bounding box center [786, 319] width 243 height 23
click at [860, 87] on button "Guardar" at bounding box center [872, 86] width 72 height 23
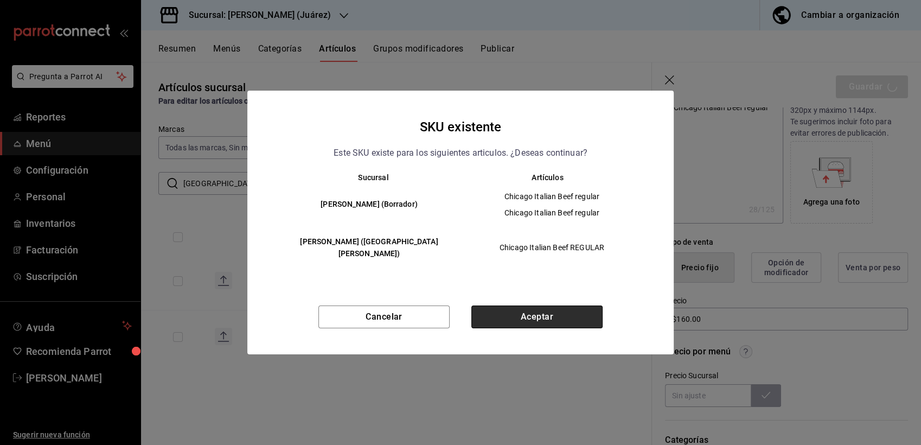
click at [521, 318] on button "Aceptar" at bounding box center [536, 316] width 131 height 23
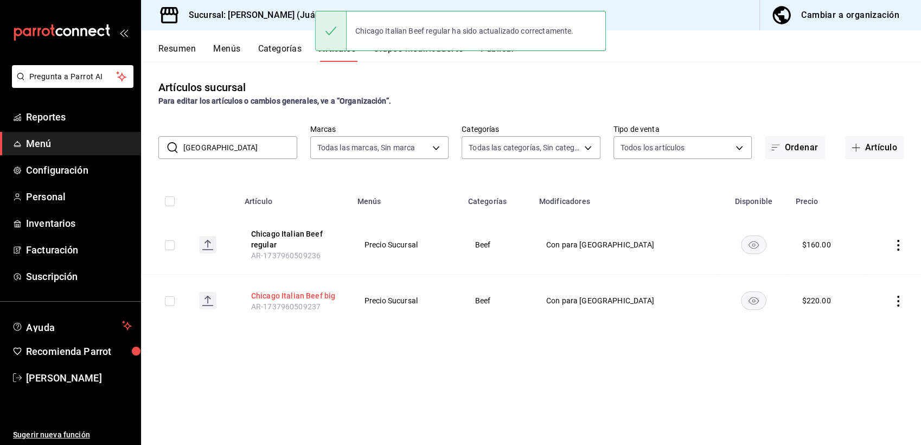
click at [327, 292] on button "Chicago Italian Beef big" at bounding box center [294, 295] width 87 height 11
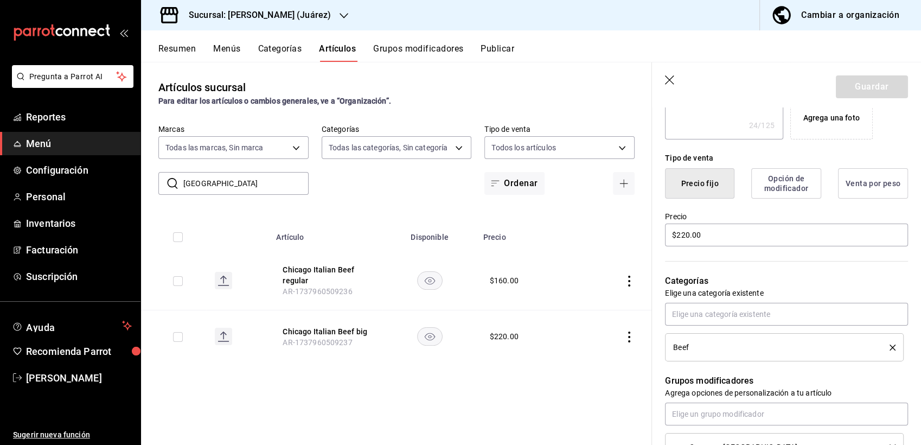
scroll to position [226, 0]
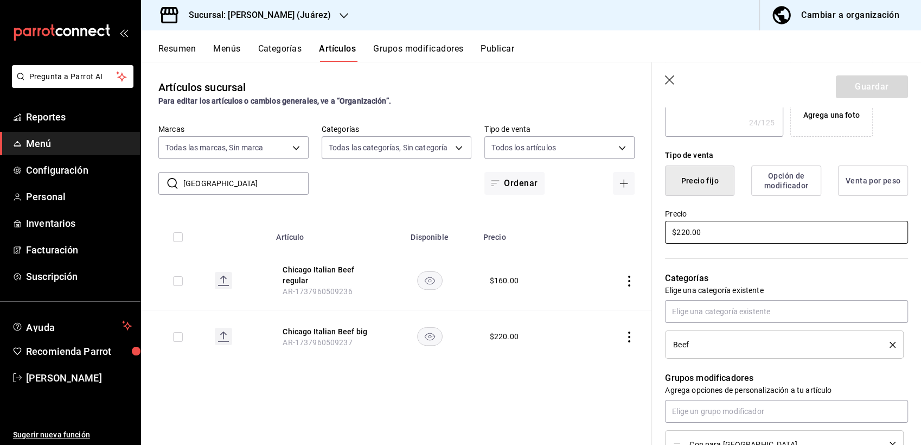
click at [700, 227] on input "$220.00" at bounding box center [786, 232] width 243 height 23
click at [855, 89] on button "Guardar" at bounding box center [872, 86] width 72 height 23
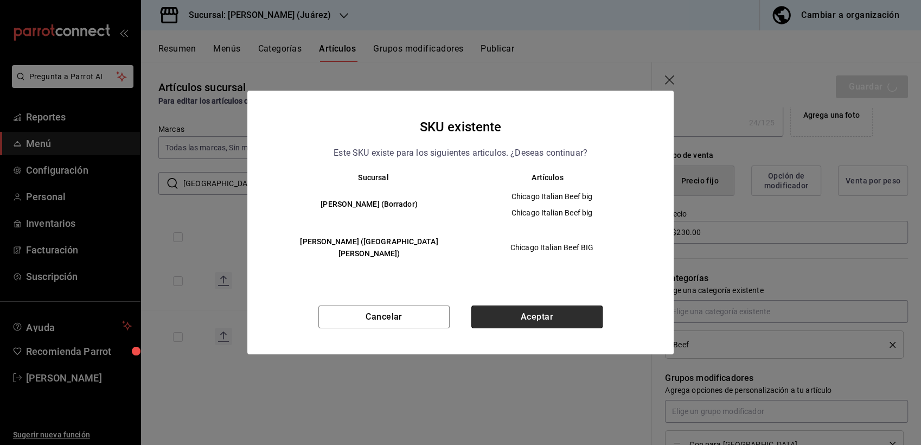
click at [560, 309] on button "Aceptar" at bounding box center [536, 316] width 131 height 23
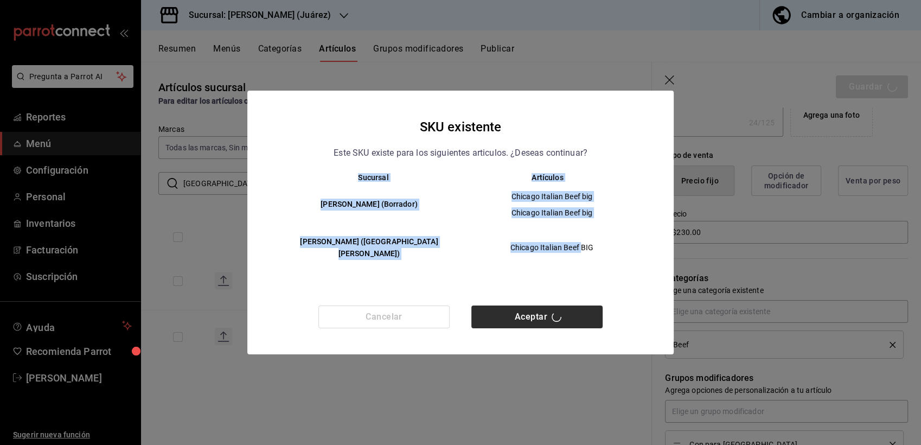
click at [560, 309] on div "Cancelar Aceptar" at bounding box center [460, 329] width 426 height 49
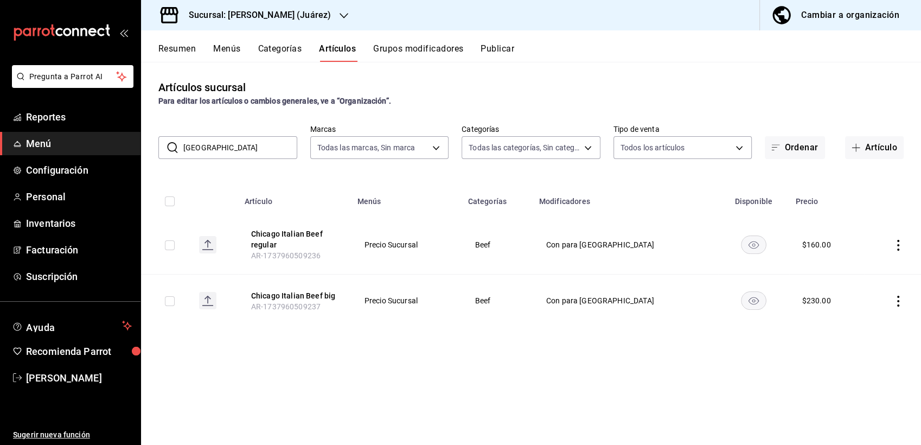
click at [729, 97] on div "Para editar los artículos o cambios generales, ve a “Organización”." at bounding box center [530, 100] width 745 height 11
click at [231, 150] on input "[GEOGRAPHIC_DATA]" at bounding box center [240, 148] width 114 height 22
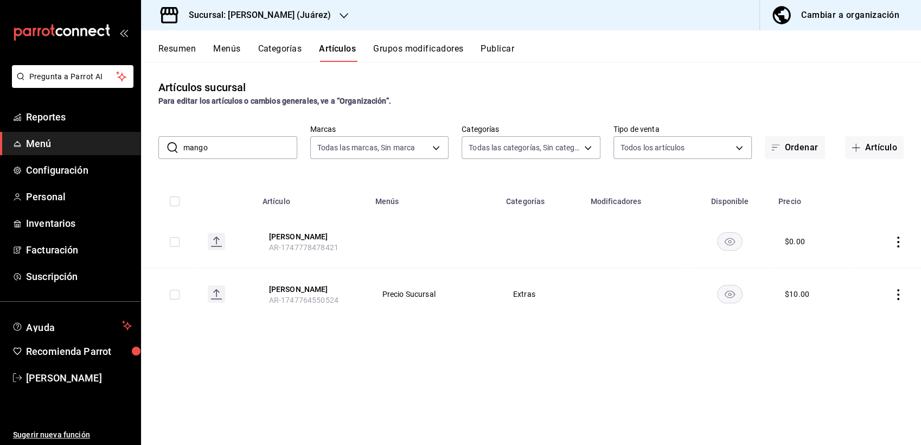
click at [251, 160] on div "Artículos sucursal Para editar los artículos o cambios generales, ve a “Organiz…" at bounding box center [531, 253] width 780 height 382
click at [234, 150] on input "mango" at bounding box center [240, 148] width 114 height 22
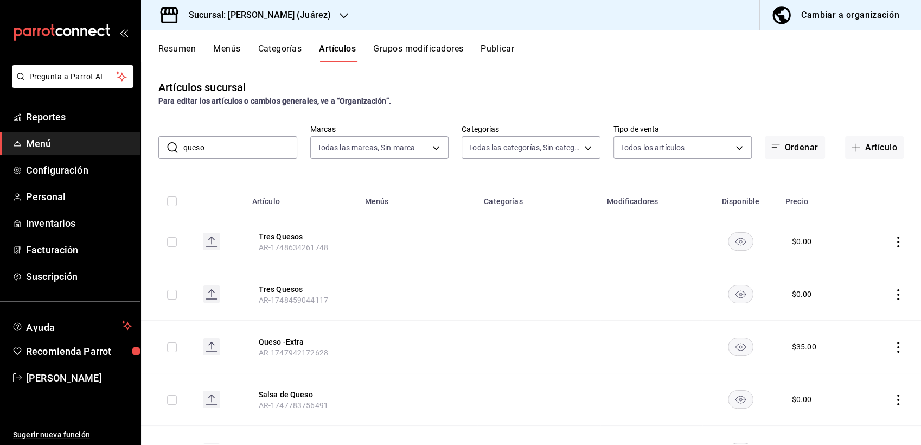
click at [222, 150] on input "queso" at bounding box center [240, 148] width 114 height 22
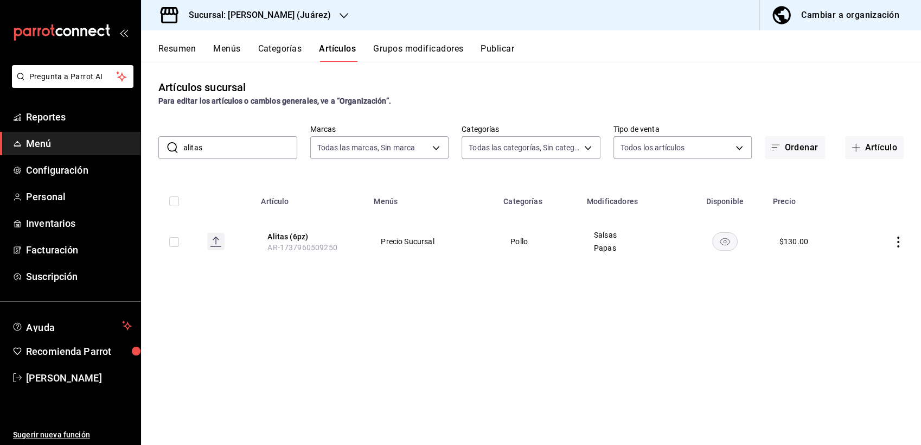
click at [298, 332] on div "Artículos sucursal Para editar los artículos o cambios generales, ve a “Organiz…" at bounding box center [531, 253] width 780 height 382
click at [265, 405] on div "Artículos sucursal Para editar los artículos o cambios generales, ve a “Organiz…" at bounding box center [531, 253] width 780 height 382
click at [285, 13] on h3 "Sucursal: [PERSON_NAME] (Juárez)" at bounding box center [255, 15] width 151 height 13
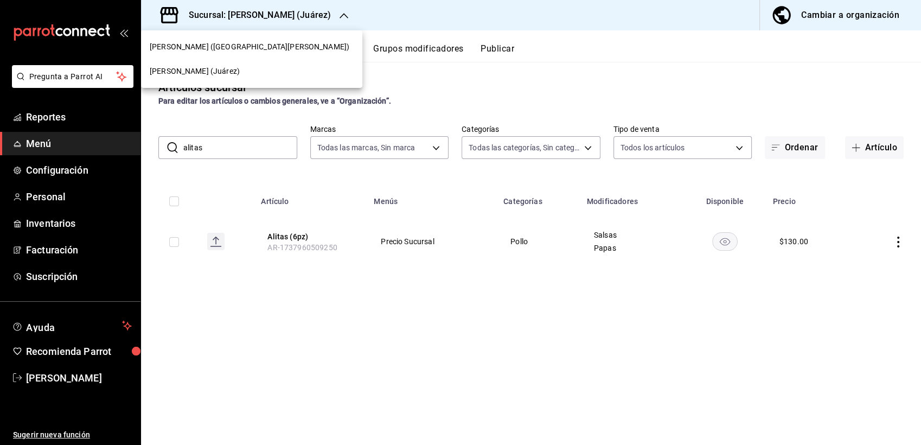
click at [189, 52] on span "[PERSON_NAME] ([GEOGRAPHIC_DATA][PERSON_NAME])" at bounding box center [250, 46] width 200 height 11
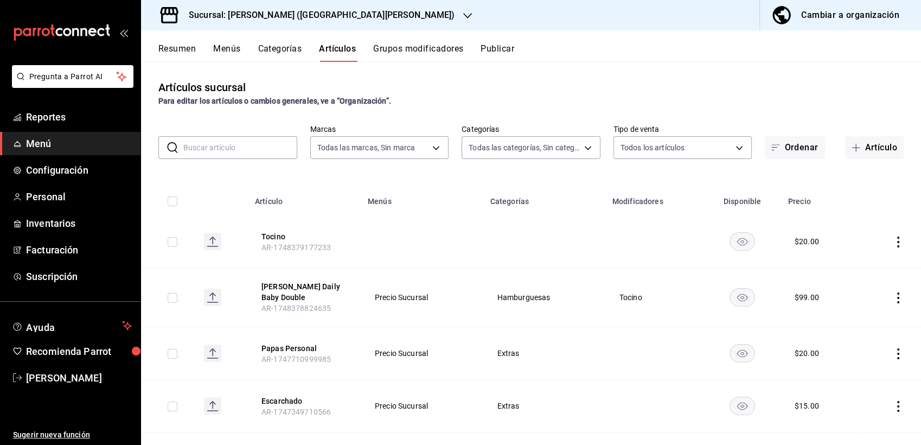
click at [226, 146] on input "text" at bounding box center [240, 148] width 114 height 22
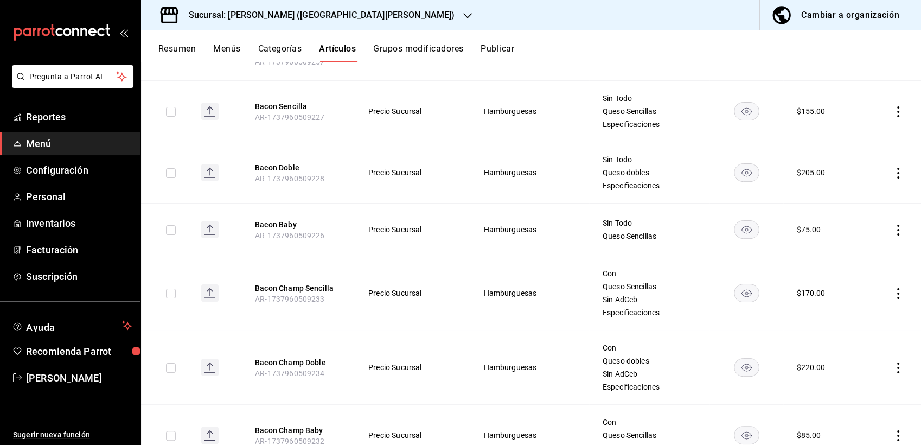
scroll to position [202, 0]
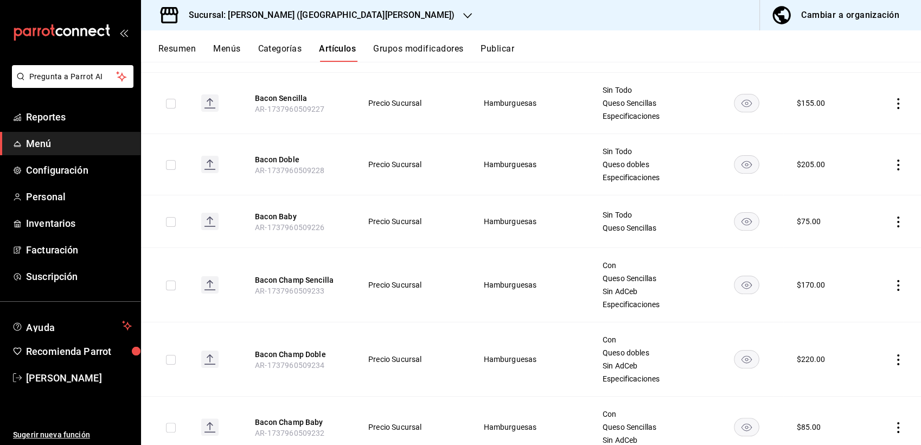
click at [625, 54] on div "Resumen Menús Categorías Artículos Grupos modificadores Publicar" at bounding box center [539, 52] width 763 height 18
